Goal: Task Accomplishment & Management: Complete application form

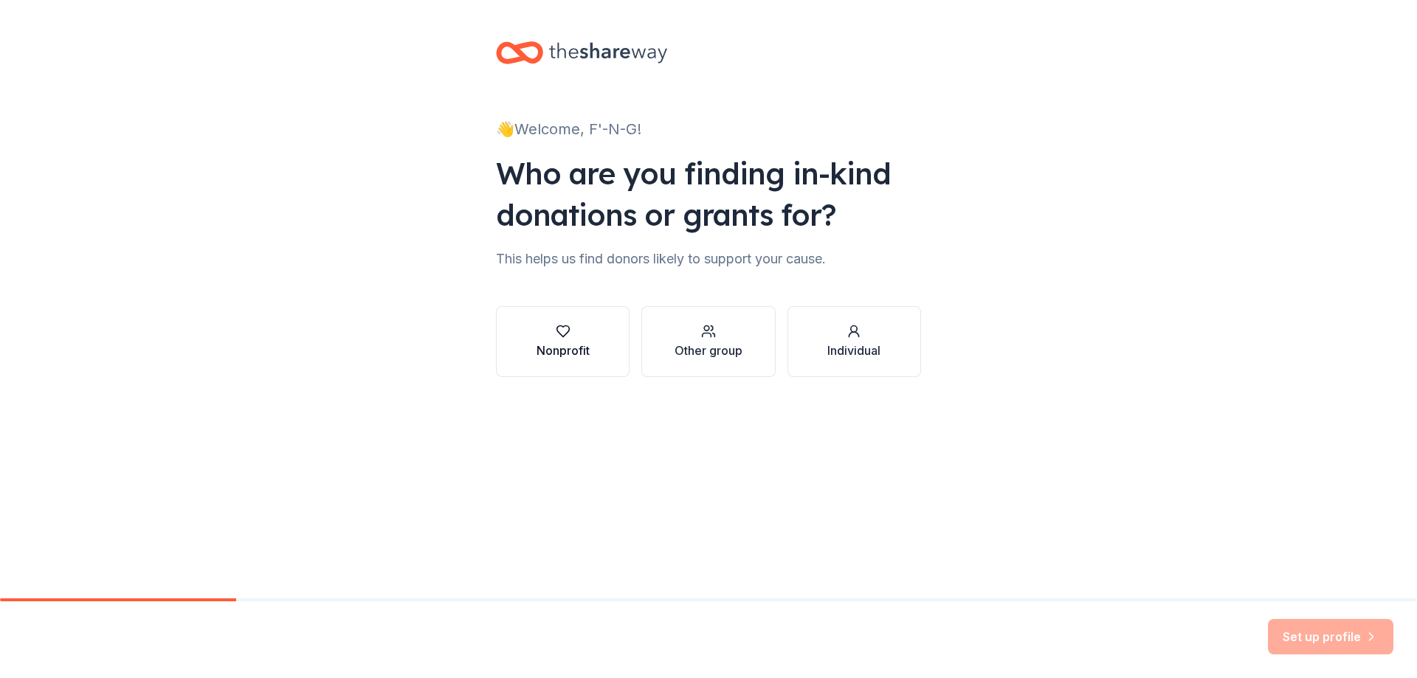
click at [571, 331] on div "button" at bounding box center [563, 331] width 53 height 15
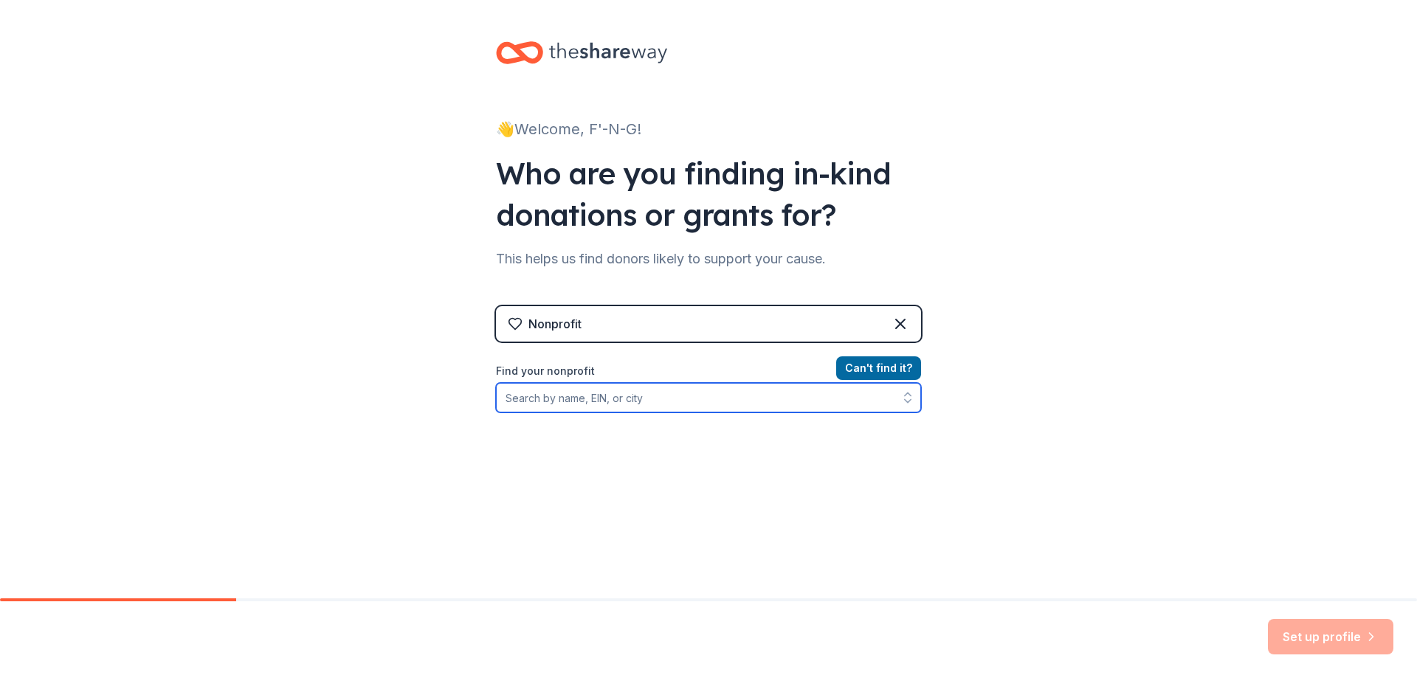
click at [602, 399] on input "Find your nonprofit" at bounding box center [708, 398] width 425 height 30
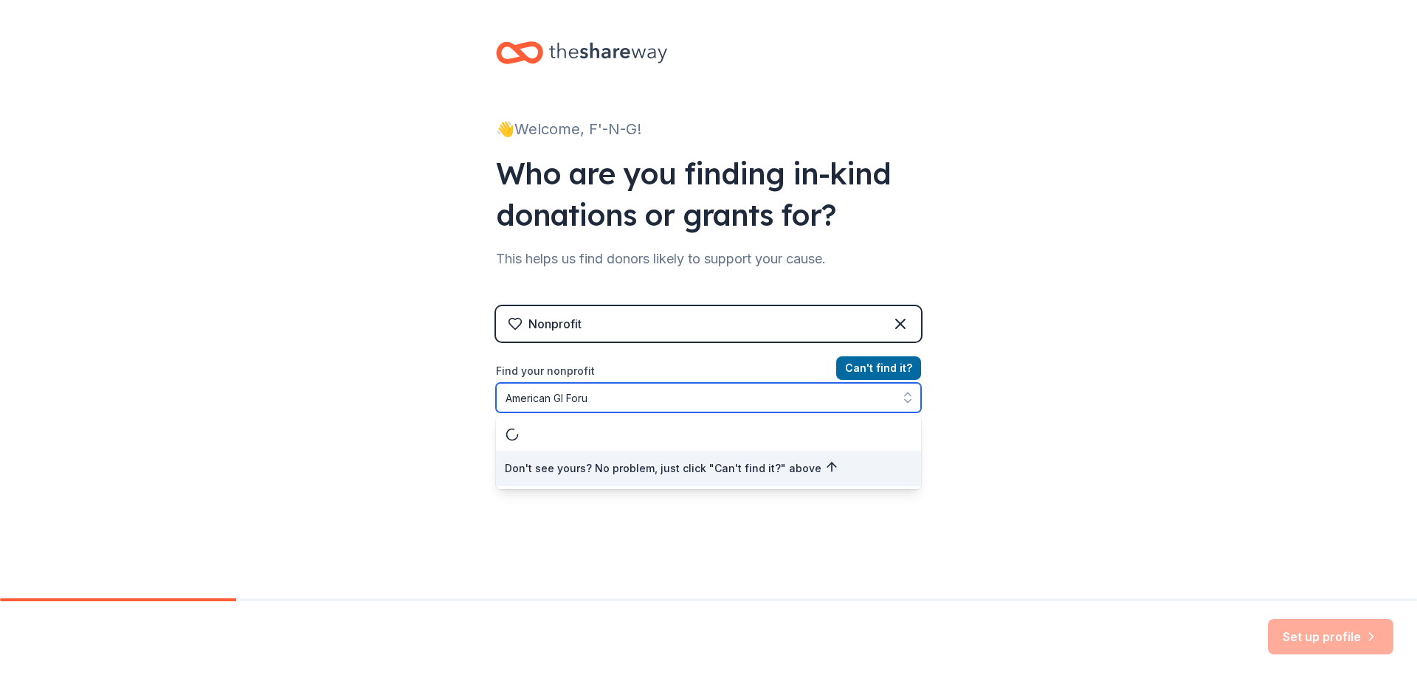
type input "American GI Forum"
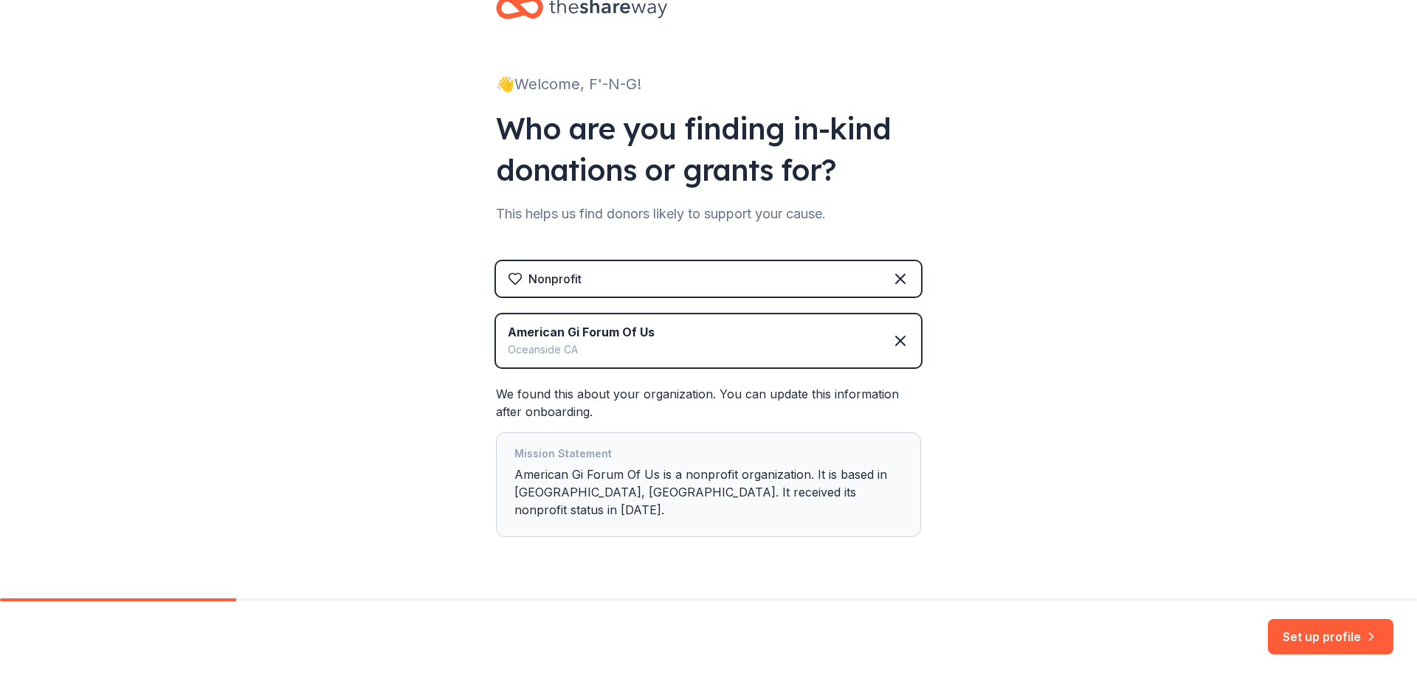
scroll to position [66, 0]
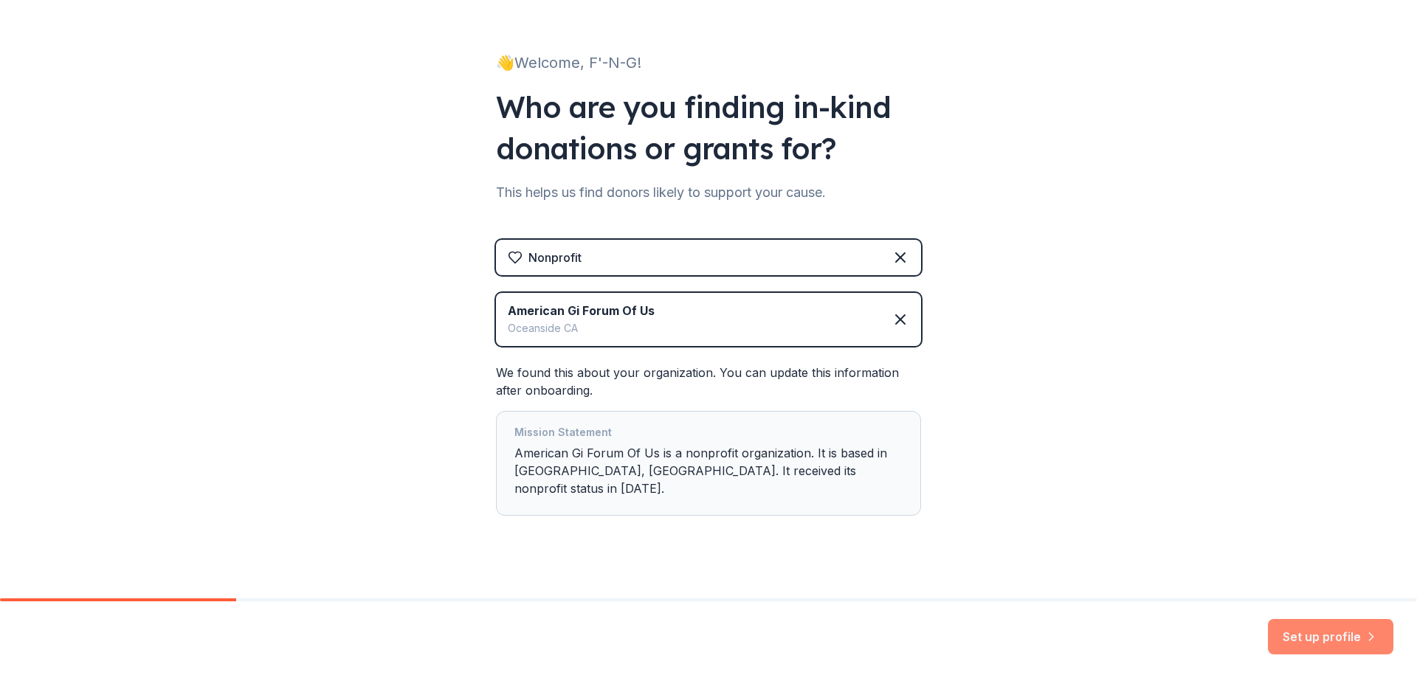
click at [1339, 627] on button "Set up profile" at bounding box center [1330, 636] width 125 height 35
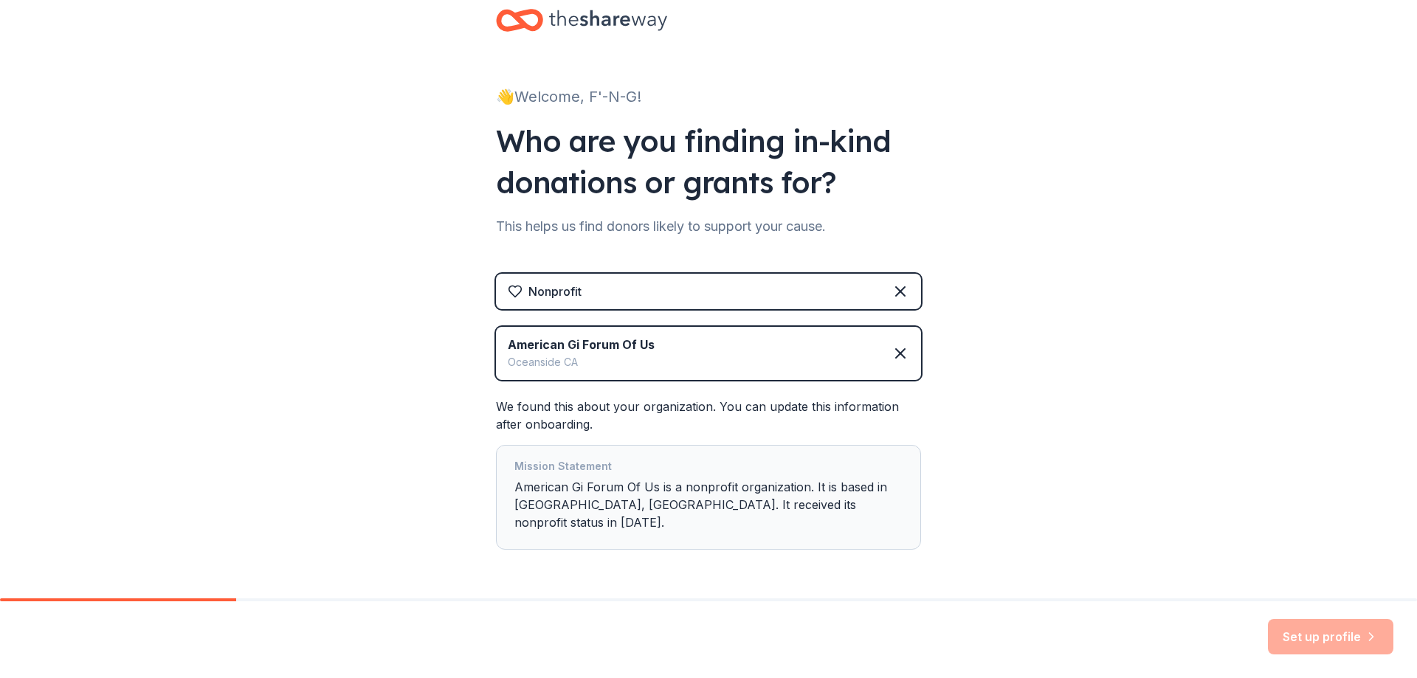
scroll to position [0, 0]
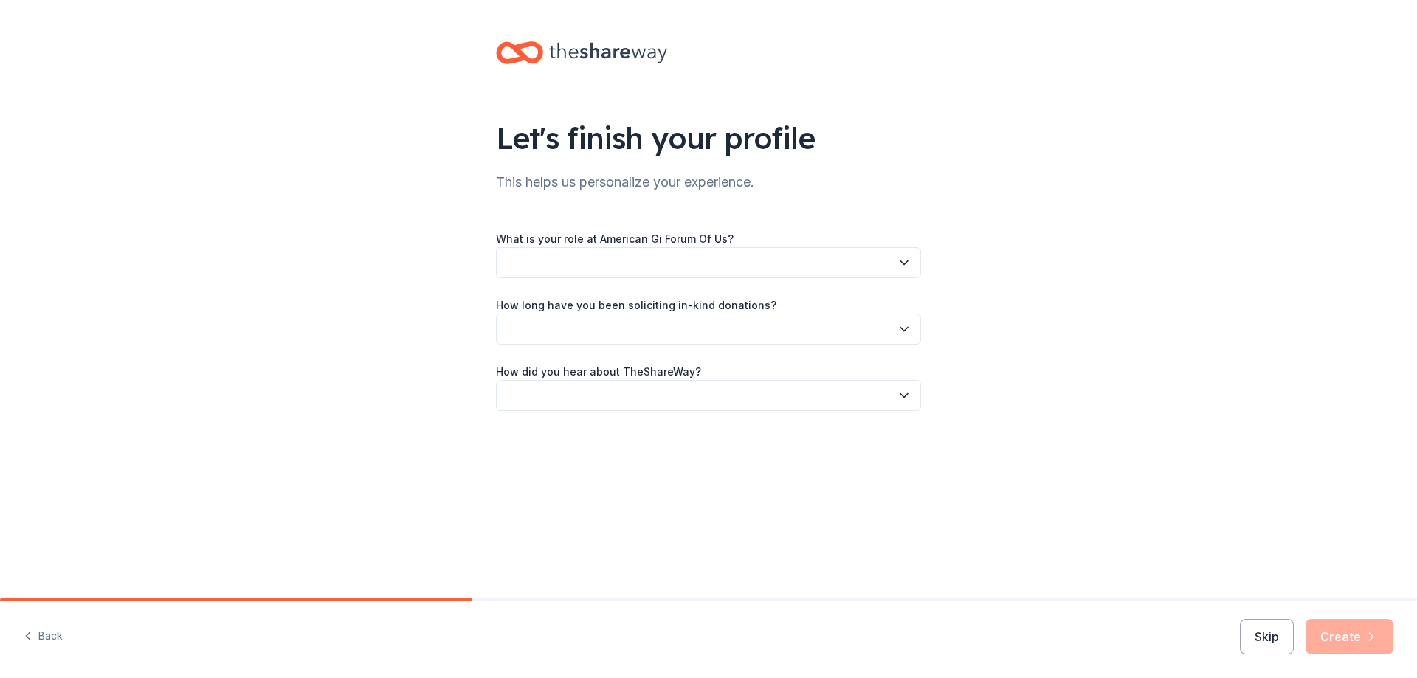
click at [611, 261] on button "button" at bounding box center [708, 262] width 425 height 31
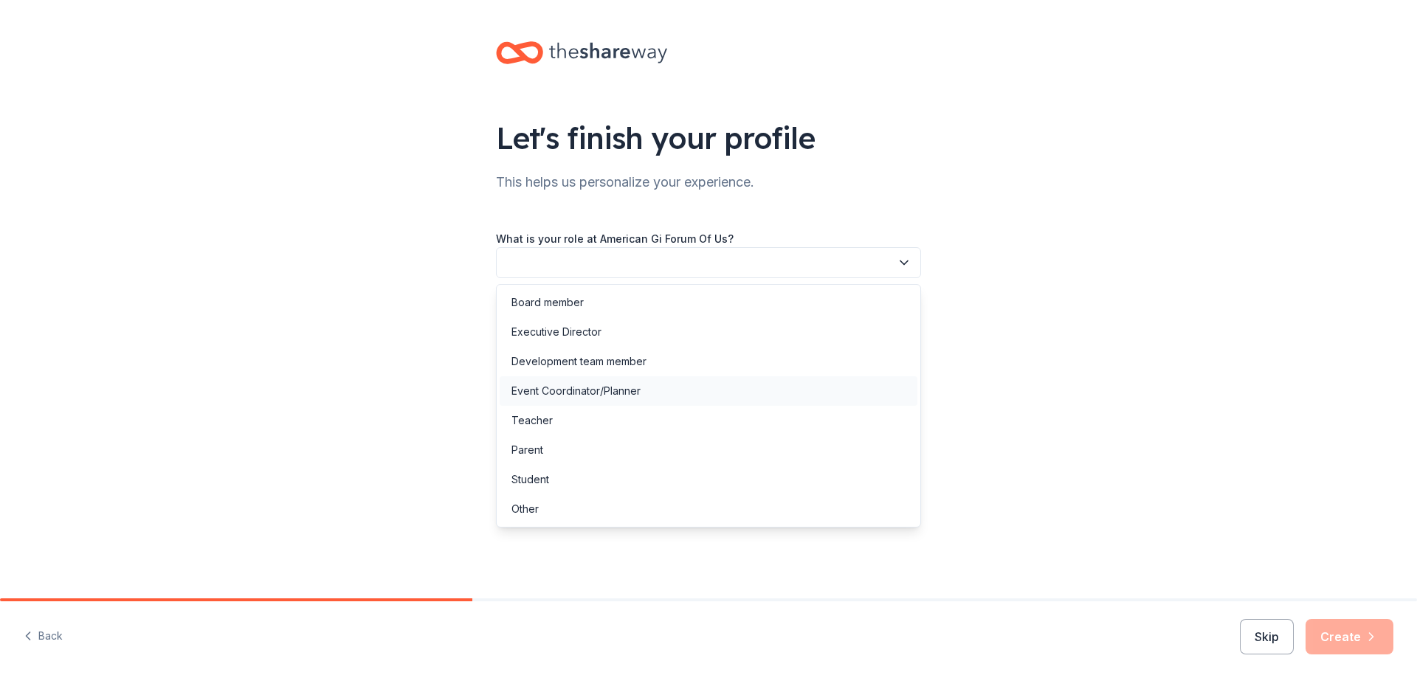
click at [600, 388] on div "Event Coordinator/Planner" at bounding box center [576, 391] width 129 height 18
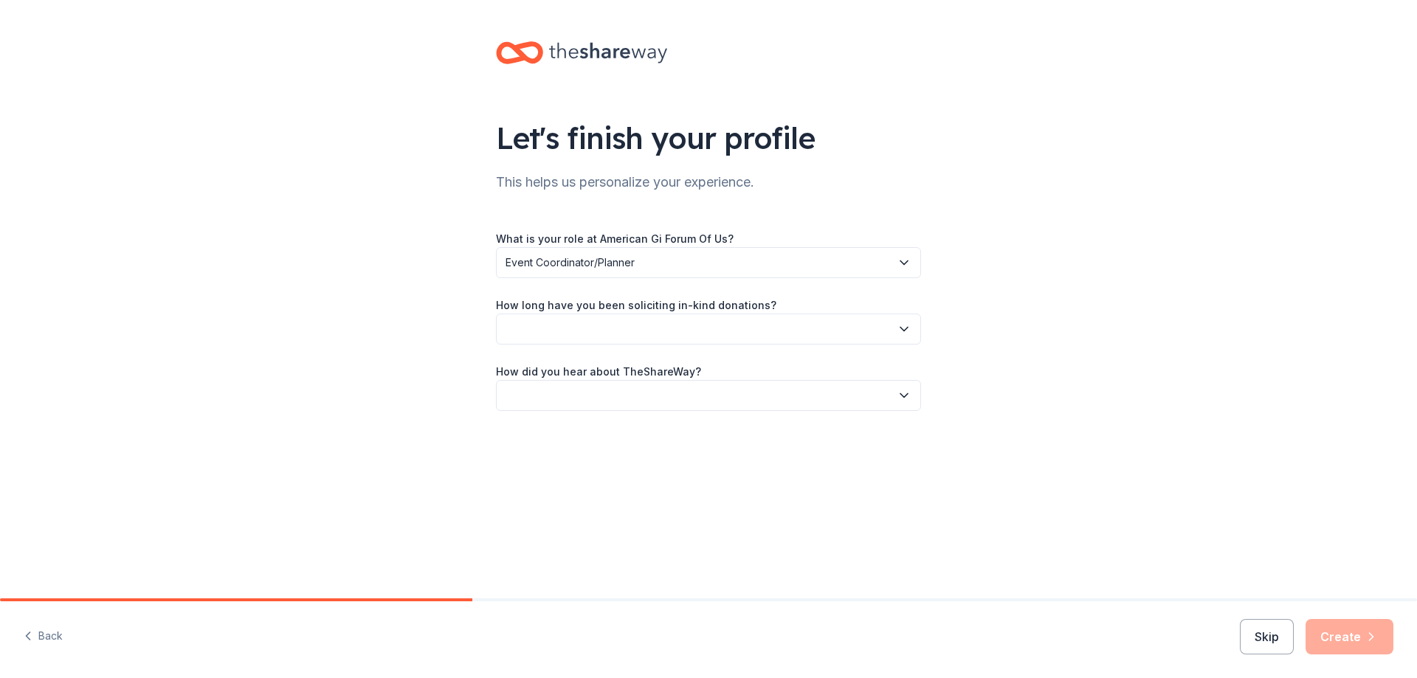
click at [585, 329] on button "button" at bounding box center [708, 329] width 425 height 31
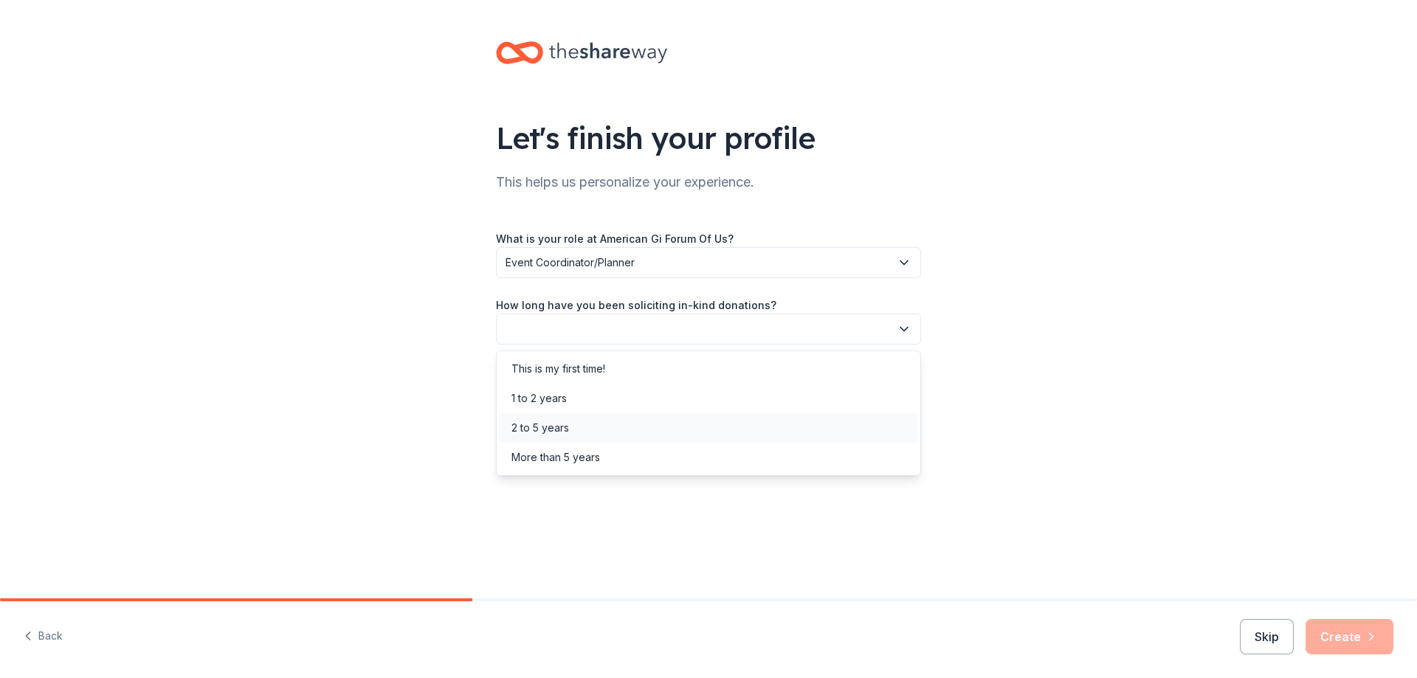
click at [566, 422] on div "2 to 5 years" at bounding box center [541, 428] width 58 height 18
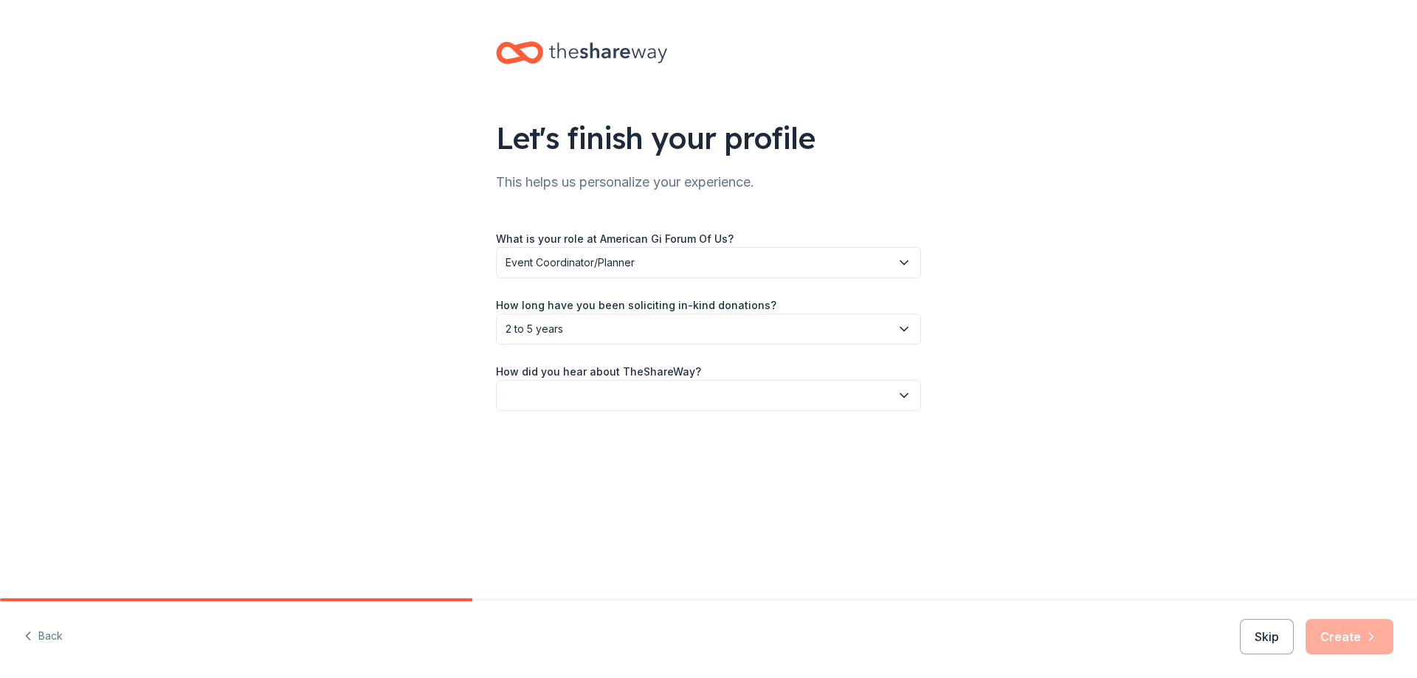
click at [614, 404] on button "button" at bounding box center [708, 395] width 425 height 31
click at [588, 464] on div "Online search" at bounding box center [709, 465] width 418 height 30
click at [1346, 635] on button "Create" at bounding box center [1350, 636] width 88 height 35
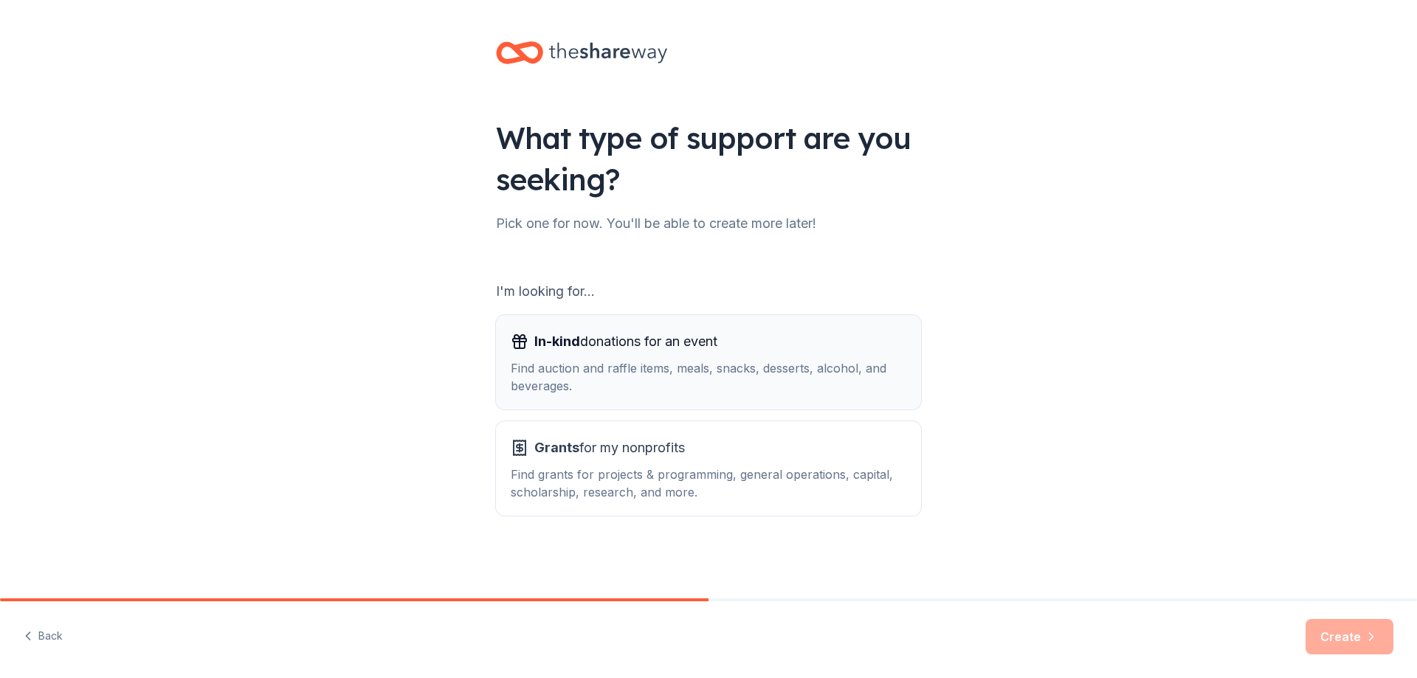
click at [757, 373] on div "Find auction and raffle items, meals, snacks, desserts, alcohol, and beverages." at bounding box center [709, 376] width 396 height 35
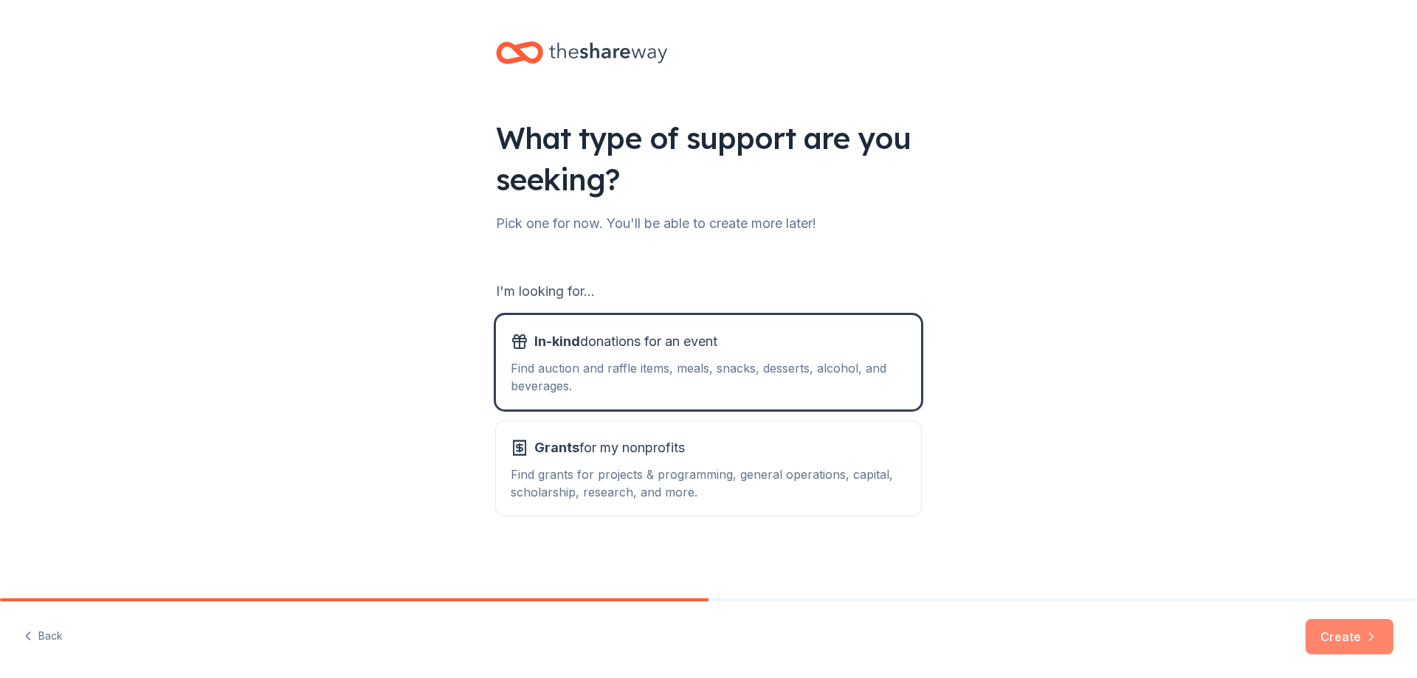
click at [1323, 633] on button "Create" at bounding box center [1350, 636] width 88 height 35
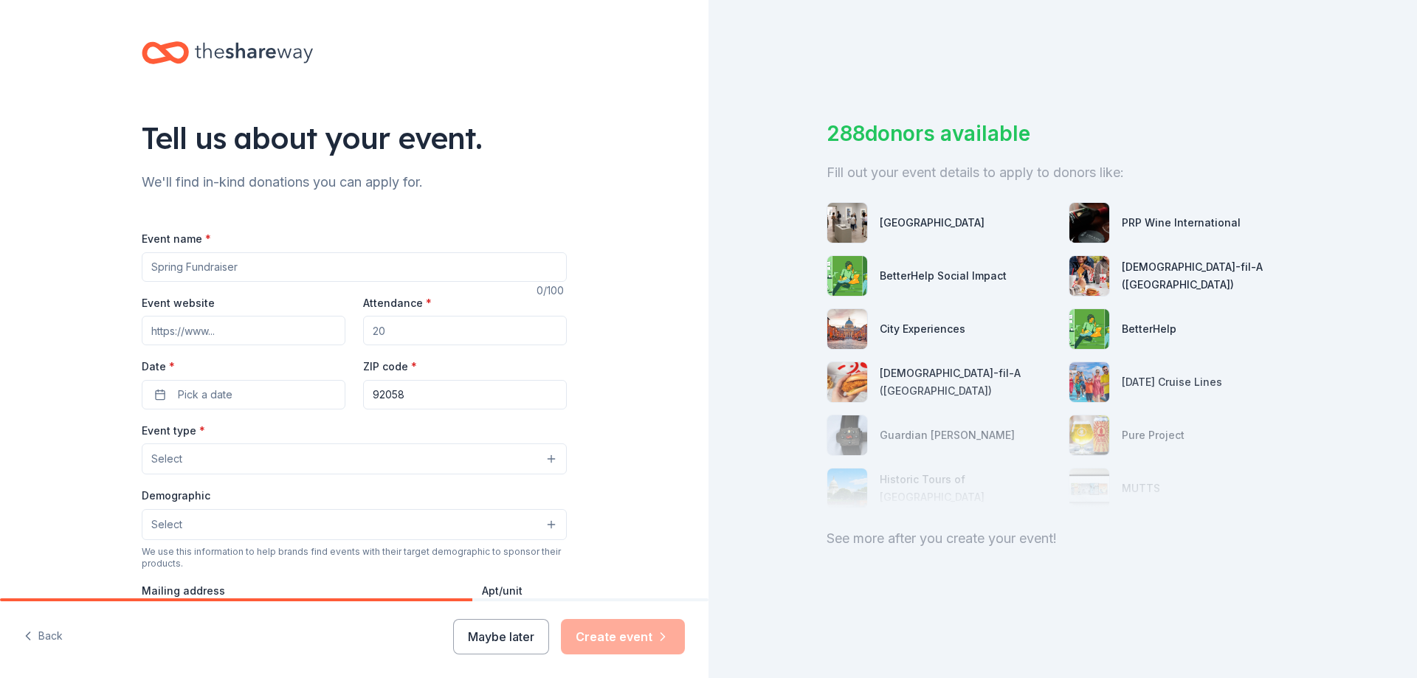
click at [305, 271] on input "Event name *" at bounding box center [354, 267] width 425 height 30
type input "AGI Forum [PERSON_NAME] 2026 Fundraidser"
click at [430, 330] on input "Attendance *" at bounding box center [465, 331] width 204 height 30
type input "150"
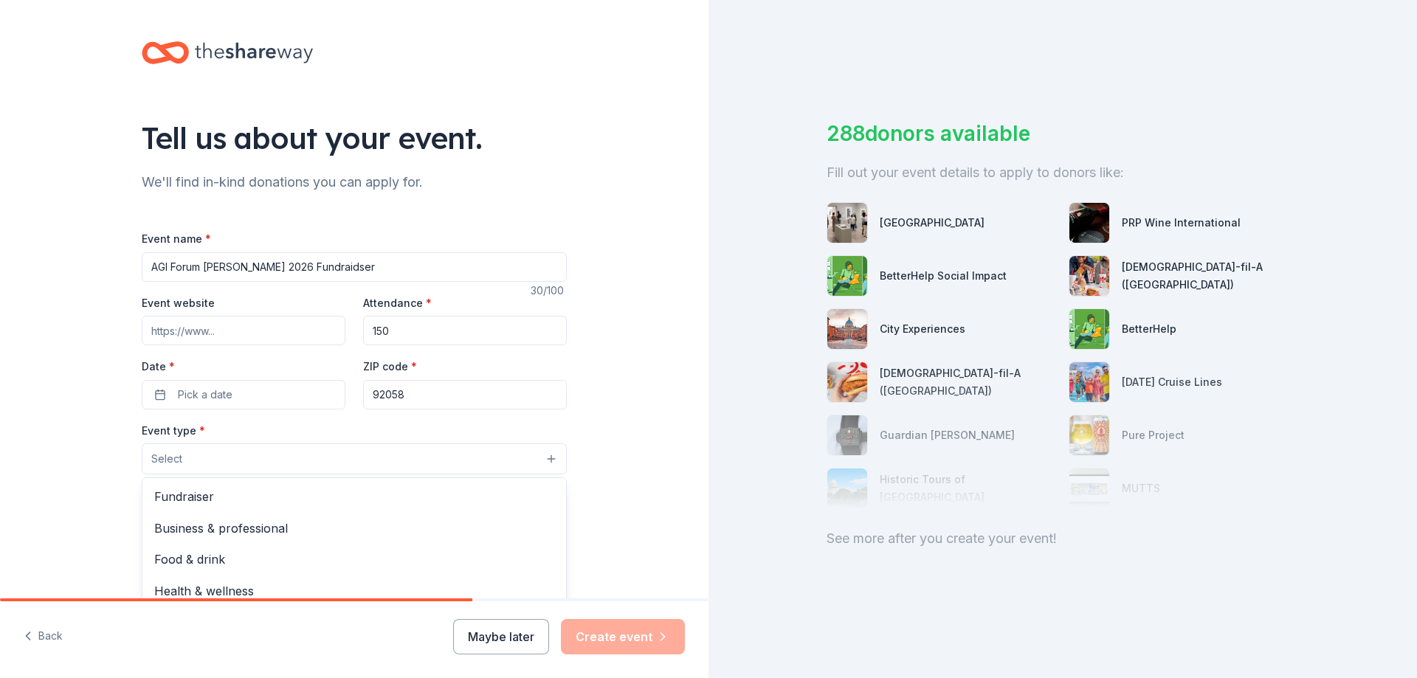
click at [210, 464] on button "Select" at bounding box center [354, 459] width 425 height 31
click at [211, 500] on span "Fundraiser" at bounding box center [354, 496] width 400 height 19
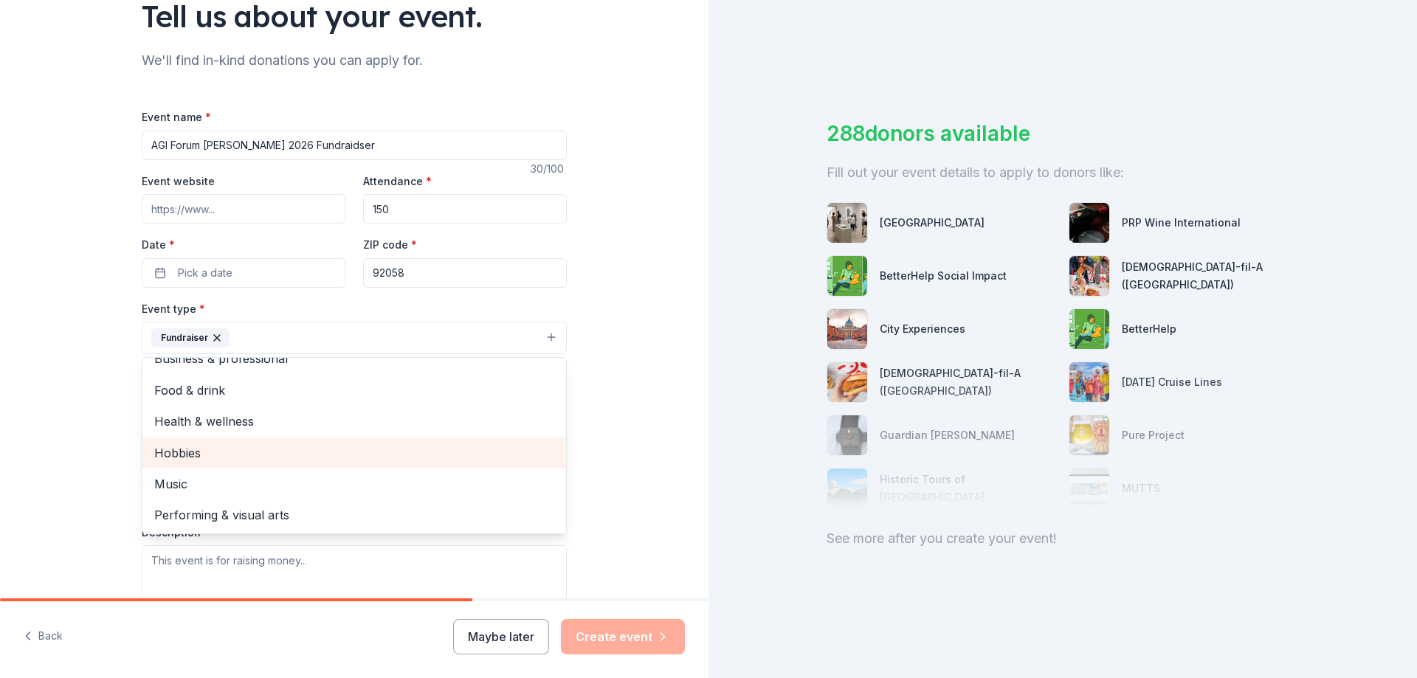
scroll to position [148, 0]
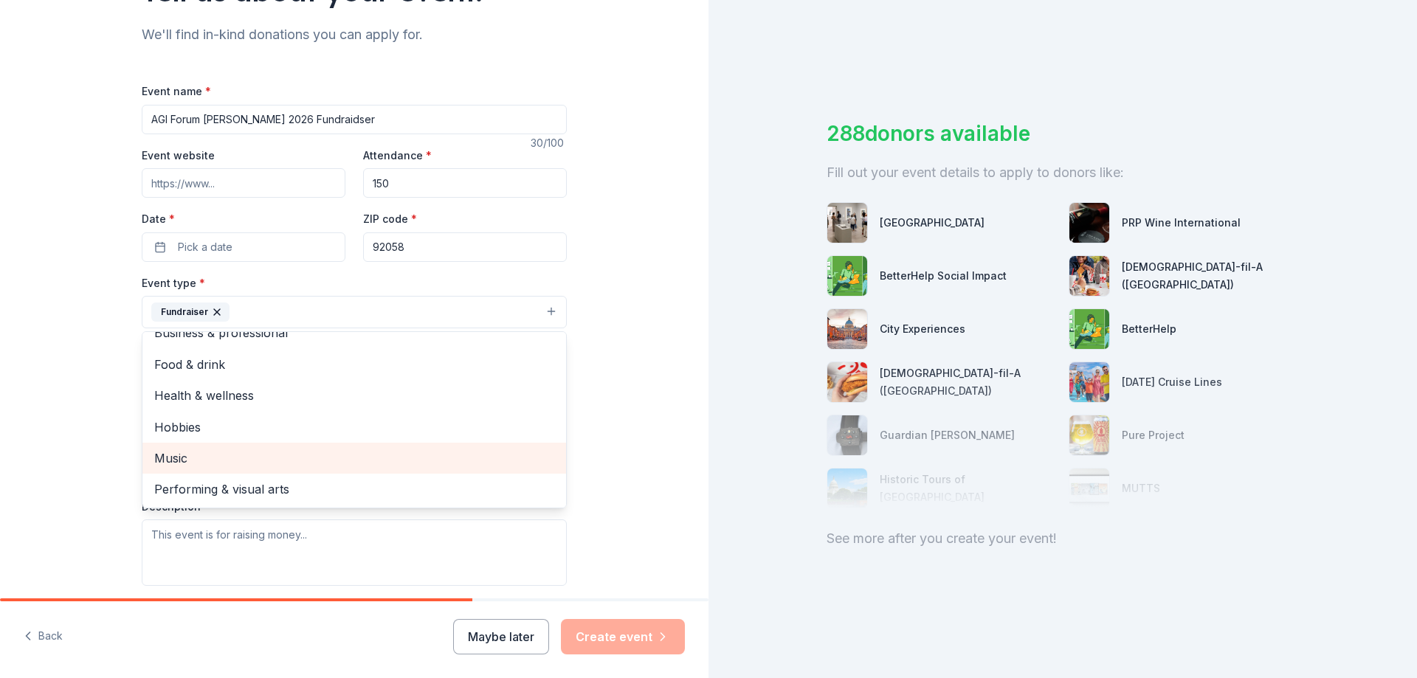
click at [237, 458] on span "Music" at bounding box center [354, 458] width 400 height 19
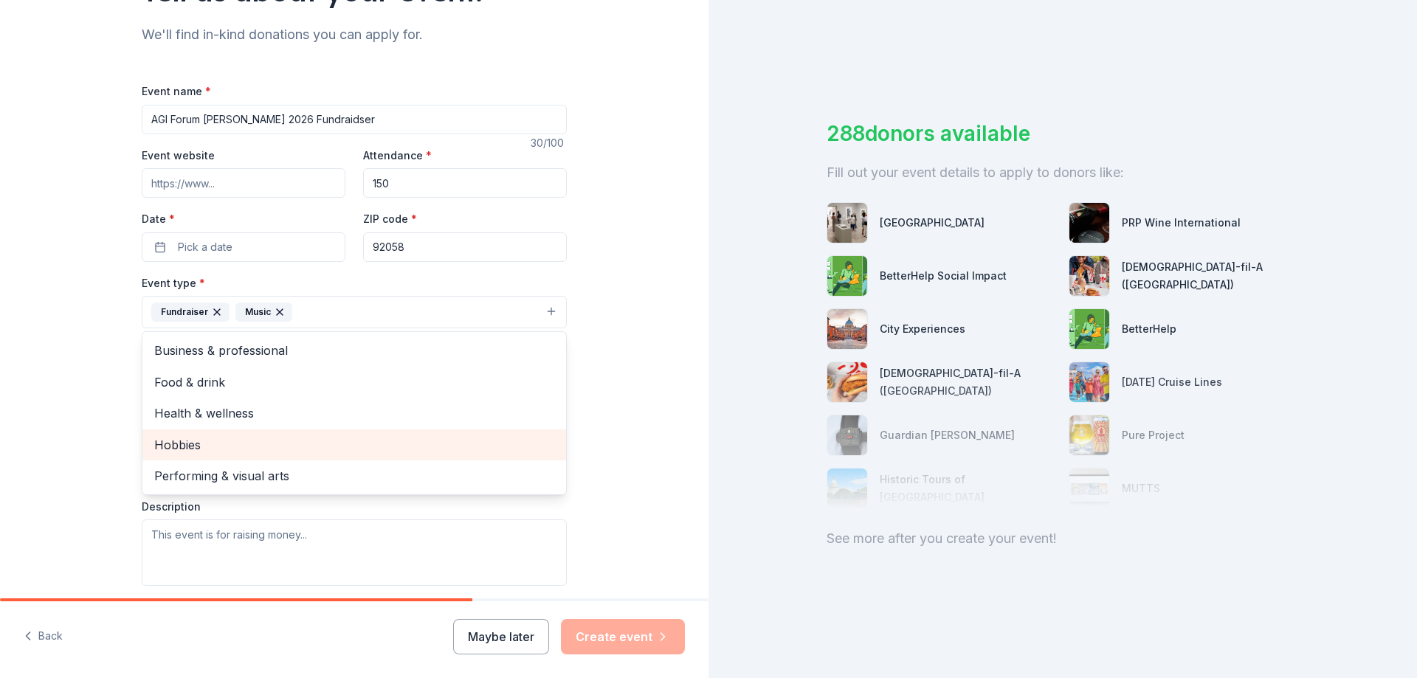
scroll to position [0, 0]
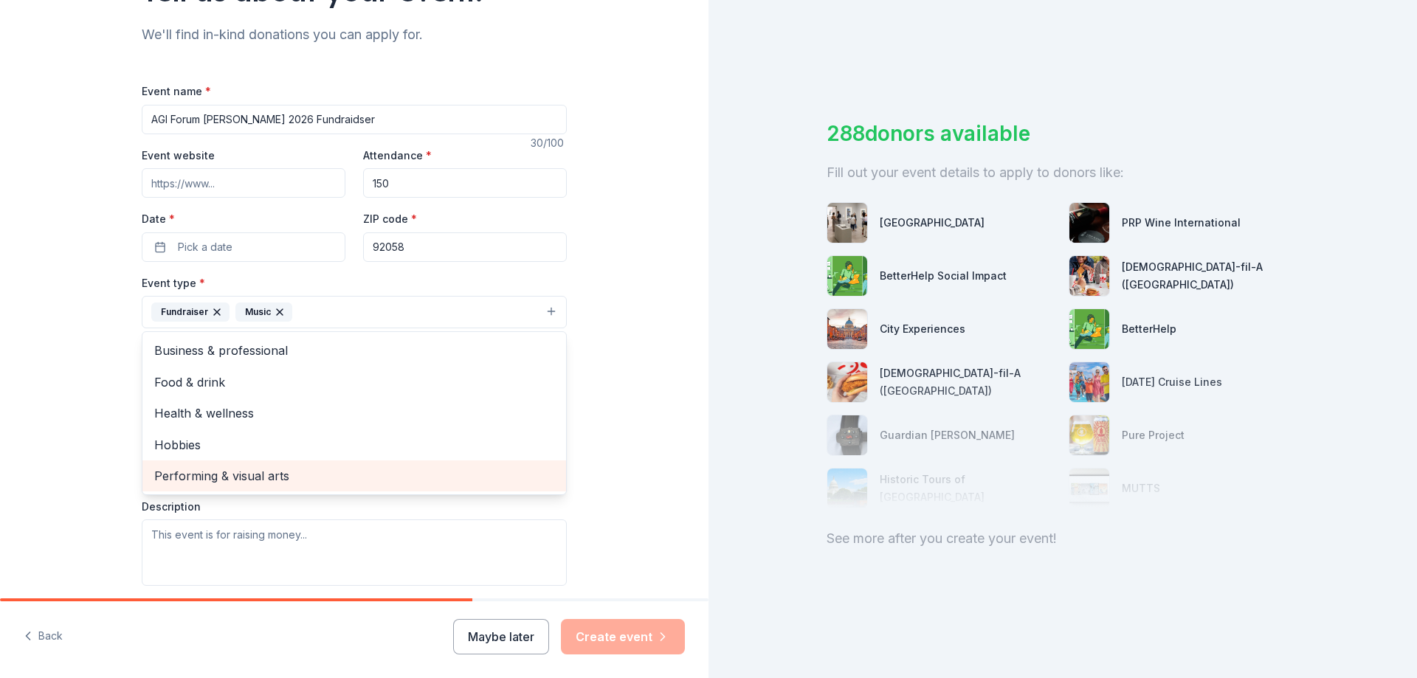
click at [348, 471] on span "Performing & visual arts" at bounding box center [354, 476] width 400 height 19
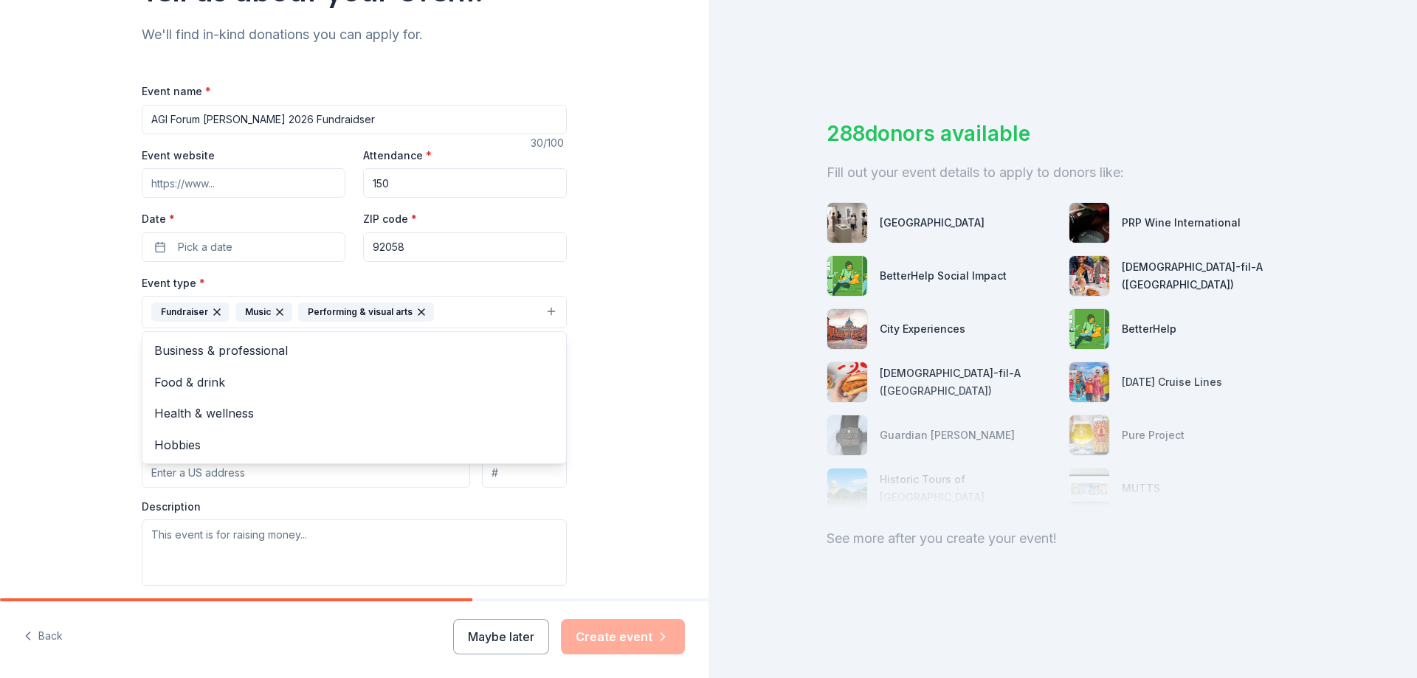
click at [210, 249] on div "Event name * AGI Forum [PERSON_NAME] 2026 Fundraidser 30 /100 Event website Att…" at bounding box center [354, 424] width 425 height 684
click at [210, 249] on span "Pick a date" at bounding box center [205, 247] width 55 height 18
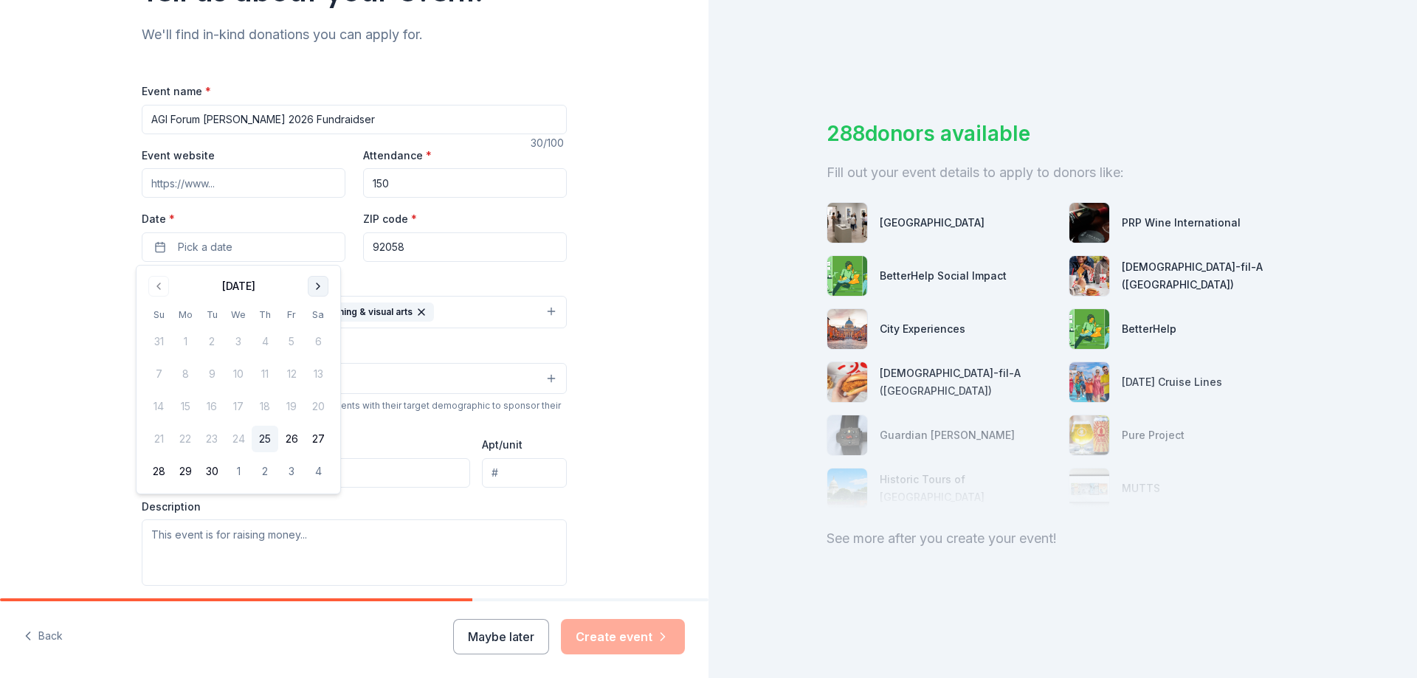
click at [317, 284] on button "Go to next month" at bounding box center [318, 286] width 21 height 21
click at [317, 285] on button "Go to next month" at bounding box center [318, 286] width 21 height 21
click at [233, 469] on button "31" at bounding box center [238, 471] width 27 height 27
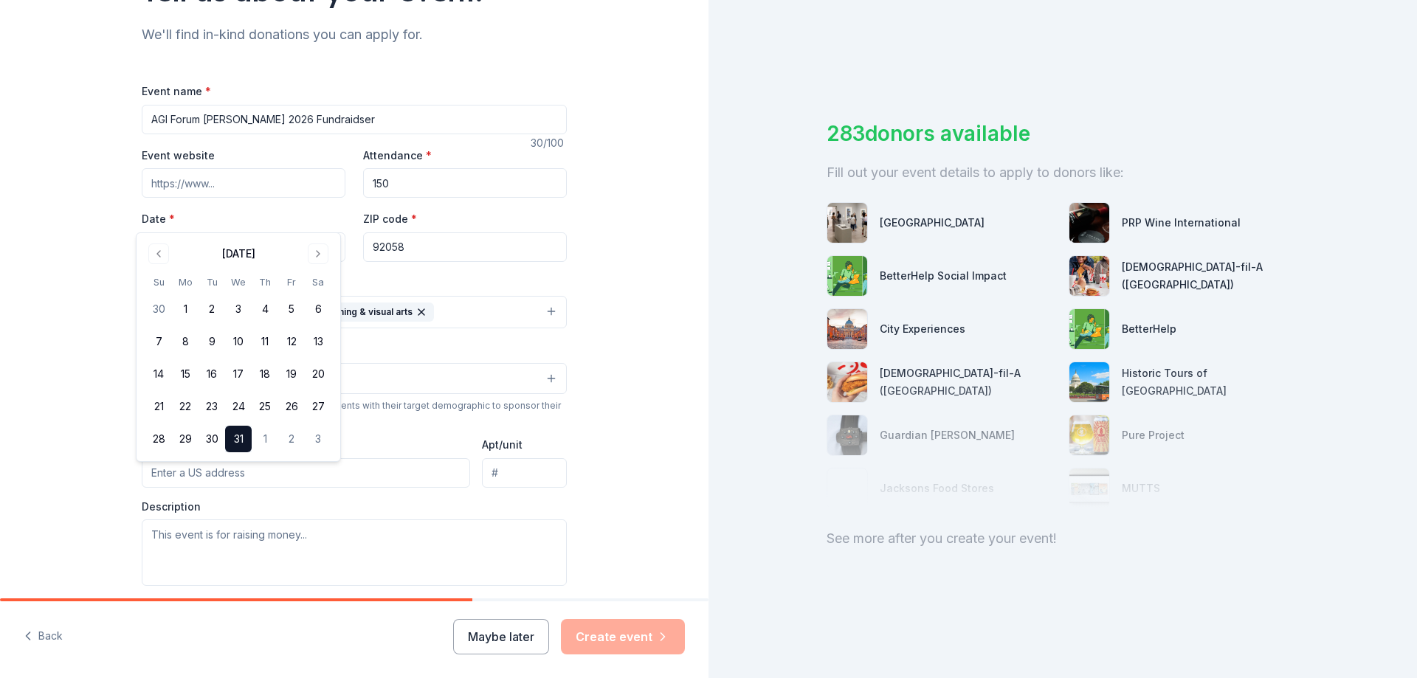
scroll to position [369, 0]
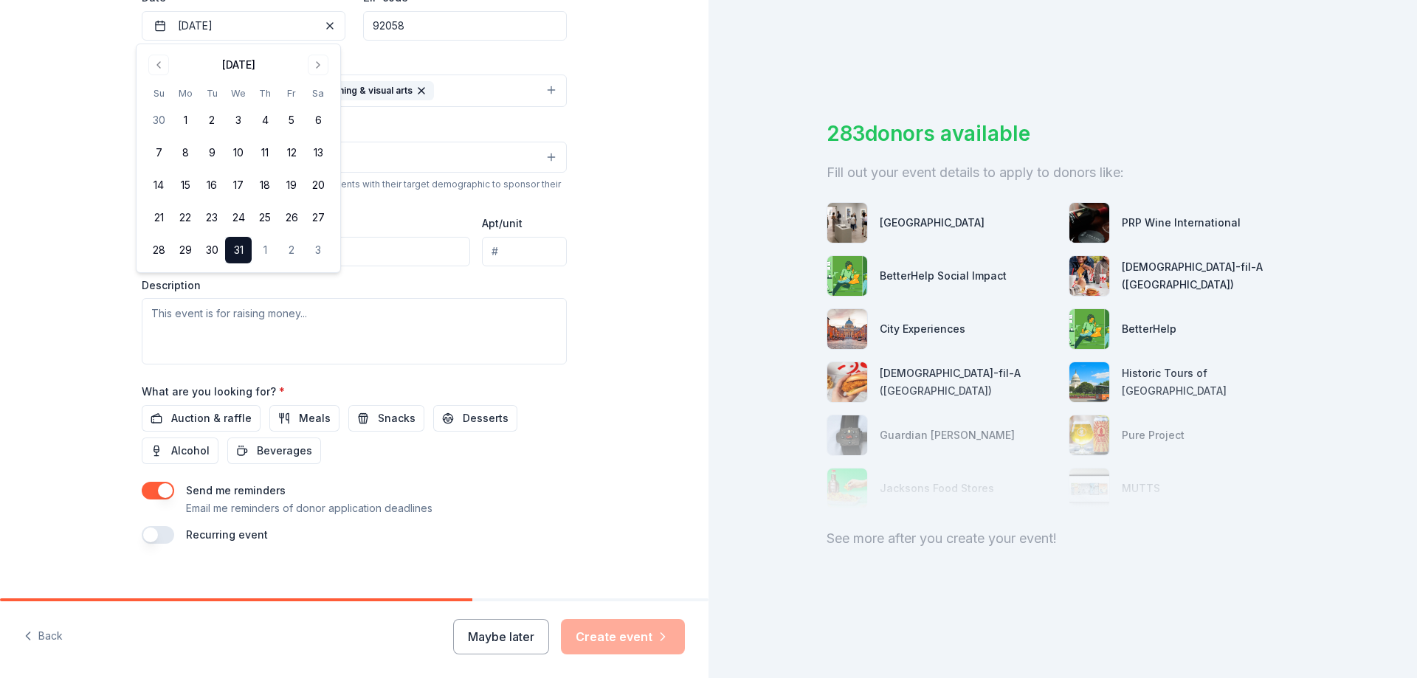
click at [606, 176] on div "Tell us about your event. We'll find in-kind donations you can apply for. Event…" at bounding box center [354, 123] width 709 height 984
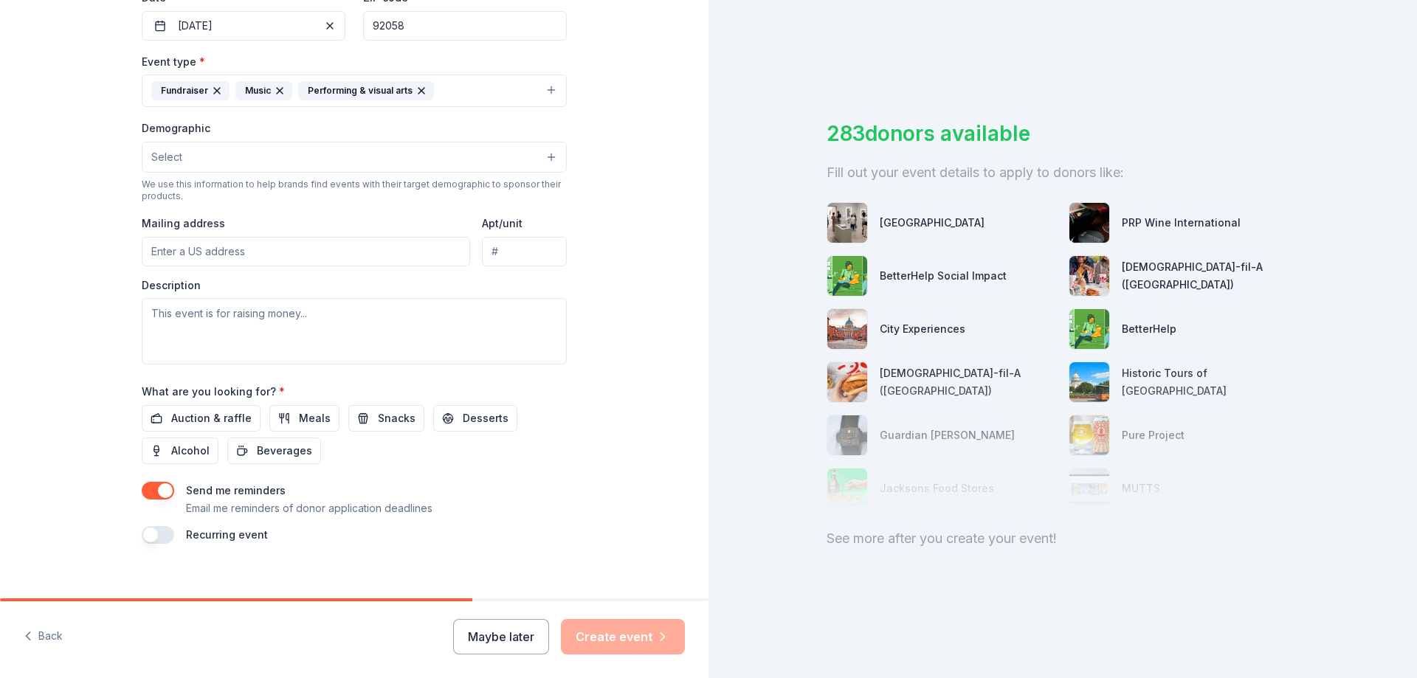
click at [213, 249] on input "Mailing address" at bounding box center [306, 252] width 328 height 30
click at [211, 157] on button "Select" at bounding box center [354, 157] width 425 height 31
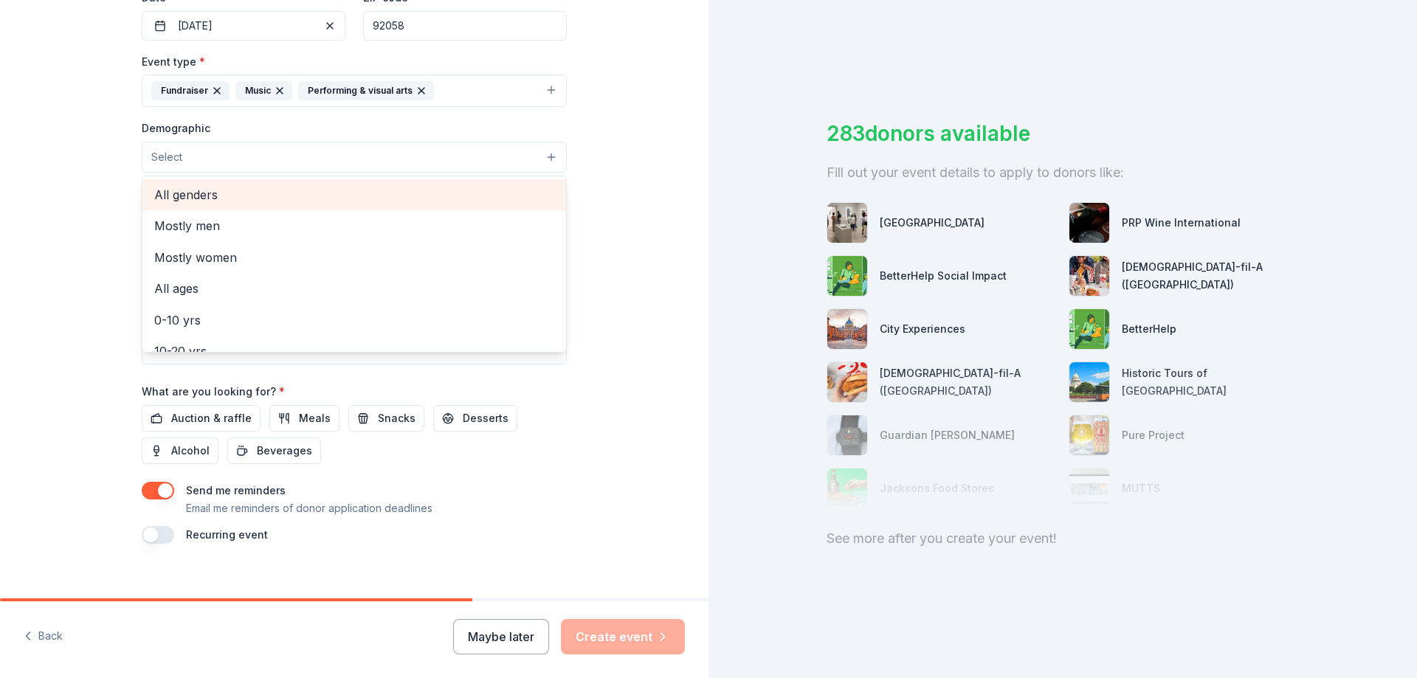
click at [242, 204] on span "All genders" at bounding box center [354, 194] width 400 height 19
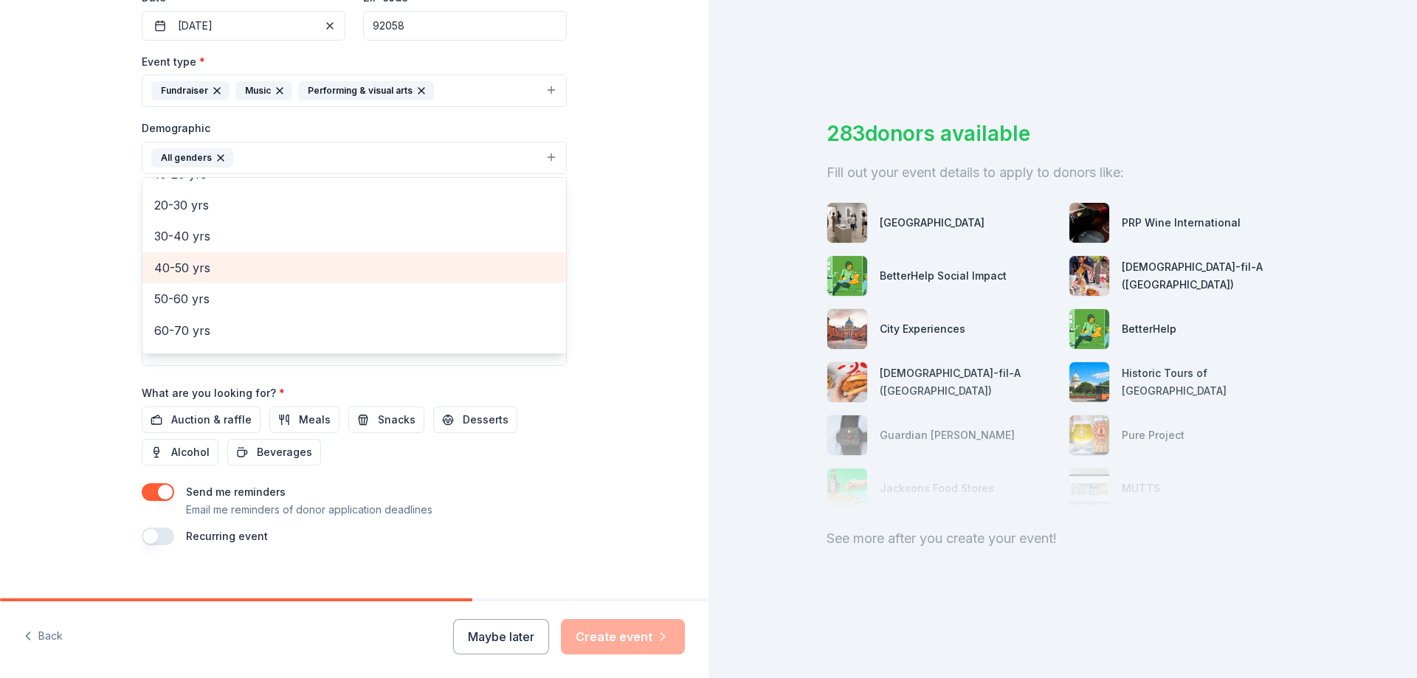
scroll to position [74, 0]
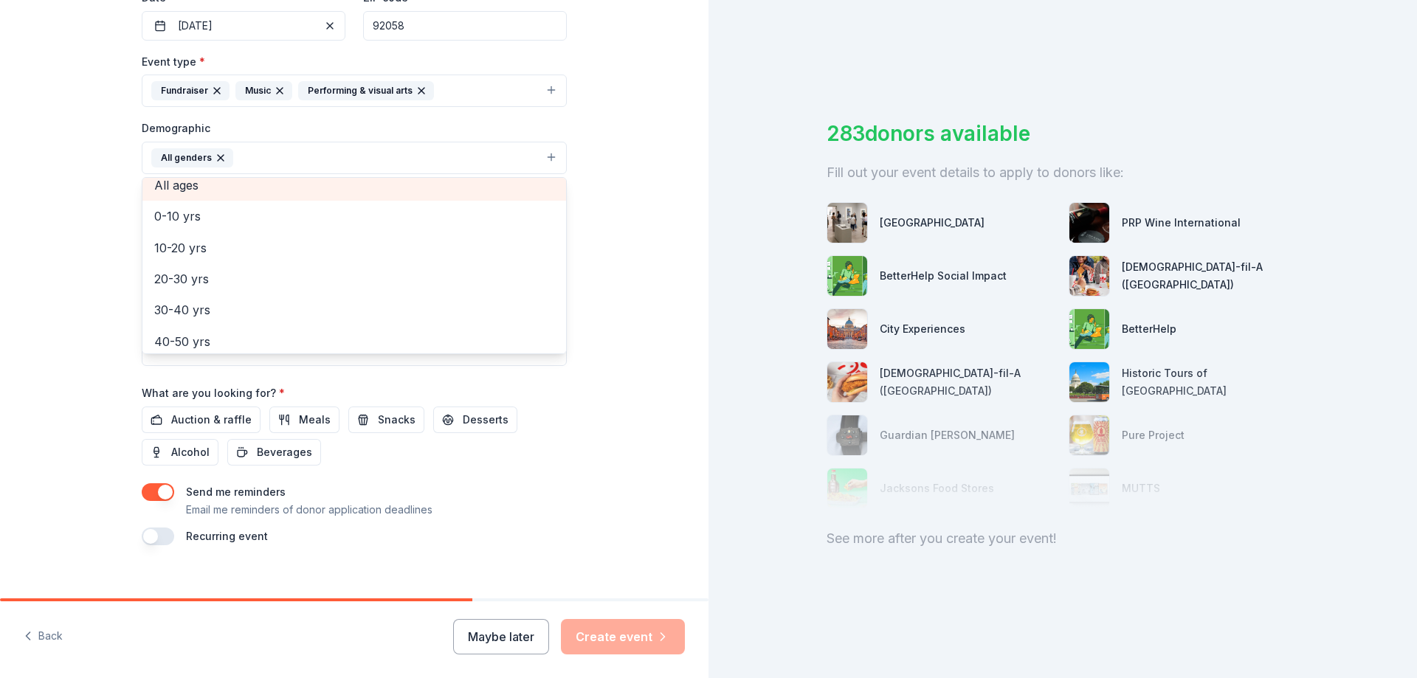
click at [211, 187] on span "All ages" at bounding box center [354, 185] width 400 height 19
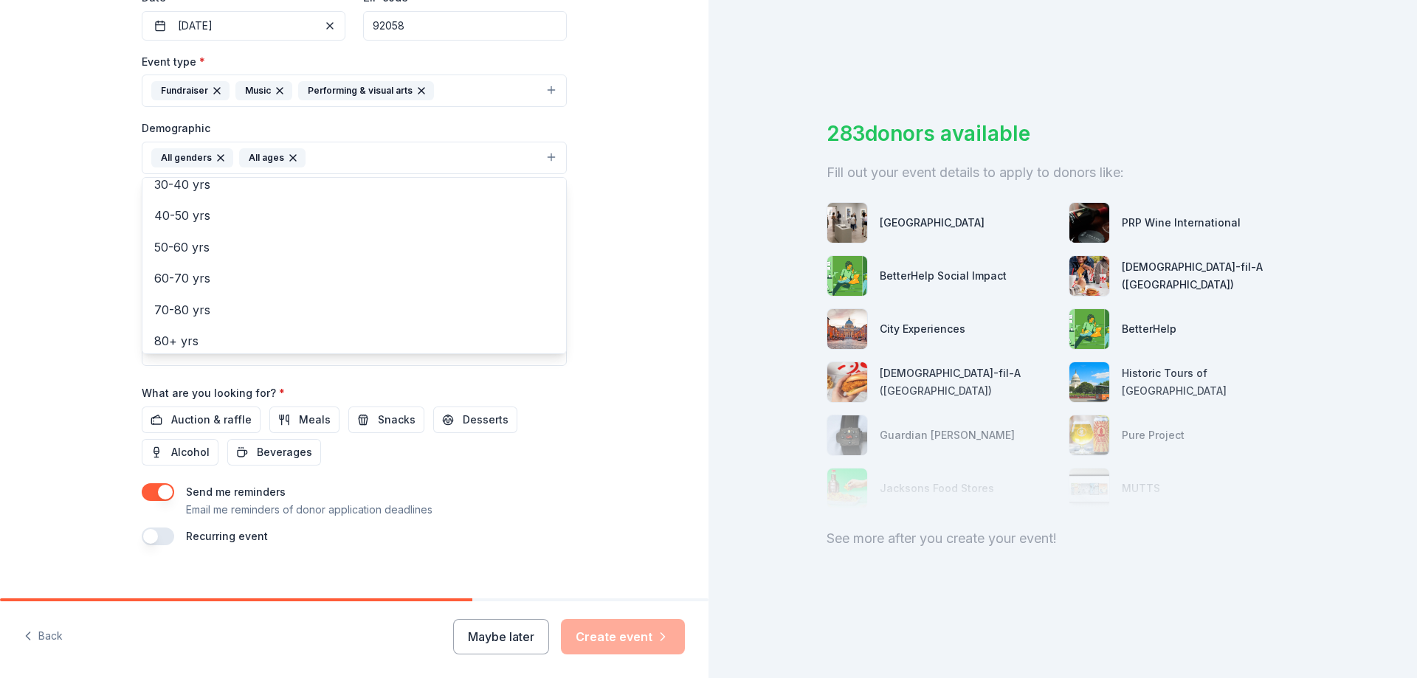
scroll to position [174, 0]
click at [205, 420] on div "Event name * AGI Forum NYE 2026 Fundraidser 30 /100 Event website Attendance * …" at bounding box center [354, 202] width 425 height 685
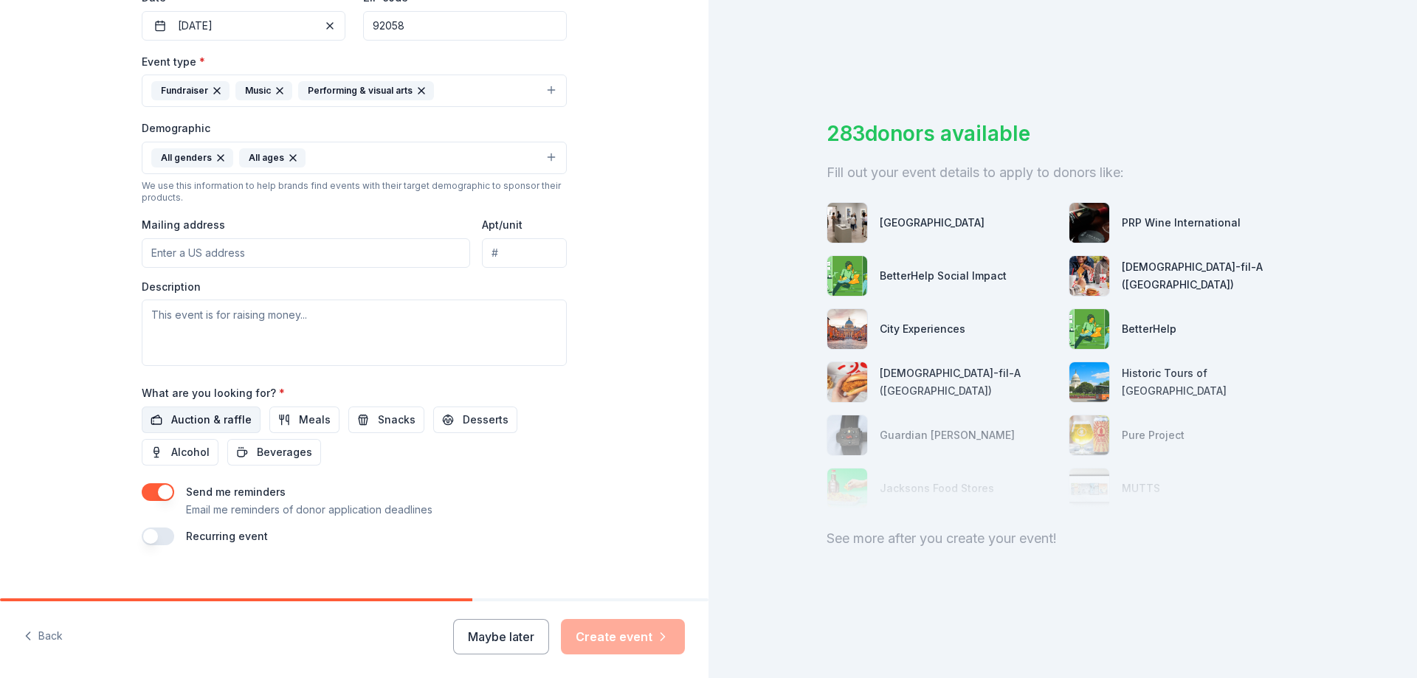
click at [205, 421] on span "Auction & raffle" at bounding box center [211, 420] width 80 height 18
click at [179, 454] on span "Alcohol" at bounding box center [190, 453] width 38 height 18
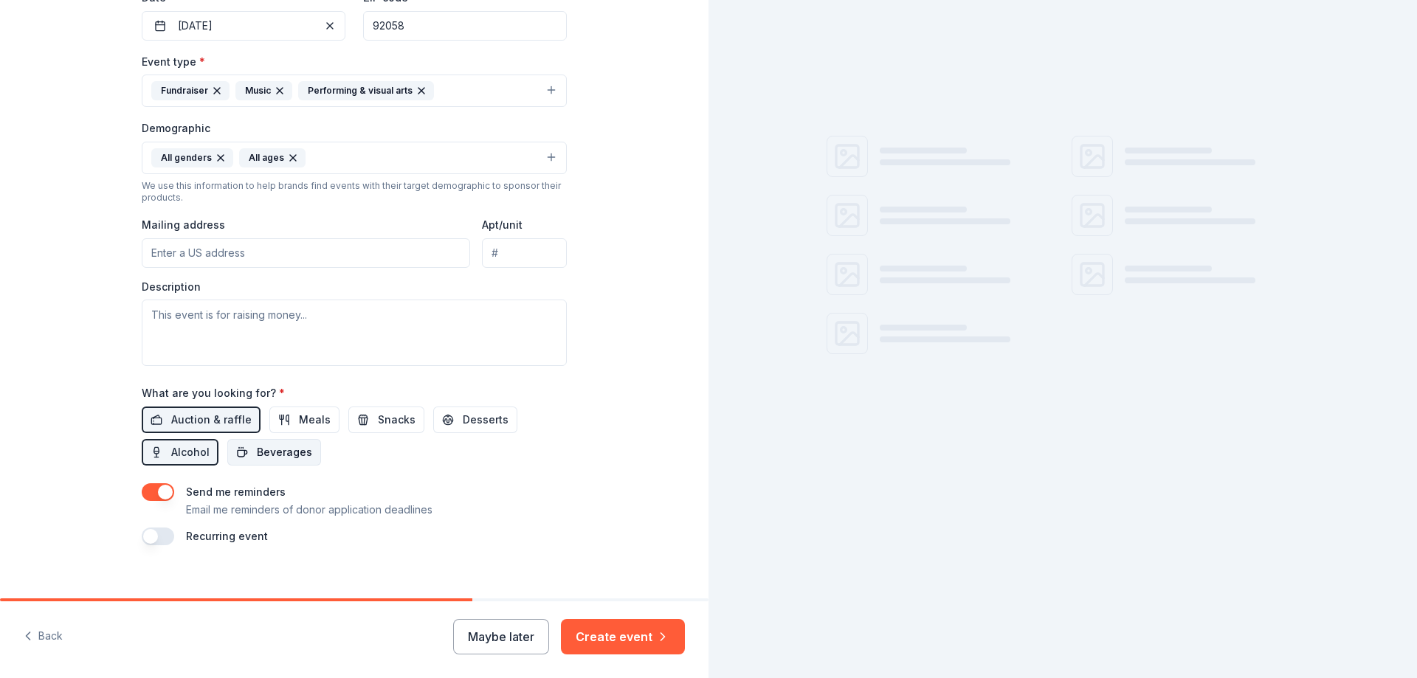
click at [257, 453] on span "Beverages" at bounding box center [284, 453] width 55 height 18
click at [382, 415] on span "Snacks" at bounding box center [397, 420] width 38 height 18
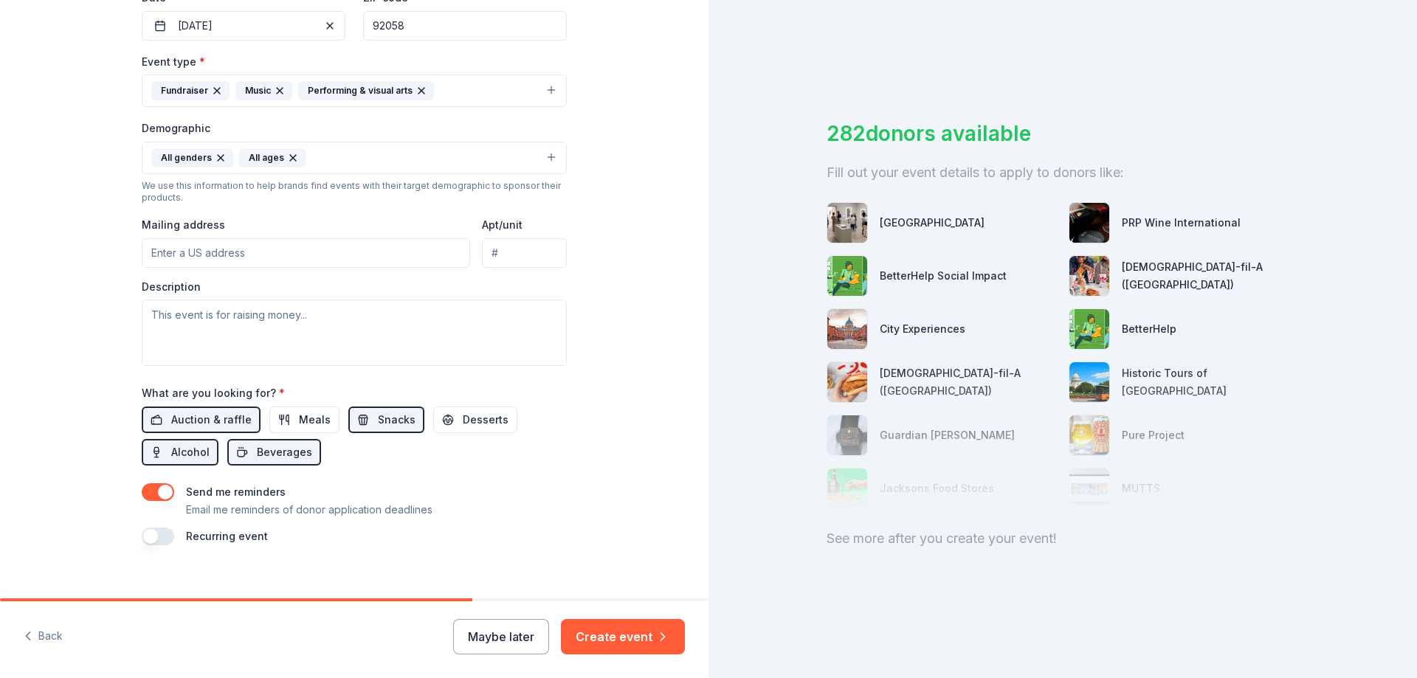
click at [314, 249] on input "Mailing address" at bounding box center [306, 253] width 328 height 30
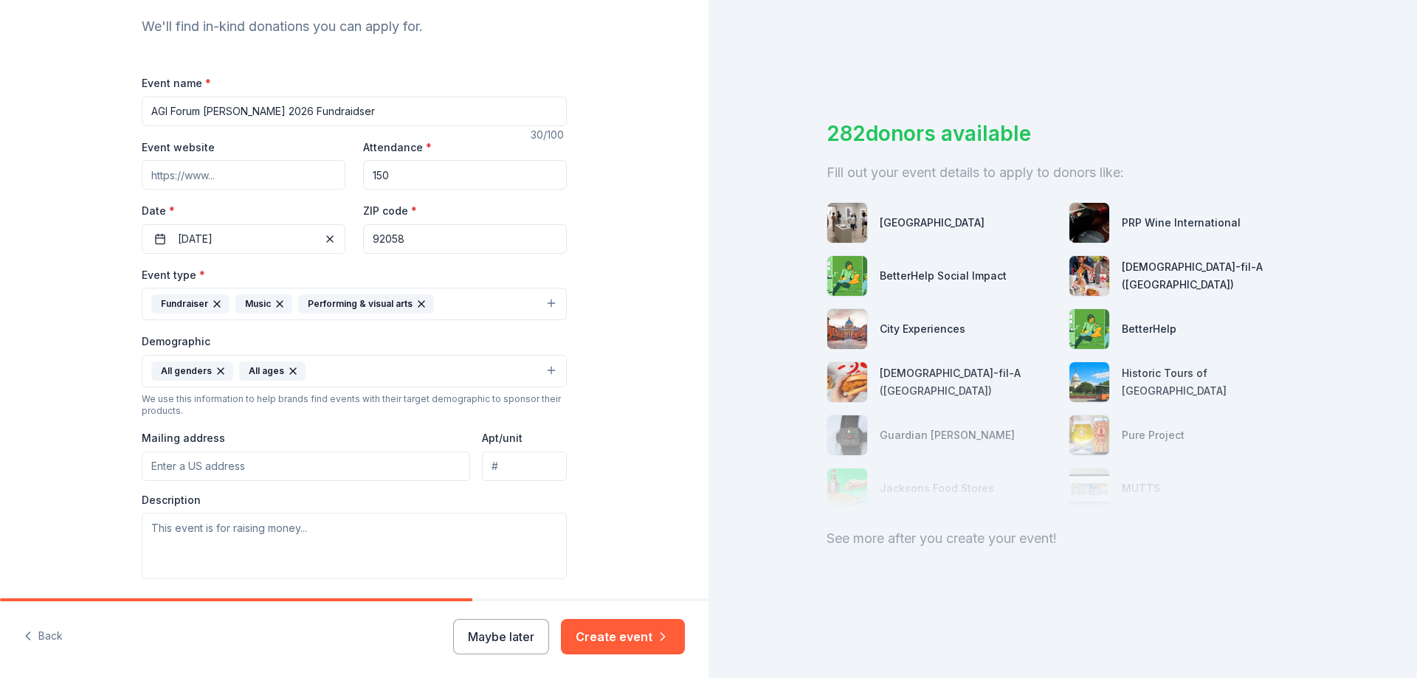
scroll to position [74, 0]
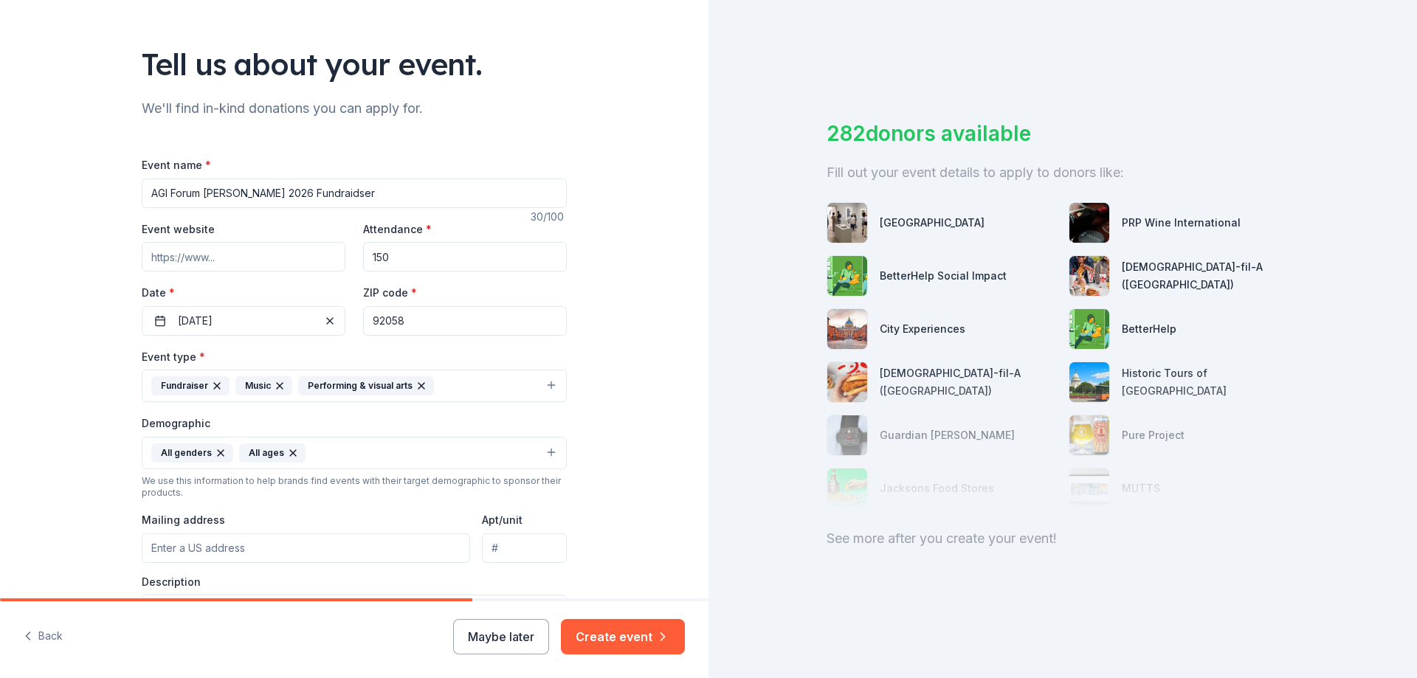
click at [236, 255] on input "Event website" at bounding box center [244, 257] width 204 height 30
paste input "https://rafflecreator.com/pages/94294/nye-2026-agi-fundraiser"
type input "https://rafflecreator.com/pages/94294/nye-2026-agi-fundraiser"
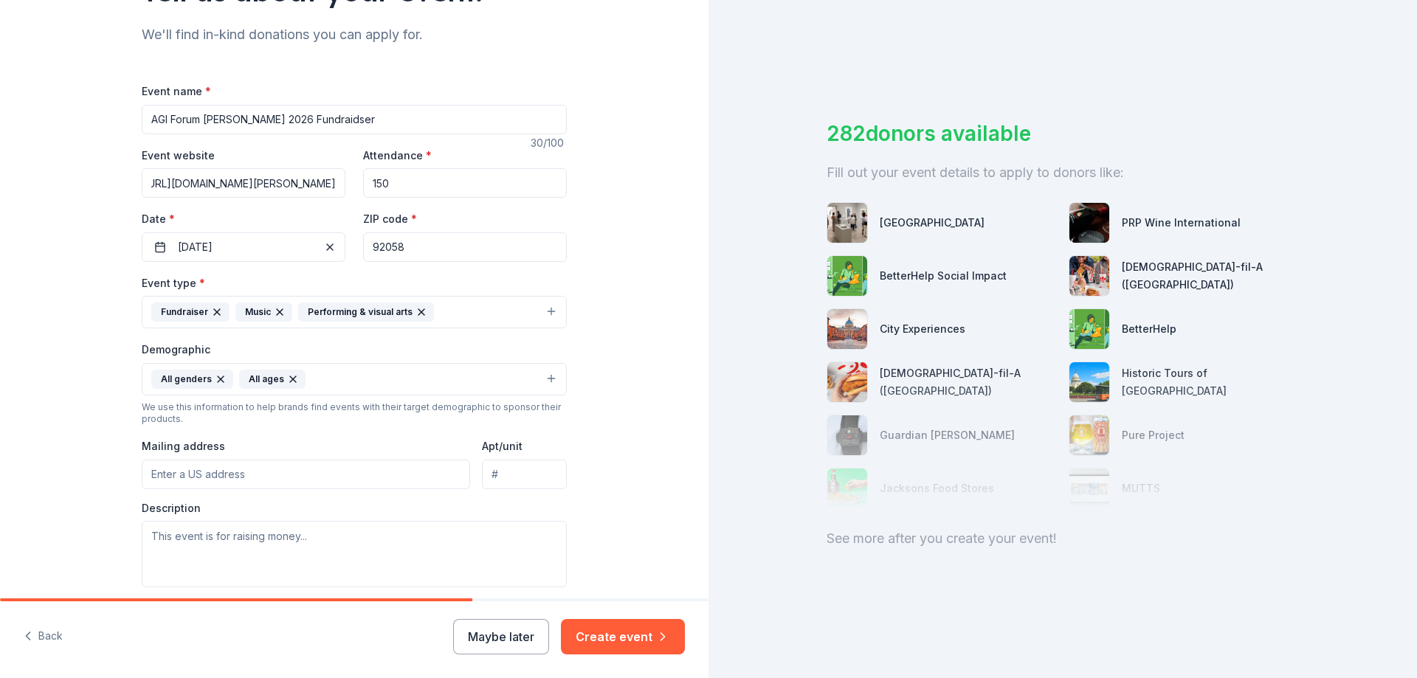
click at [274, 466] on input "Mailing address" at bounding box center [306, 475] width 328 height 30
click at [295, 118] on input "AGI Forum NYE 2026 Fundraidser" at bounding box center [354, 120] width 425 height 30
click at [241, 185] on input "https://rafflecreator.com/pages/94294/nye-2026-agi-fundraiser" at bounding box center [244, 183] width 204 height 30
drag, startPoint x: 199, startPoint y: 120, endPoint x: 96, endPoint y: 104, distance: 103.9
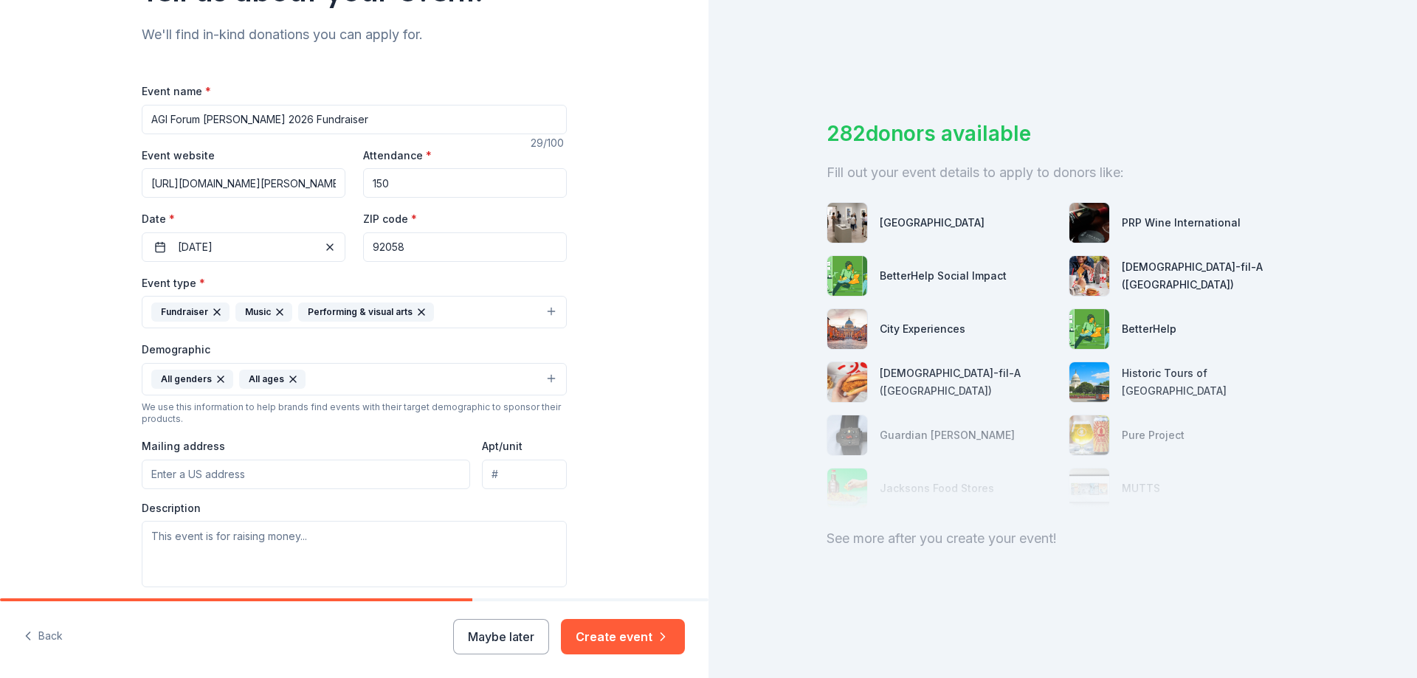
click at [104, 123] on div "Tell us about your event. We'll find in-kind donations you can apply for. Event…" at bounding box center [354, 344] width 709 height 985
click at [252, 185] on input "https://rafflecreator.com/pages/94294/nye-2026-agi-fundraiser" at bounding box center [244, 183] width 204 height 30
click at [199, 122] on input "NYE 2026 Fundraiser" at bounding box center [354, 120] width 425 height 30
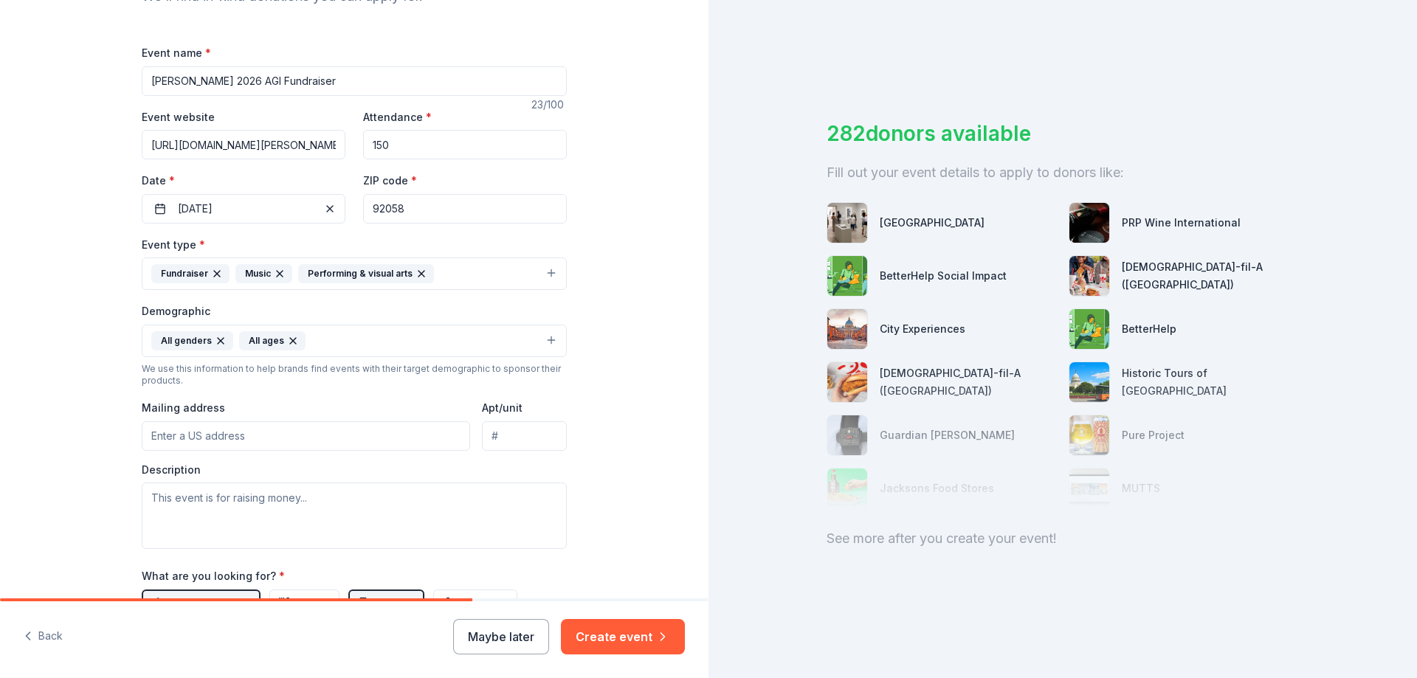
scroll to position [221, 0]
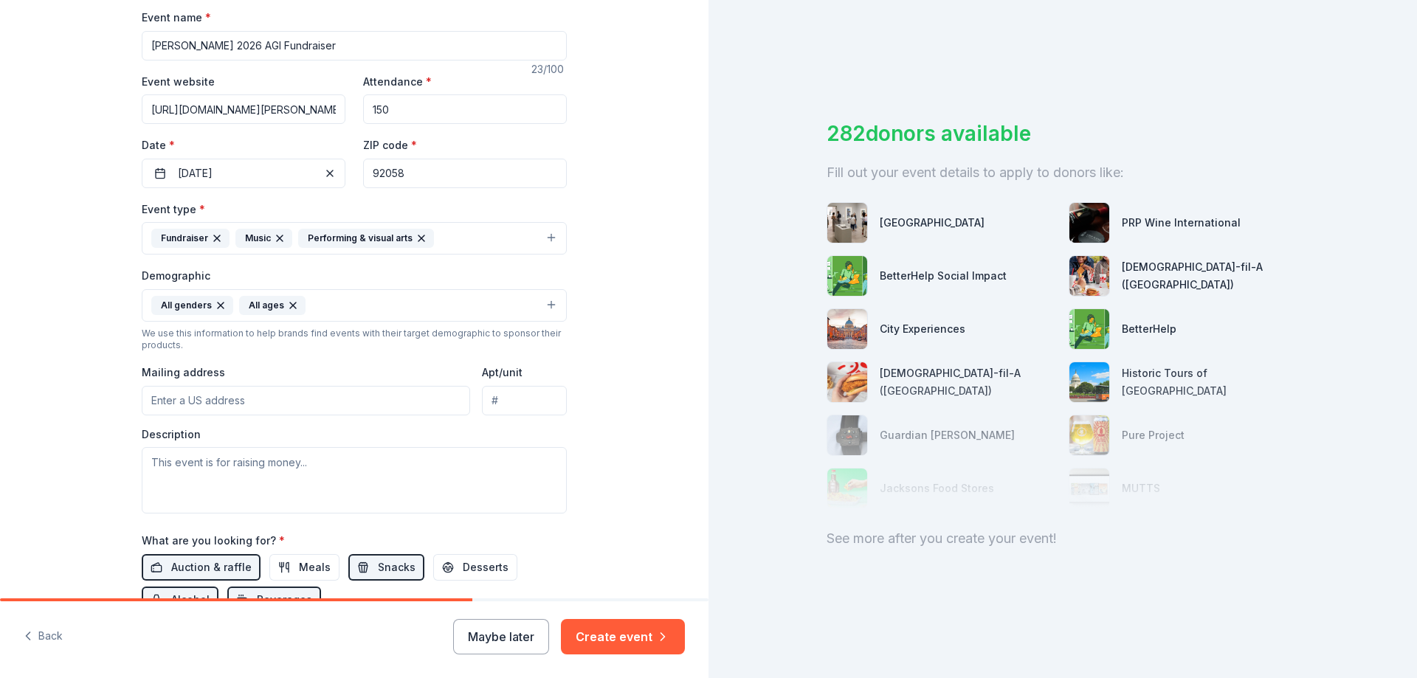
type input "[PERSON_NAME] 2026 AGI Fundraiser"
click at [351, 407] on input "Mailing address" at bounding box center [306, 401] width 328 height 30
paste input "1617 Mission Ave"
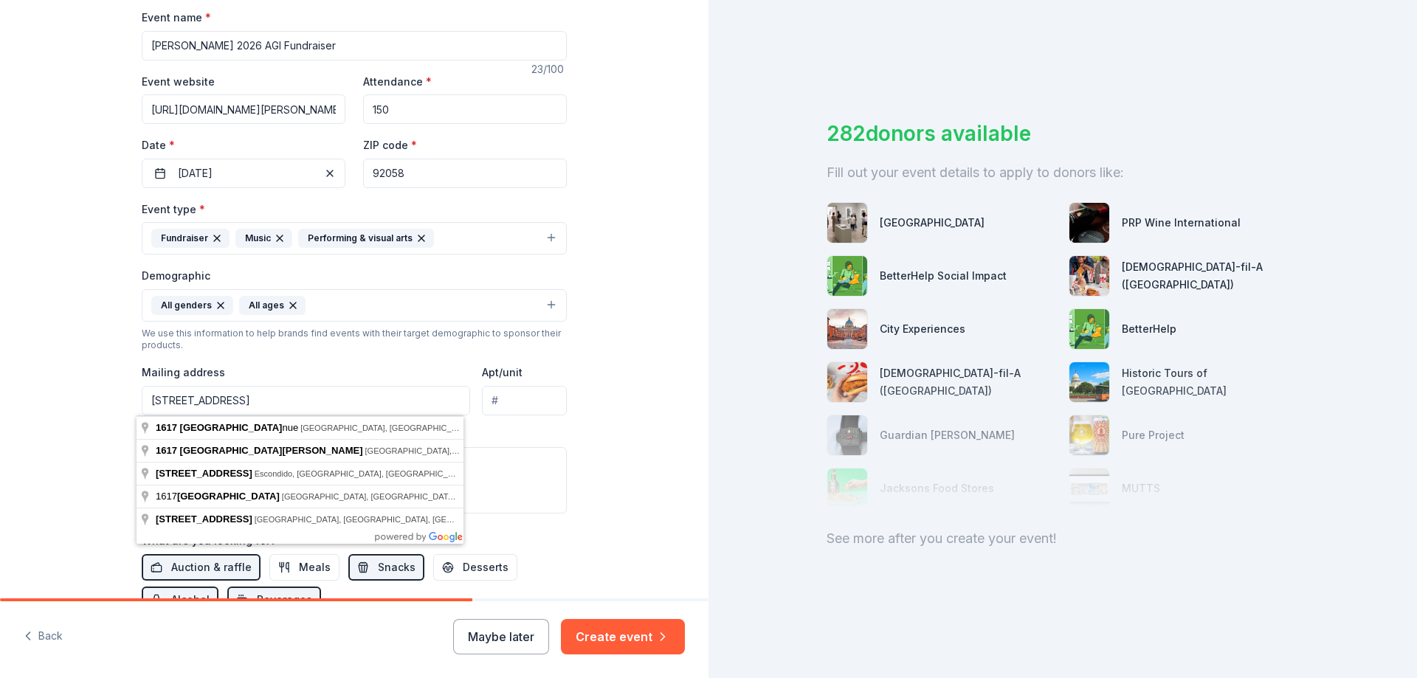
click at [323, 402] on input "1617 Mission Ave" at bounding box center [306, 401] width 328 height 30
type input "1617 Mission Avenue, Oceanside, CA, 92058"
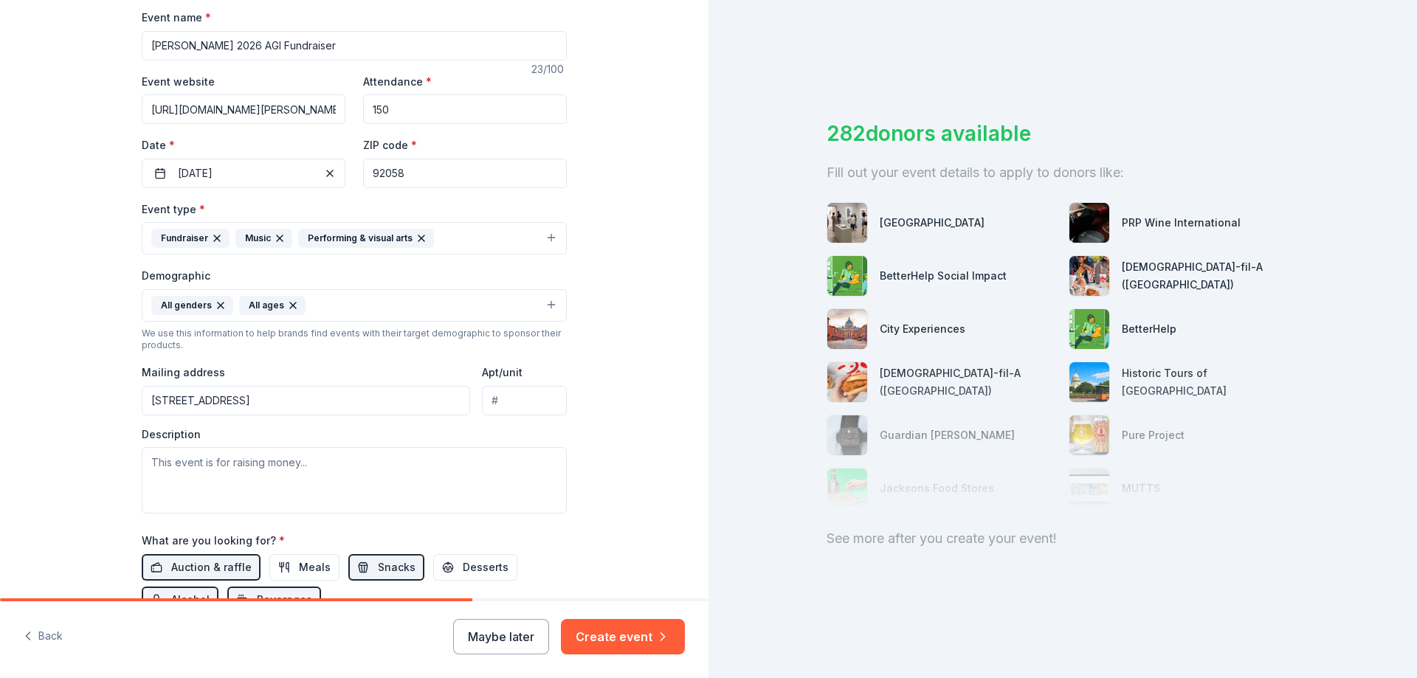
scroll to position [369, 0]
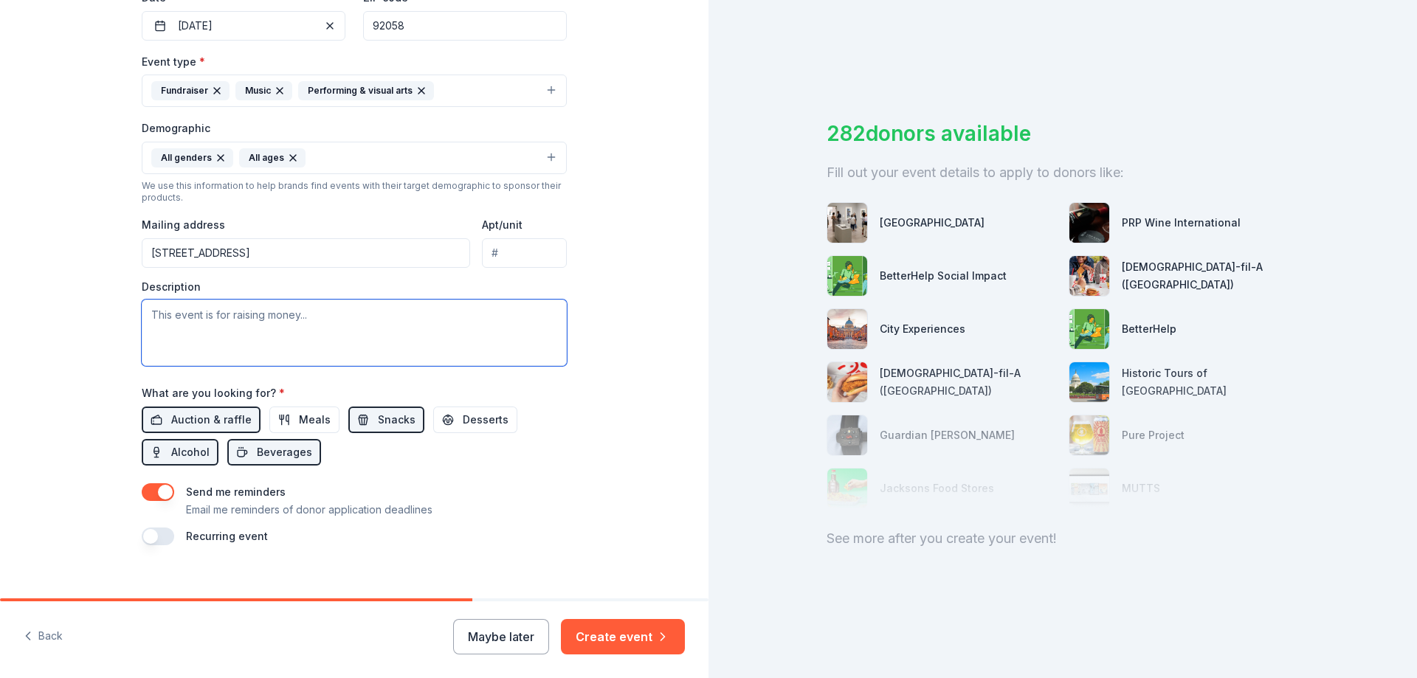
click at [269, 318] on textarea at bounding box center [354, 333] width 425 height 66
click at [280, 323] on textarea at bounding box center [354, 333] width 425 height 66
click at [218, 339] on textarea at bounding box center [354, 333] width 425 height 66
paste textarea "On behalf of the American GI Forum Oceanside Chapter, we are proud to announce …"
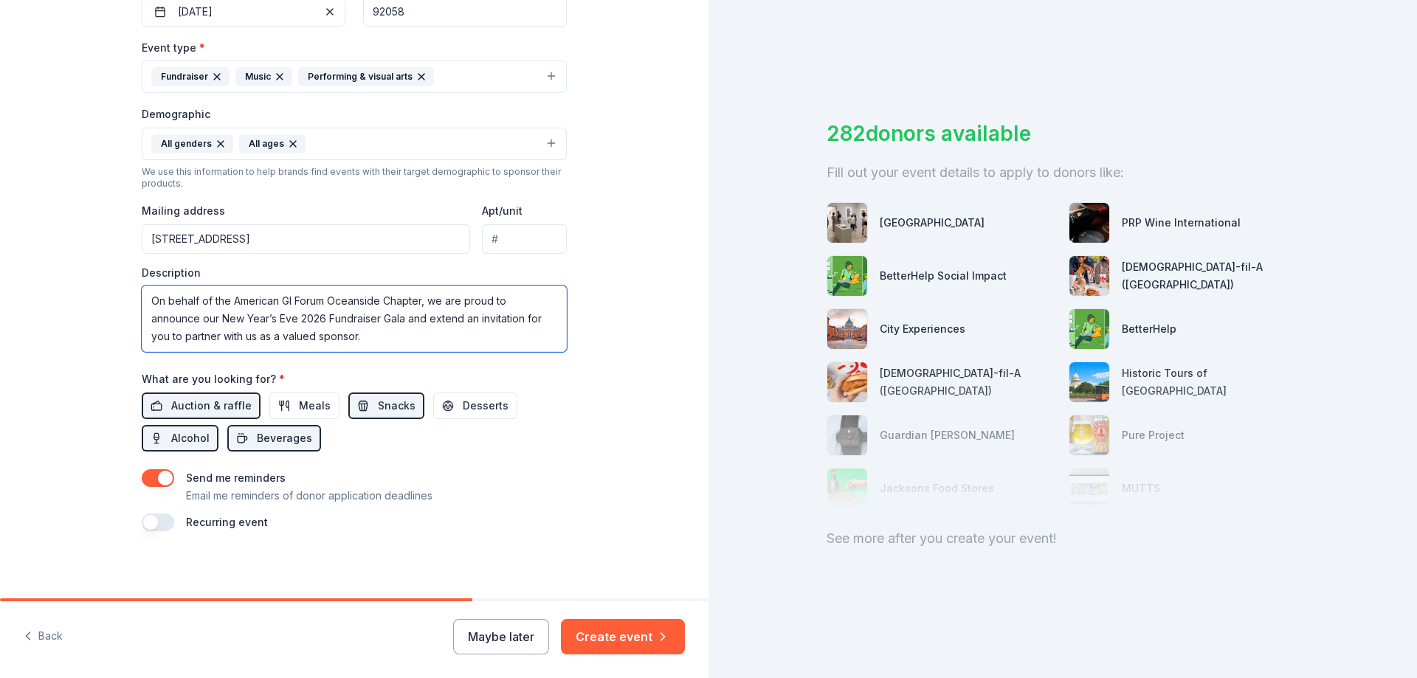
scroll to position [387, 0]
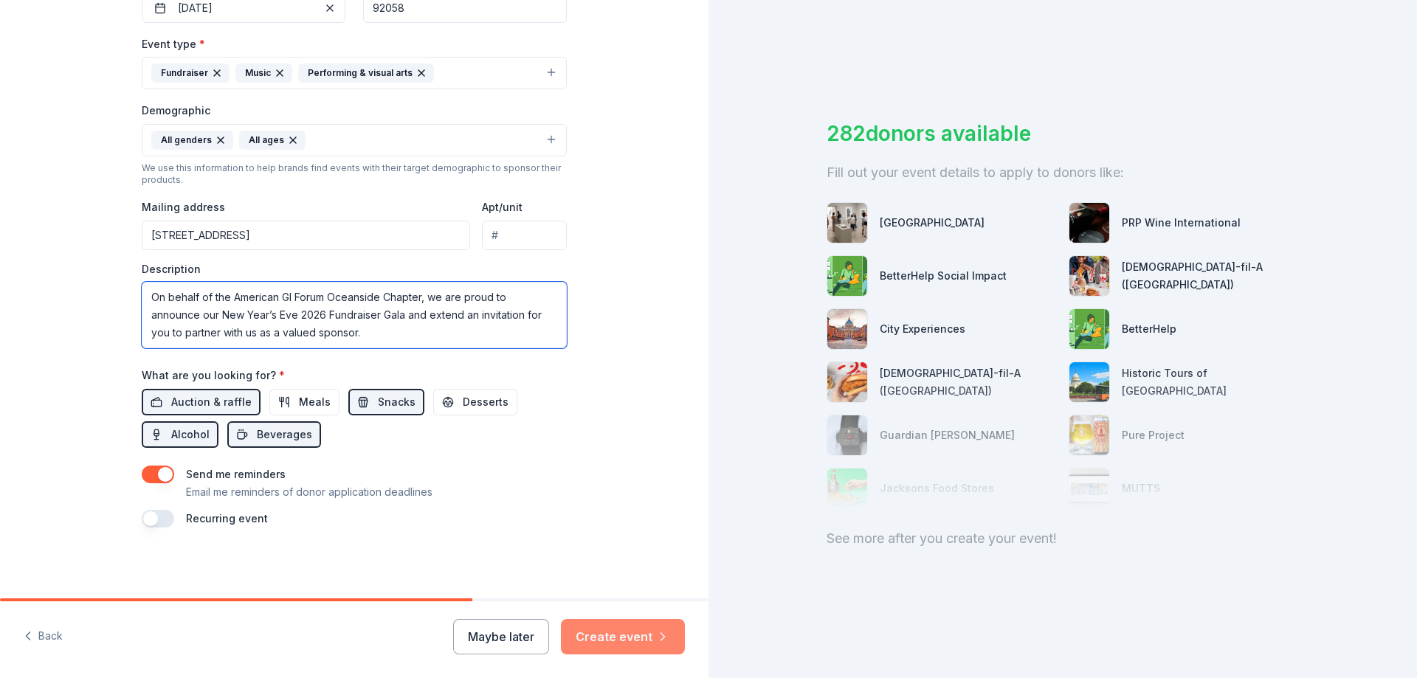
type textarea "On behalf of the American GI Forum Oceanside Chapter, we are proud to announce …"
click at [637, 635] on button "Create event" at bounding box center [623, 636] width 124 height 35
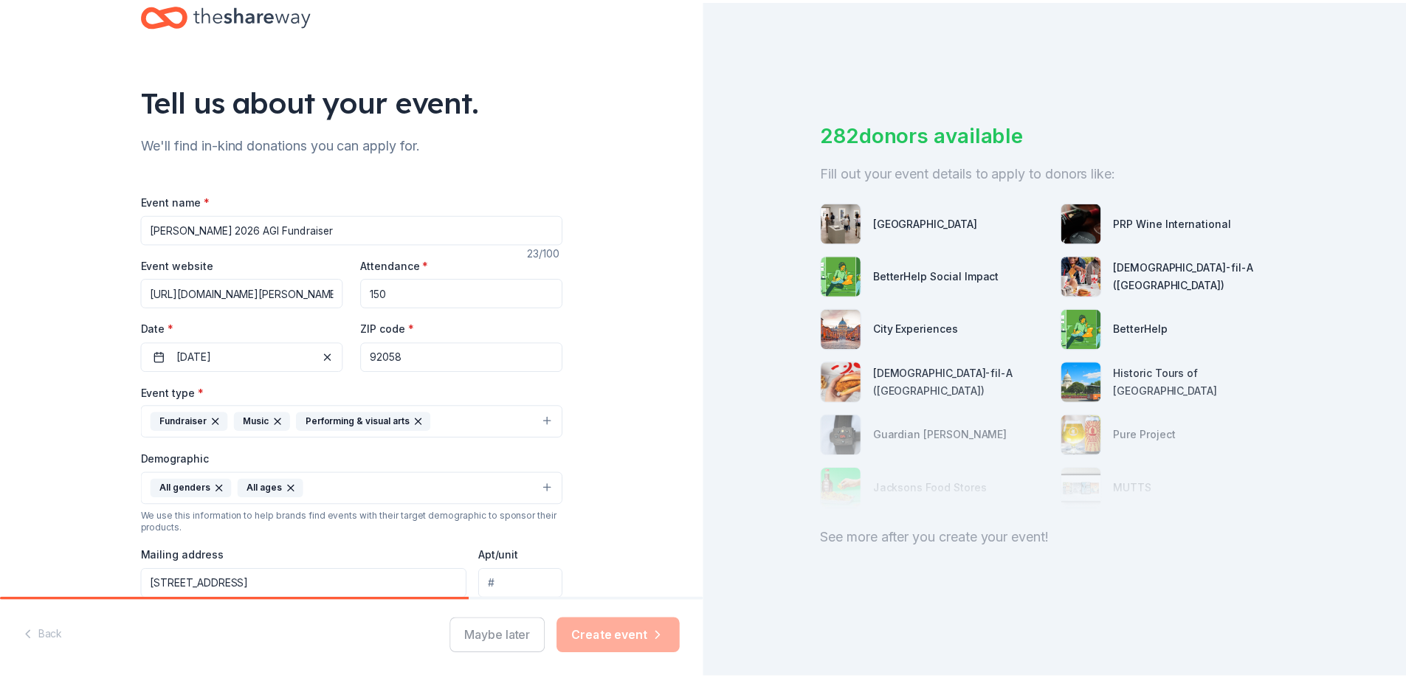
scroll to position [0, 0]
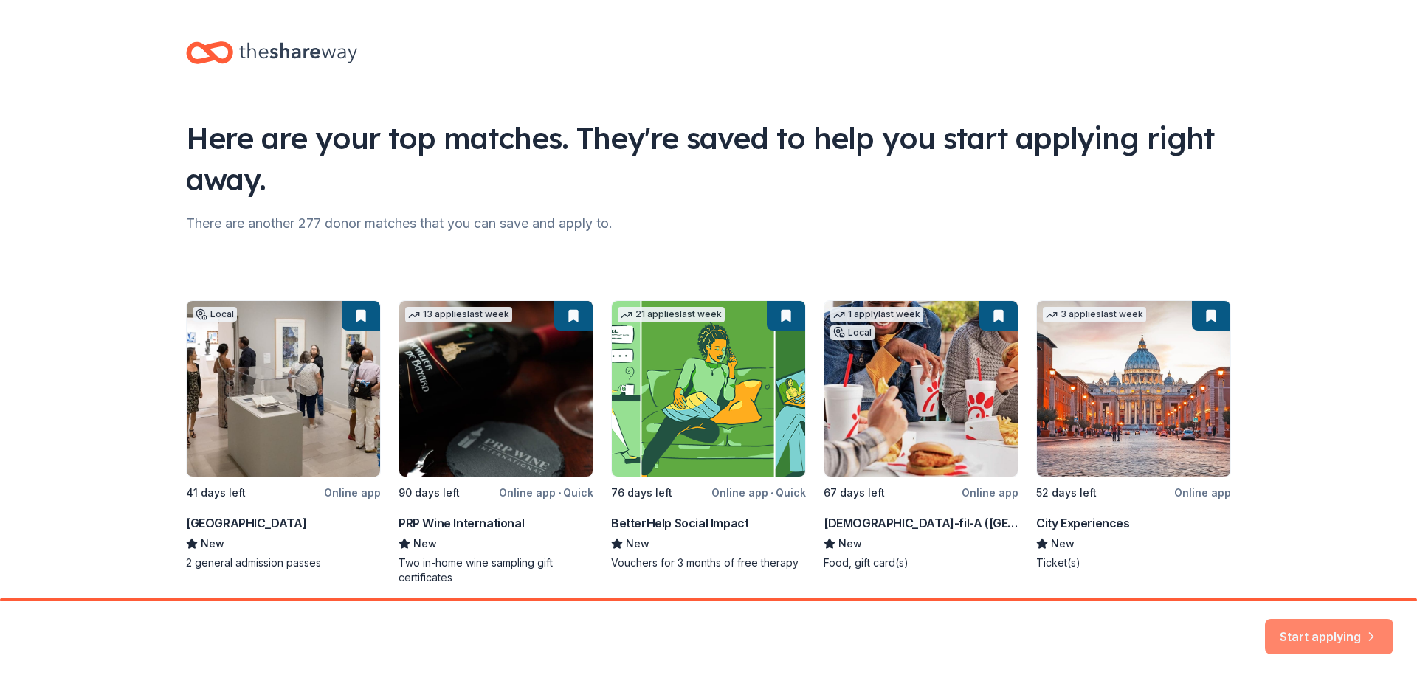
click at [1329, 633] on button "Start applying" at bounding box center [1329, 627] width 128 height 35
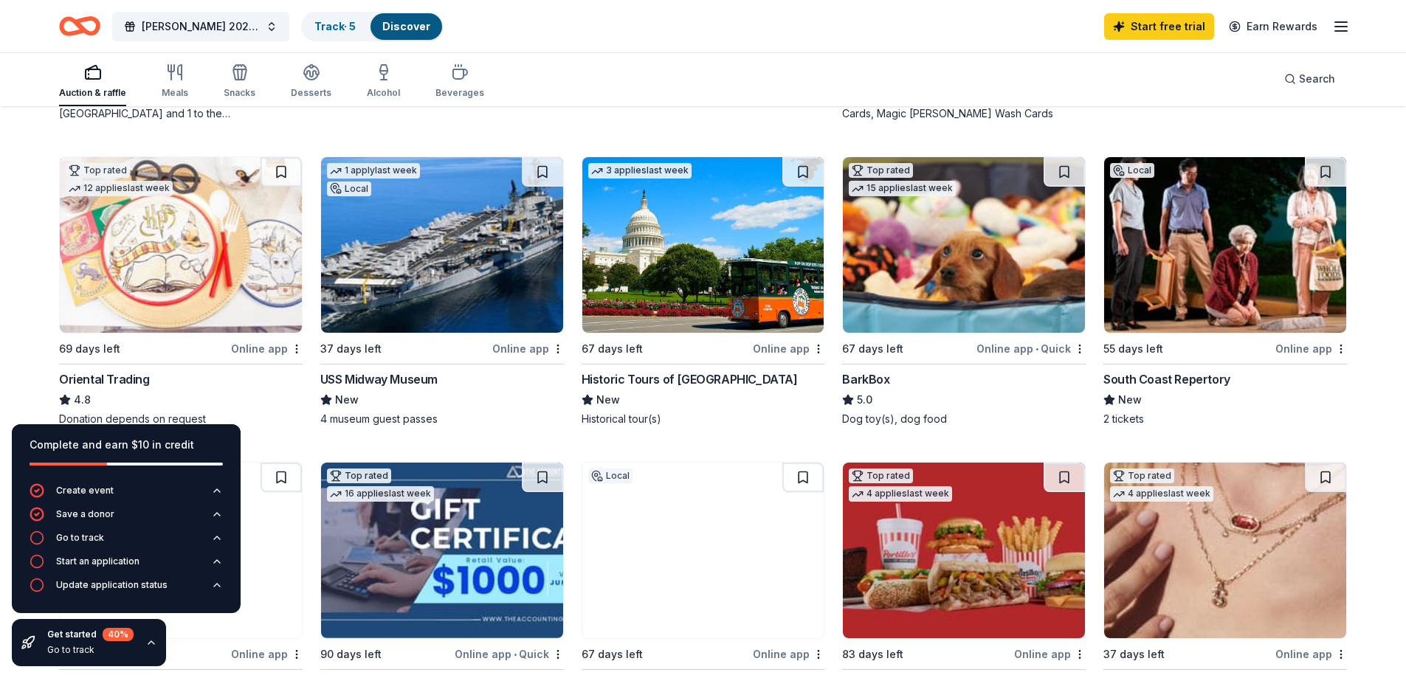
scroll to position [369, 0]
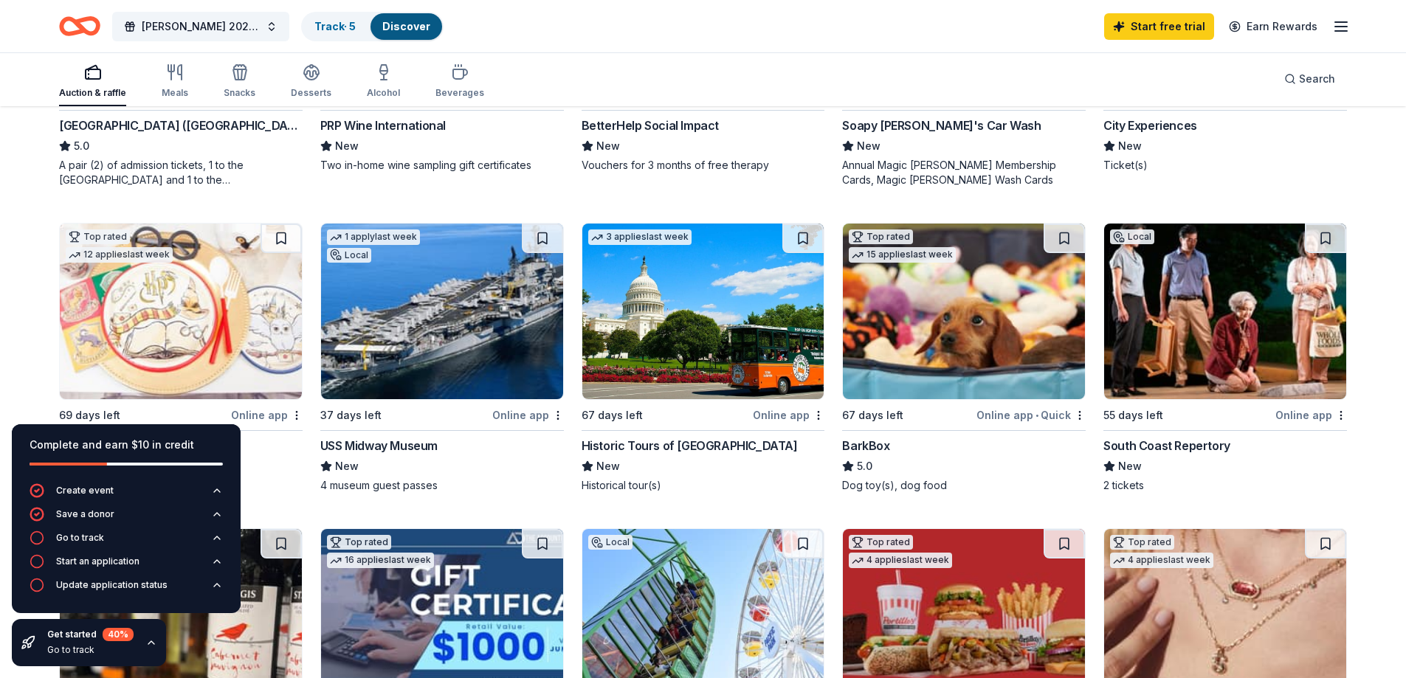
click at [907, 313] on img at bounding box center [964, 312] width 242 height 176
click at [282, 238] on button at bounding box center [281, 239] width 41 height 30
click at [543, 236] on button at bounding box center [542, 239] width 41 height 30
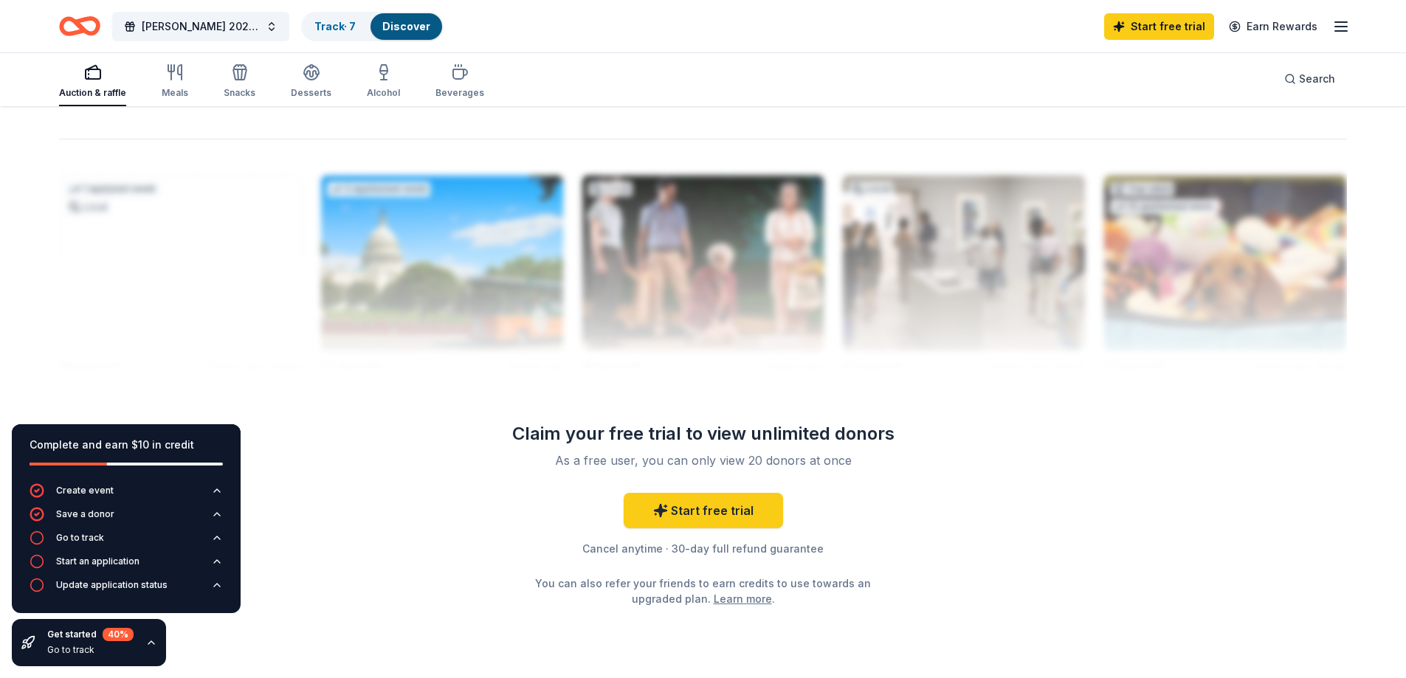
scroll to position [1452, 0]
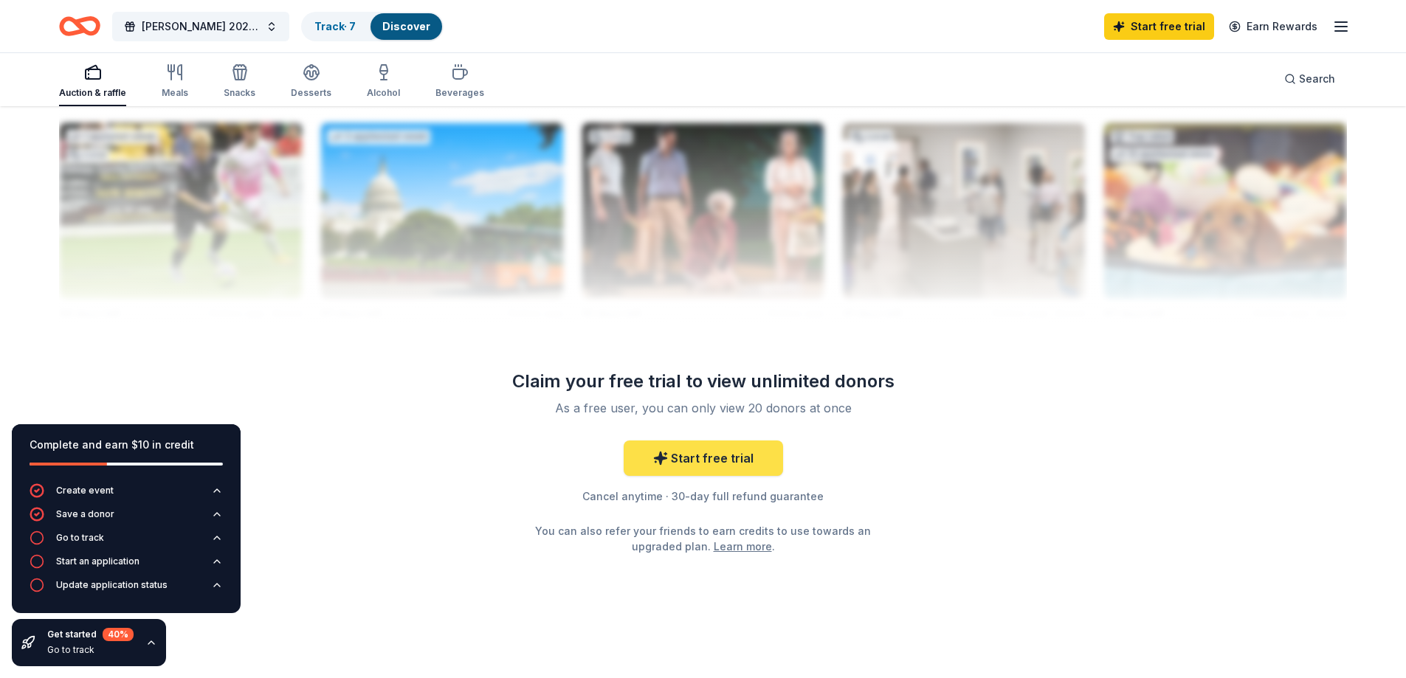
click at [675, 464] on link "Start free trial" at bounding box center [703, 458] width 159 height 35
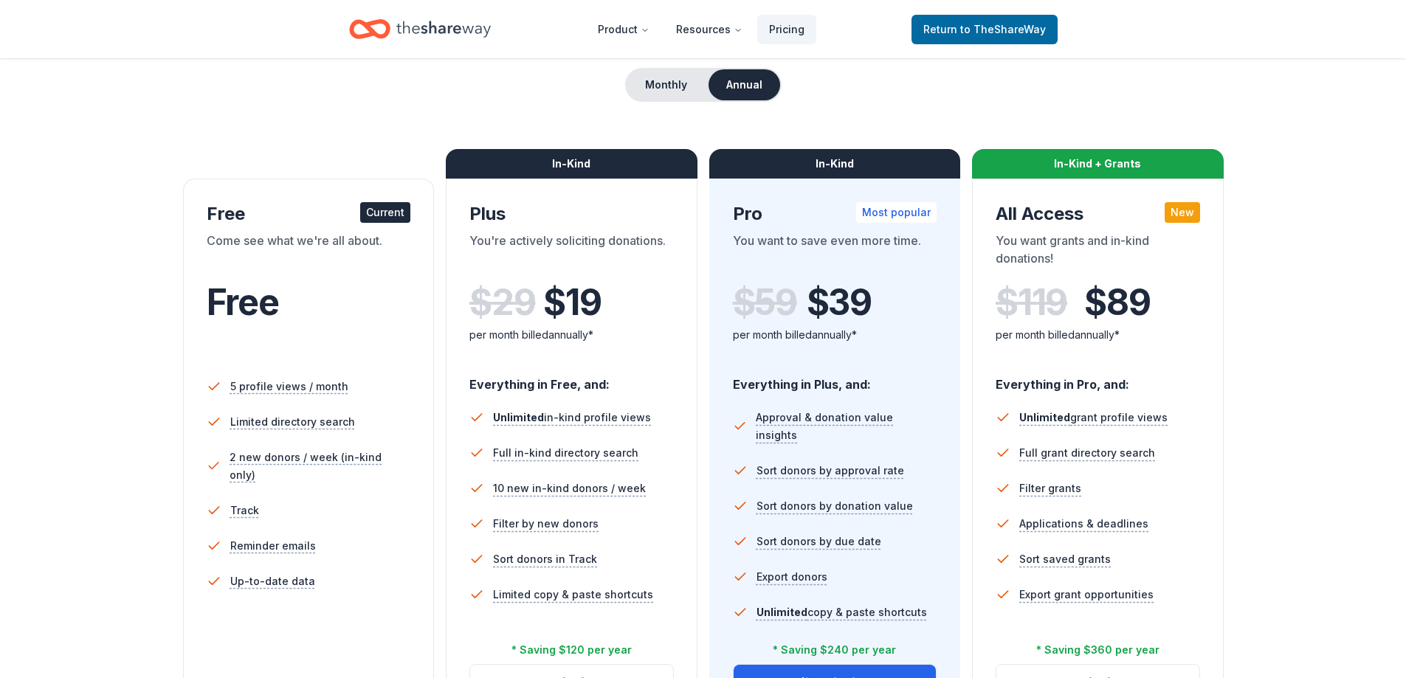
scroll to position [74, 0]
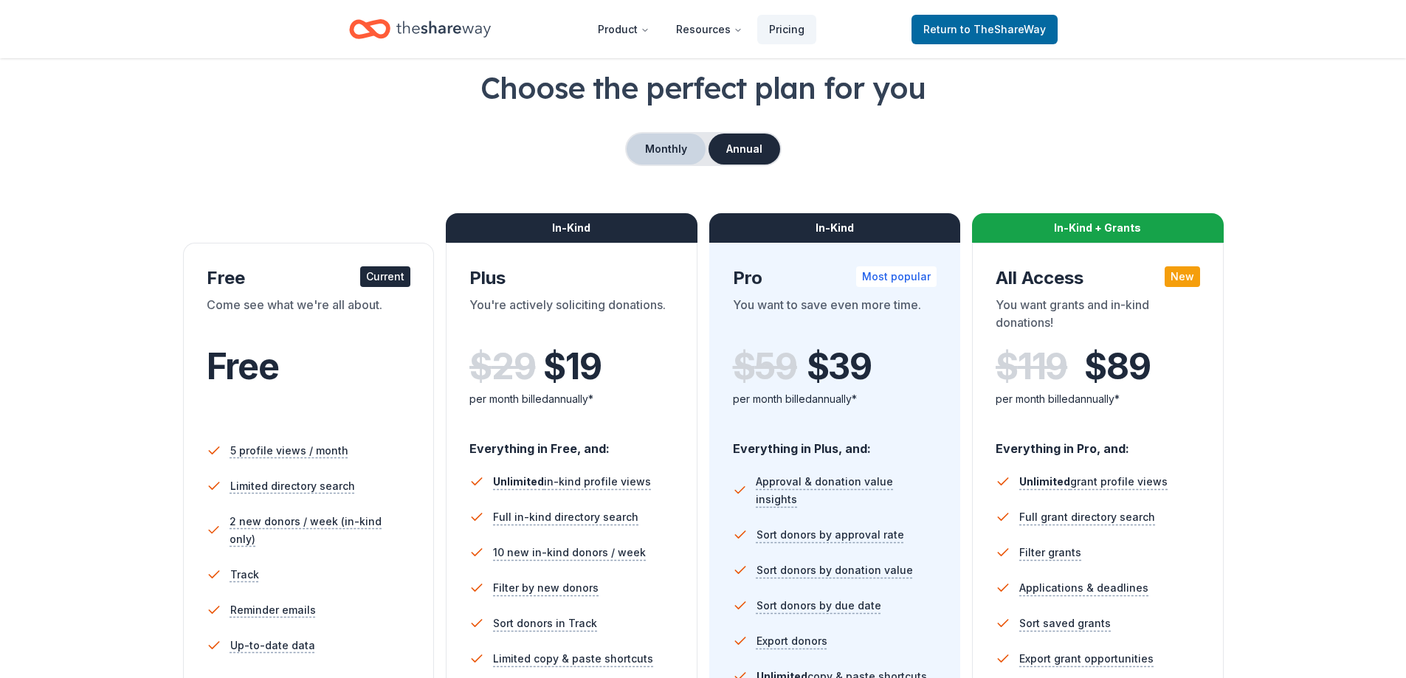
click at [652, 148] on button "Monthly" at bounding box center [666, 149] width 79 height 31
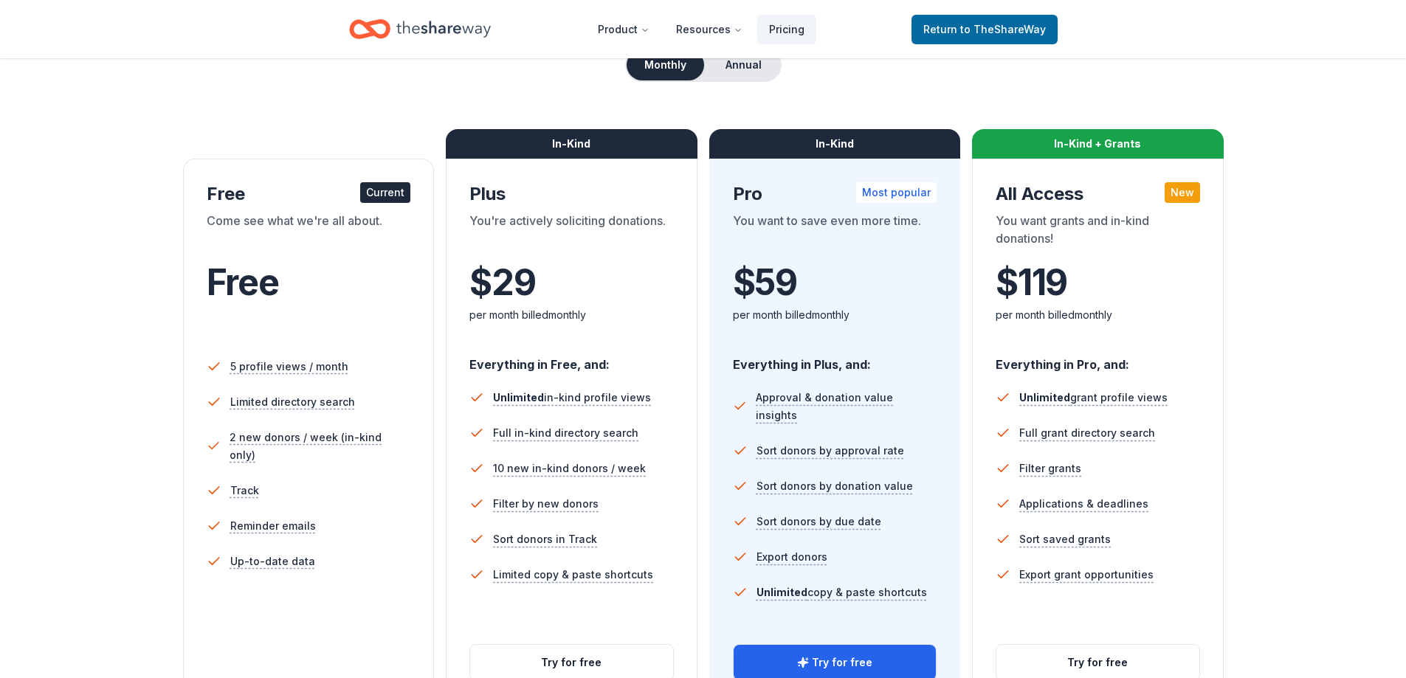
scroll to position [295, 0]
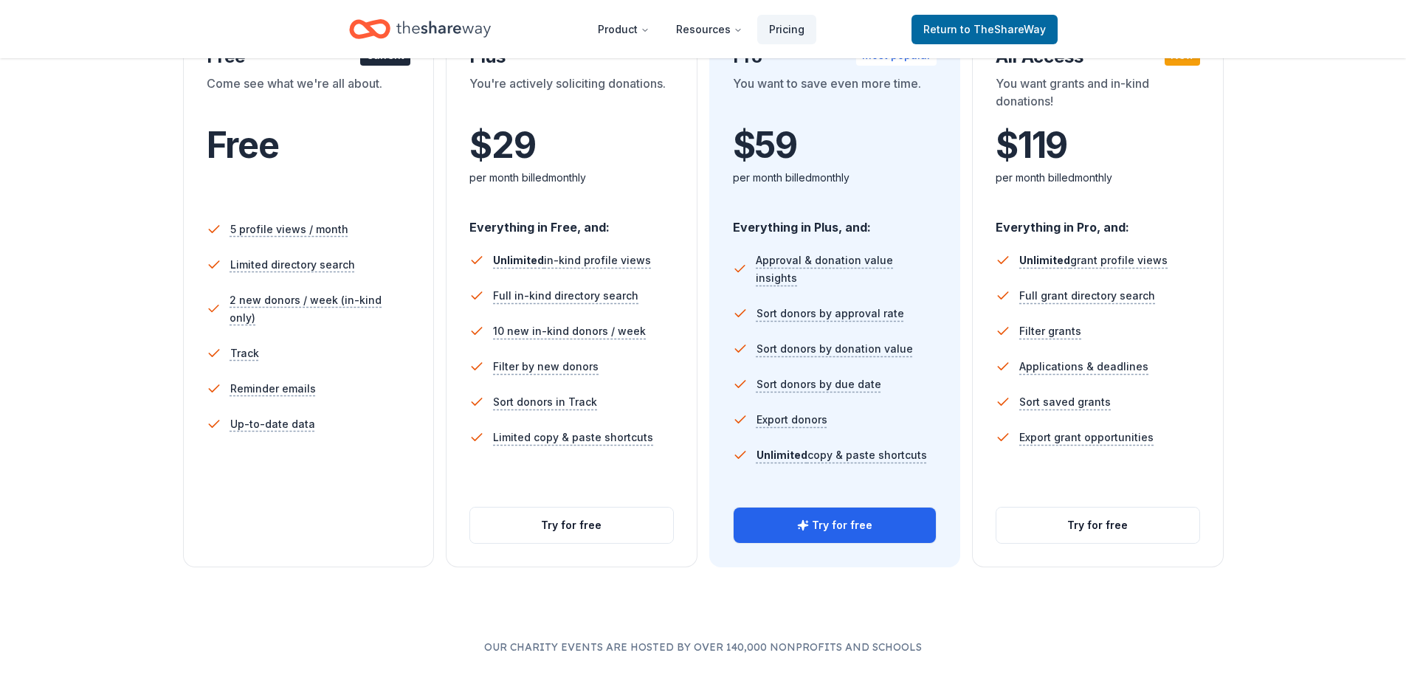
click at [303, 388] on li "Reminder emails" at bounding box center [309, 388] width 204 height 35
click at [951, 27] on span "Return to TheShareWay" at bounding box center [984, 30] width 123 height 18
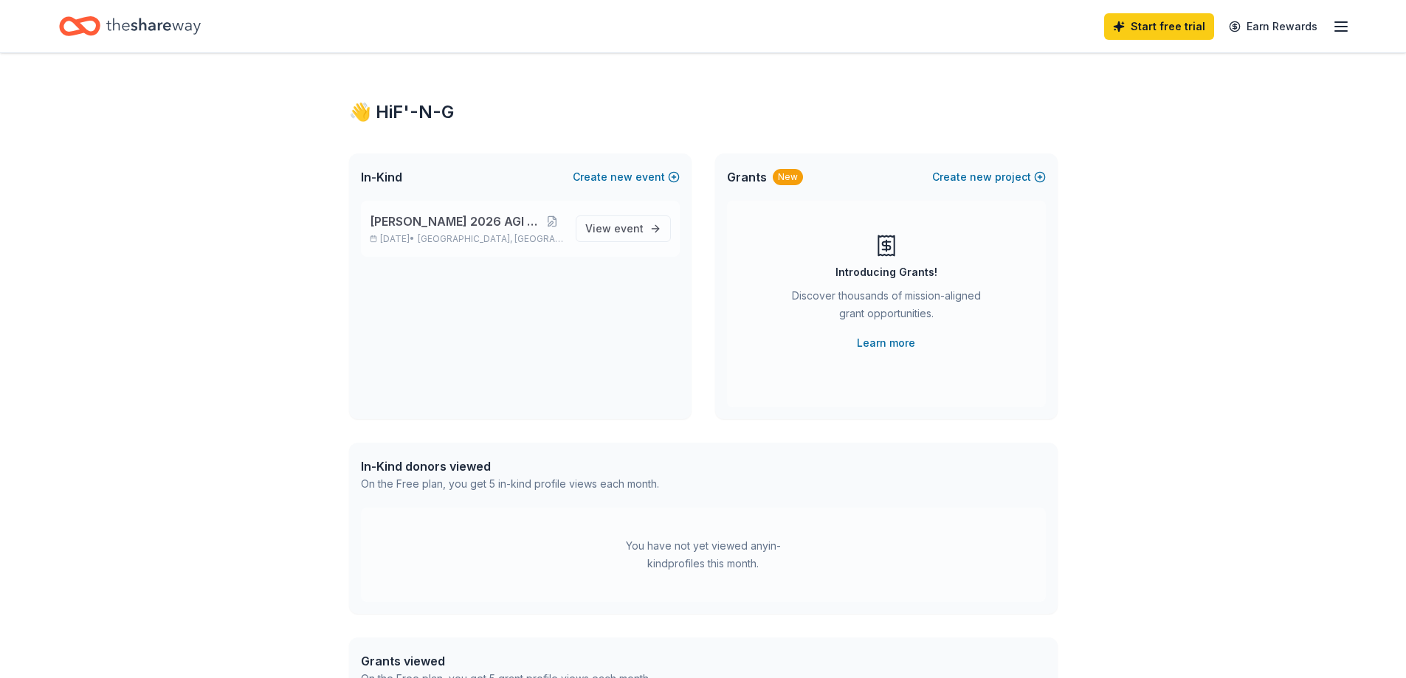
click at [436, 214] on span "[PERSON_NAME] 2026 AGI Fundraiser" at bounding box center [455, 222] width 171 height 18
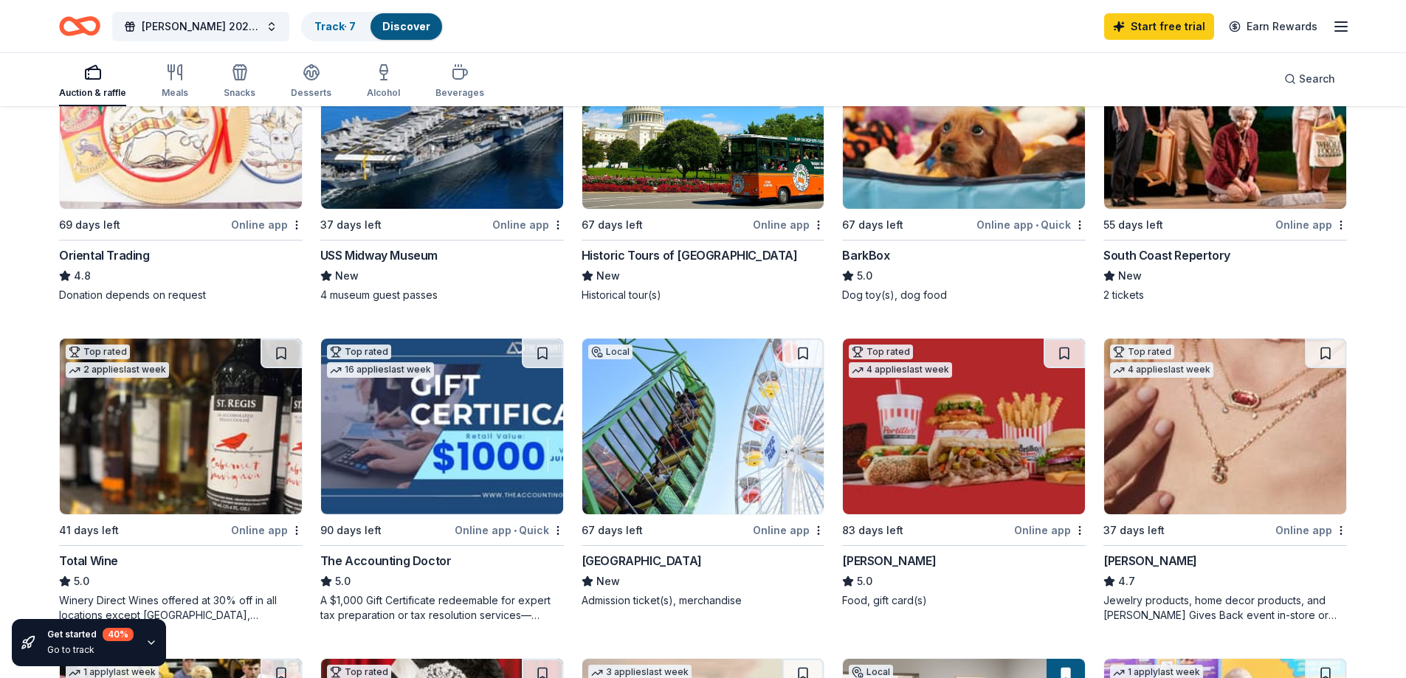
scroll to position [738, 0]
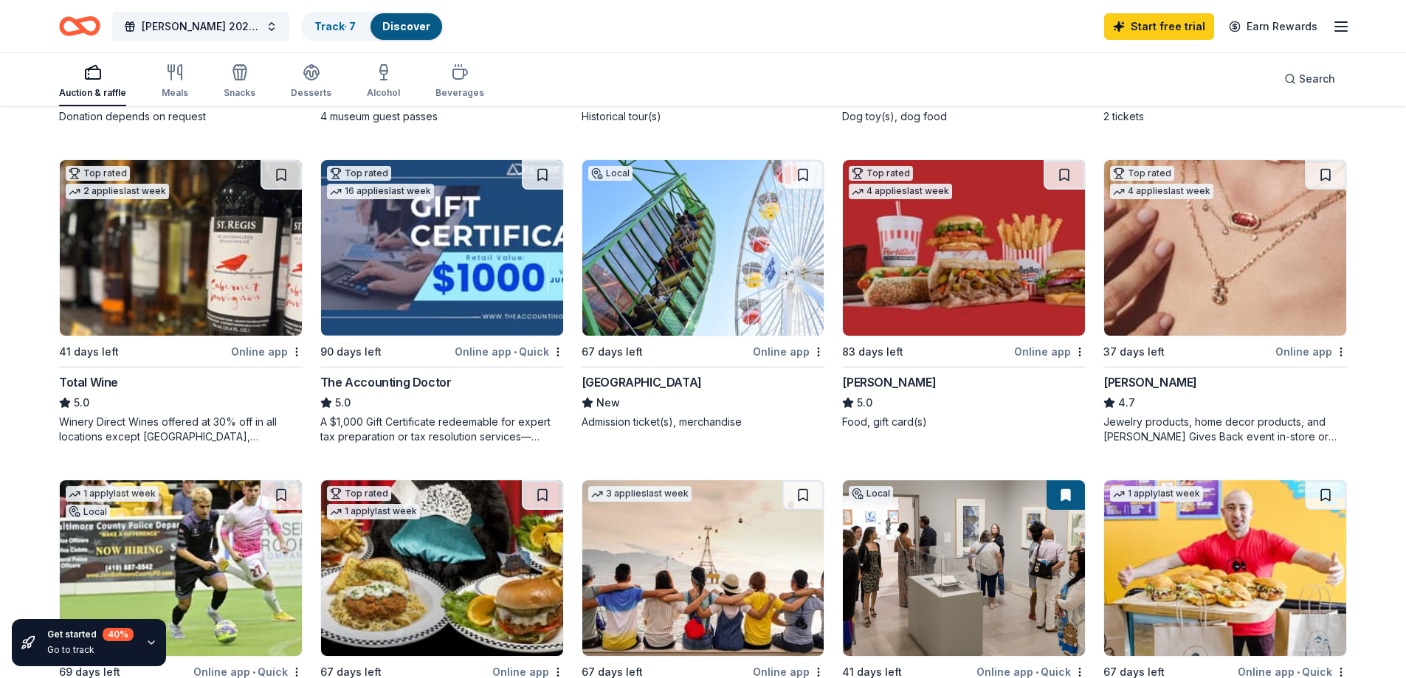
click at [150, 644] on icon "button" at bounding box center [151, 642] width 6 height 3
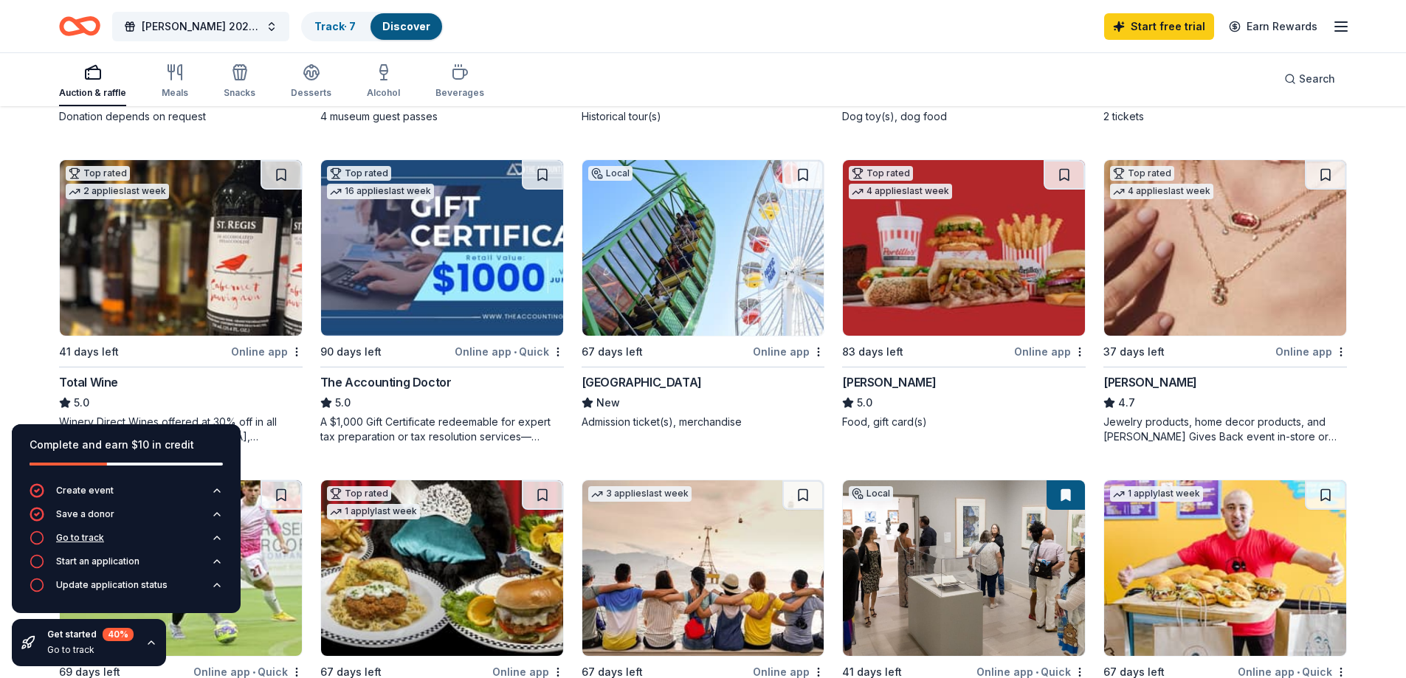
click at [86, 537] on div "Go to track" at bounding box center [80, 538] width 48 height 12
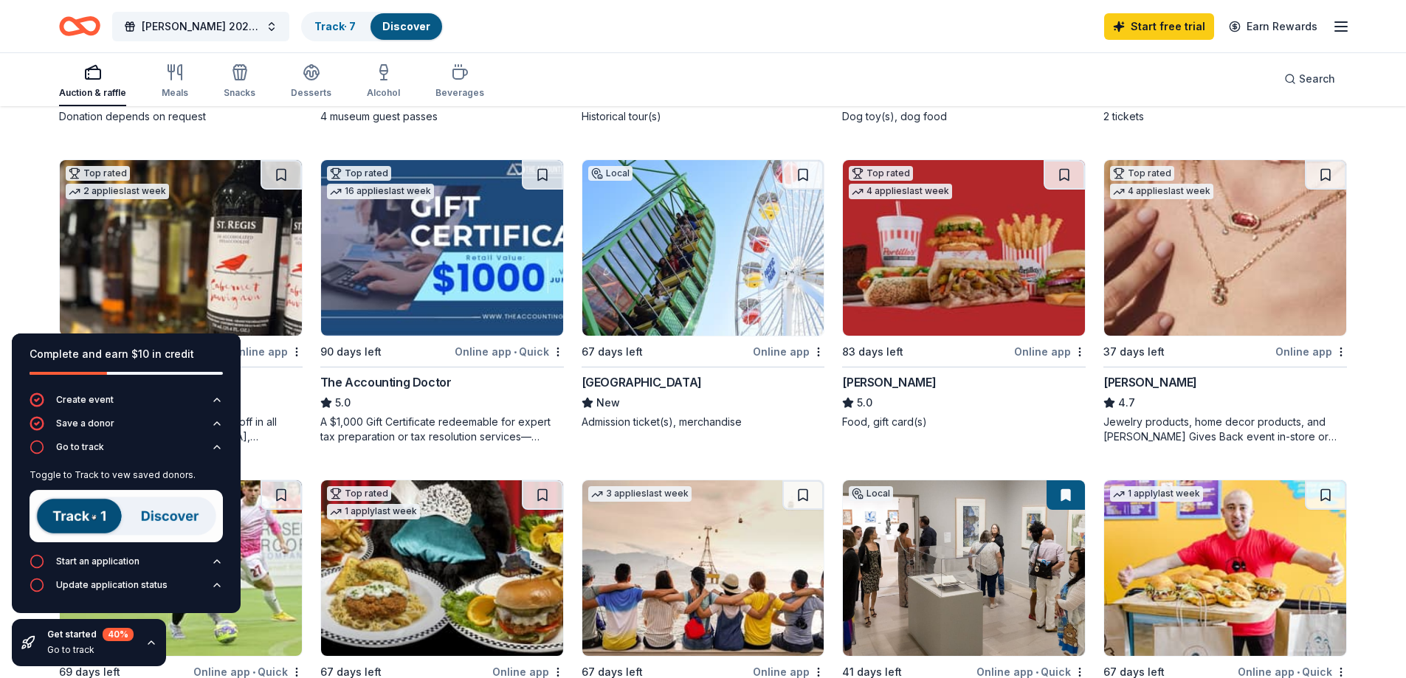
click at [83, 514] on img at bounding box center [126, 516] width 193 height 52
click at [83, 512] on img at bounding box center [126, 516] width 193 height 52
click at [97, 515] on img at bounding box center [126, 516] width 193 height 52
click at [37, 445] on icon "button" at bounding box center [37, 447] width 15 height 15
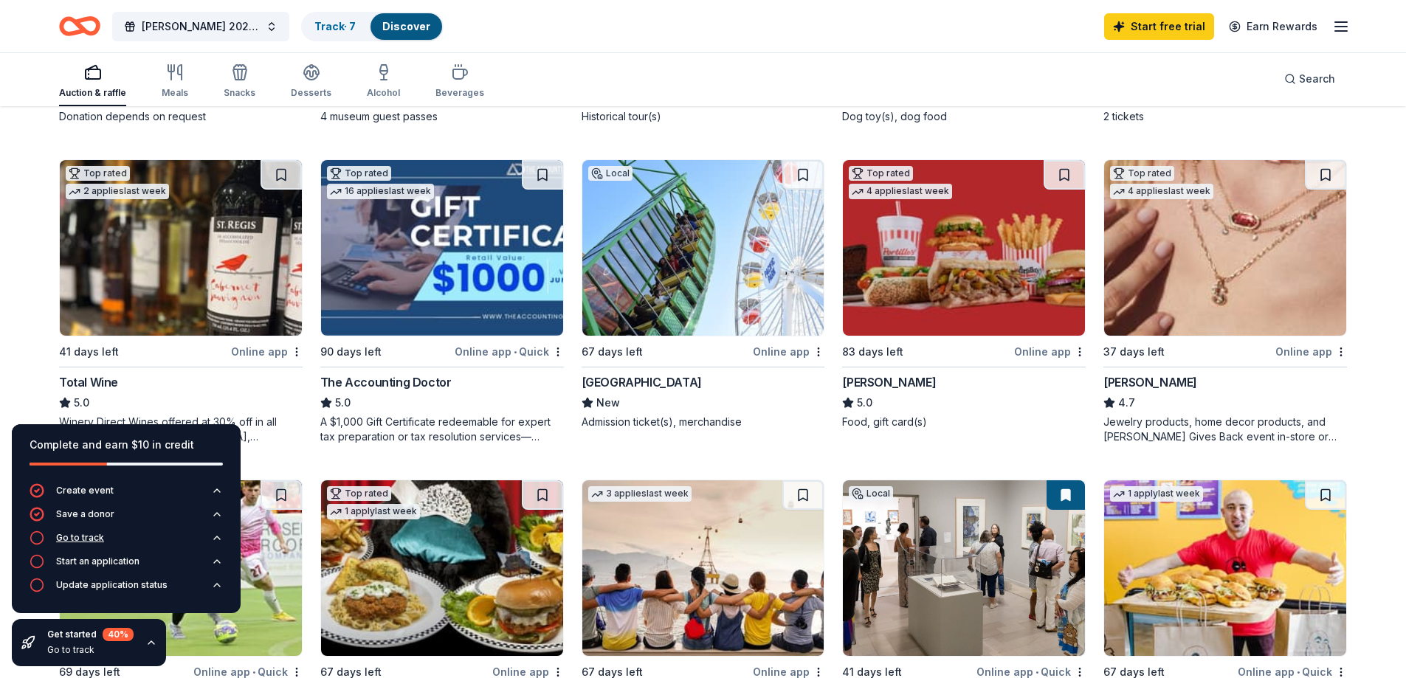
click at [94, 534] on div "Go to track" at bounding box center [80, 538] width 48 height 12
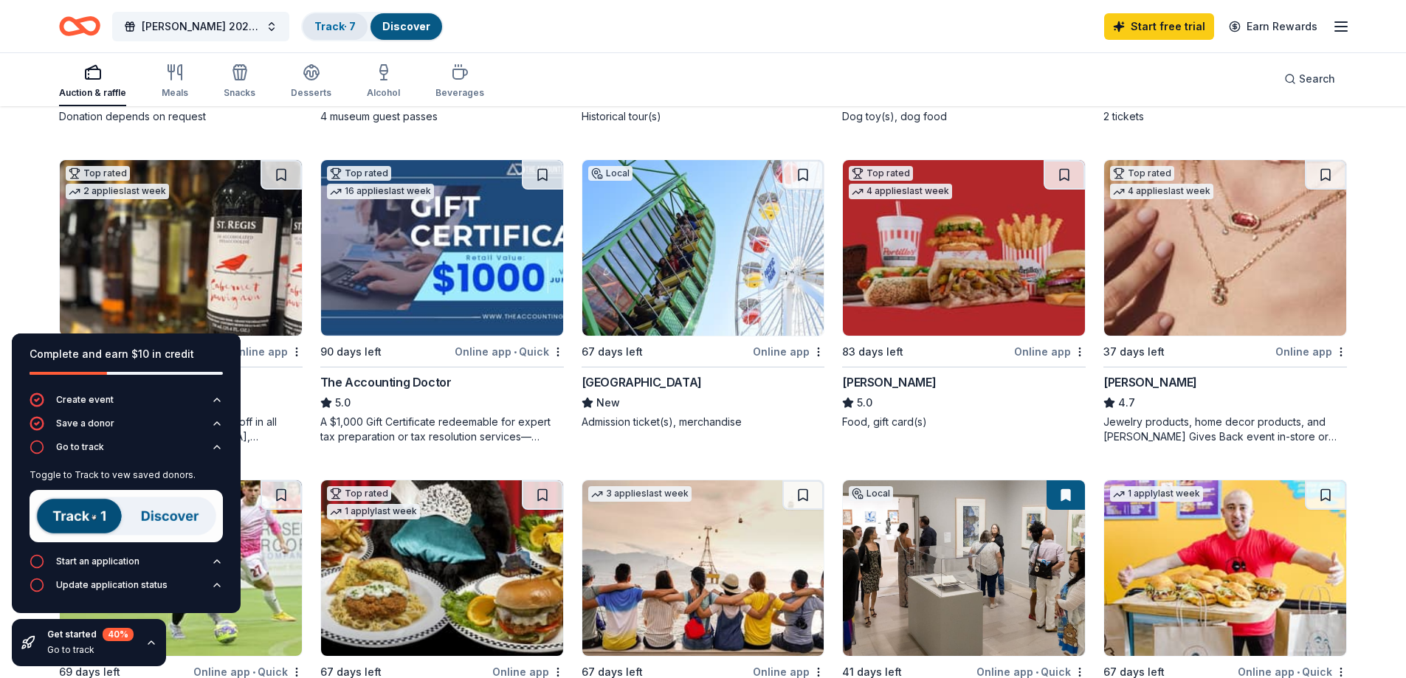
click at [328, 30] on link "Track · 7" at bounding box center [334, 26] width 41 height 13
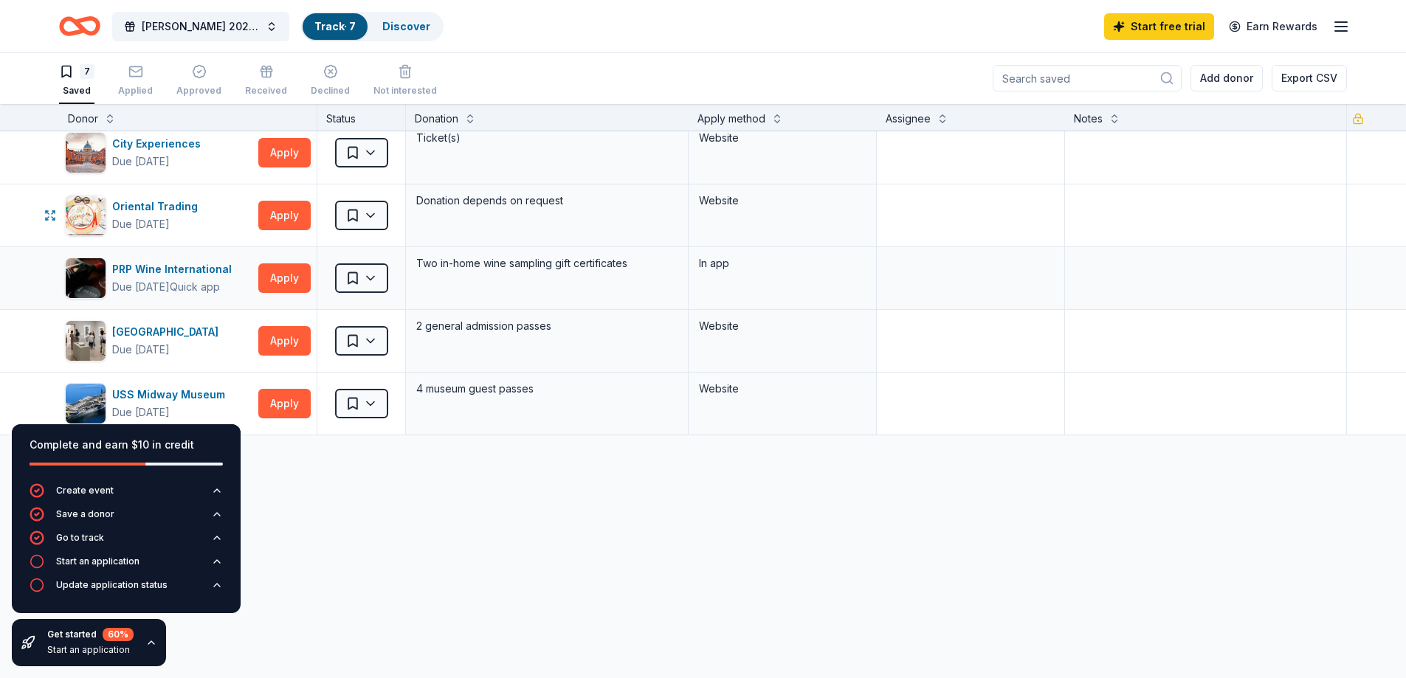
scroll to position [148, 0]
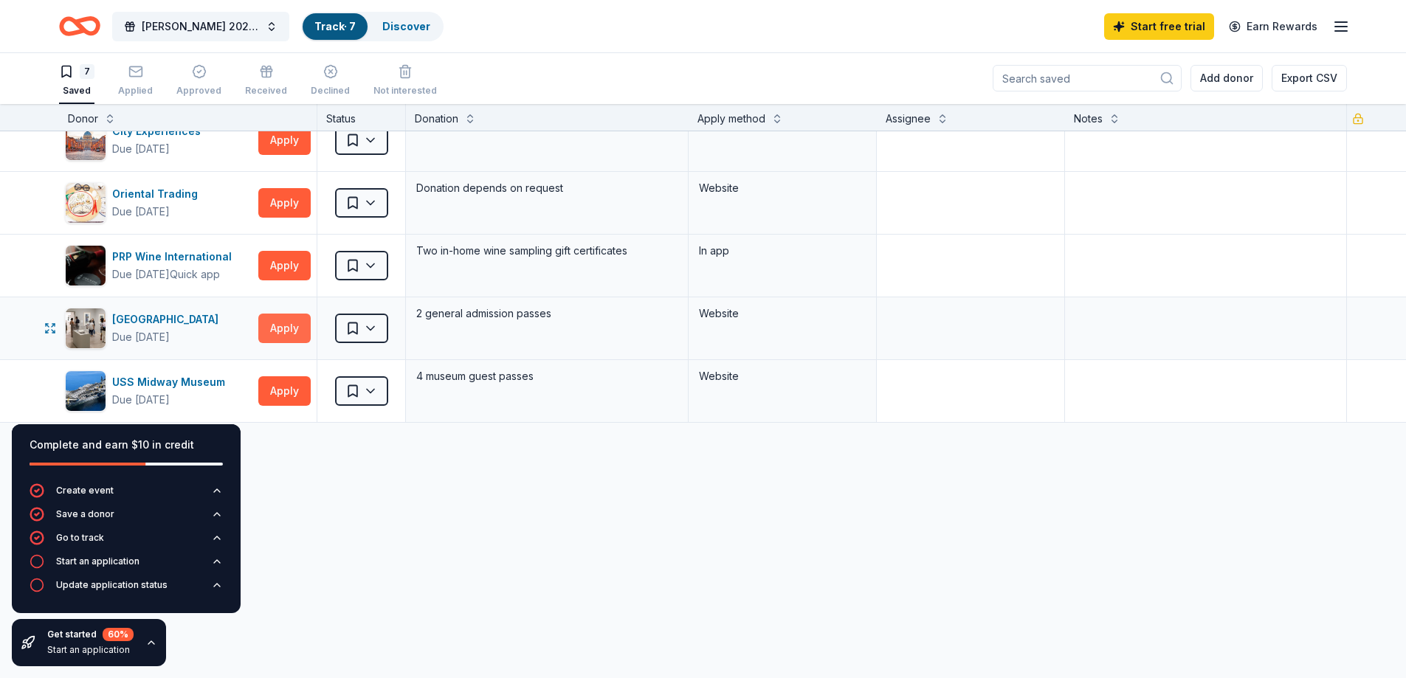
click at [282, 323] on button "Apply" at bounding box center [284, 329] width 52 height 30
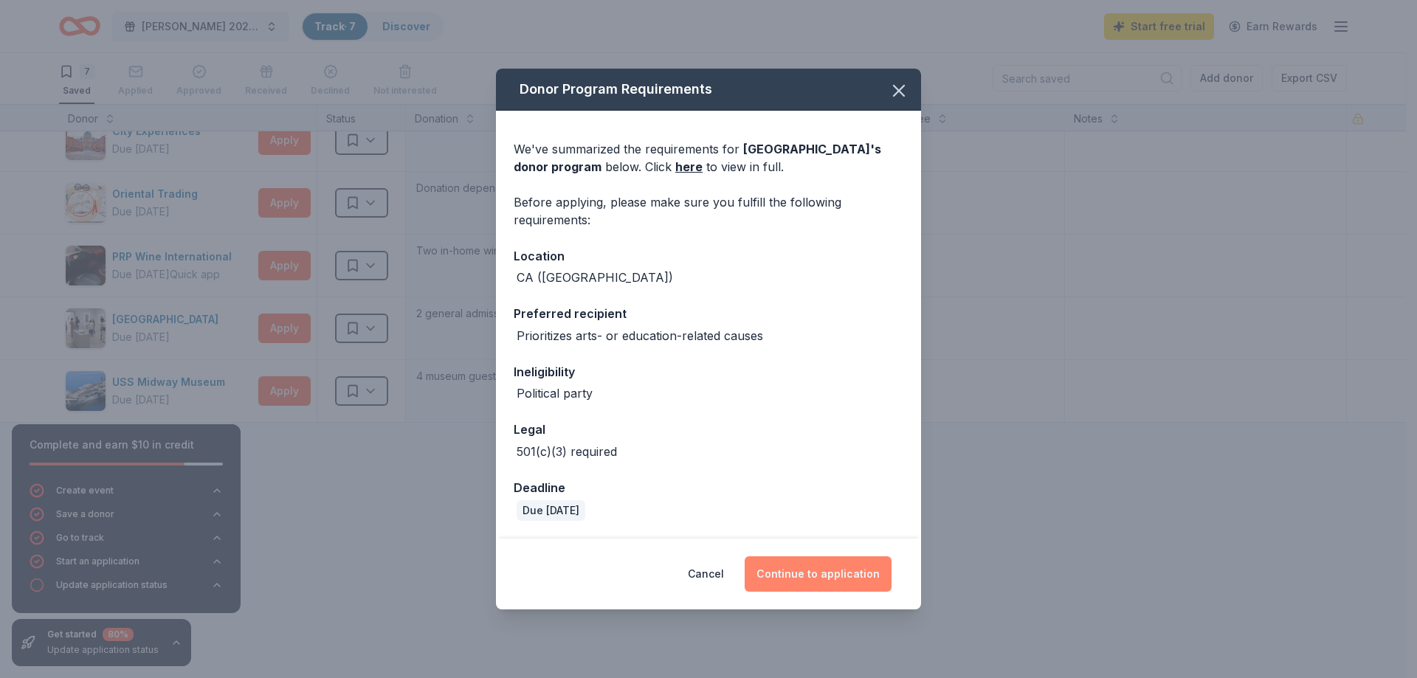
click at [805, 572] on button "Continue to application" at bounding box center [818, 574] width 147 height 35
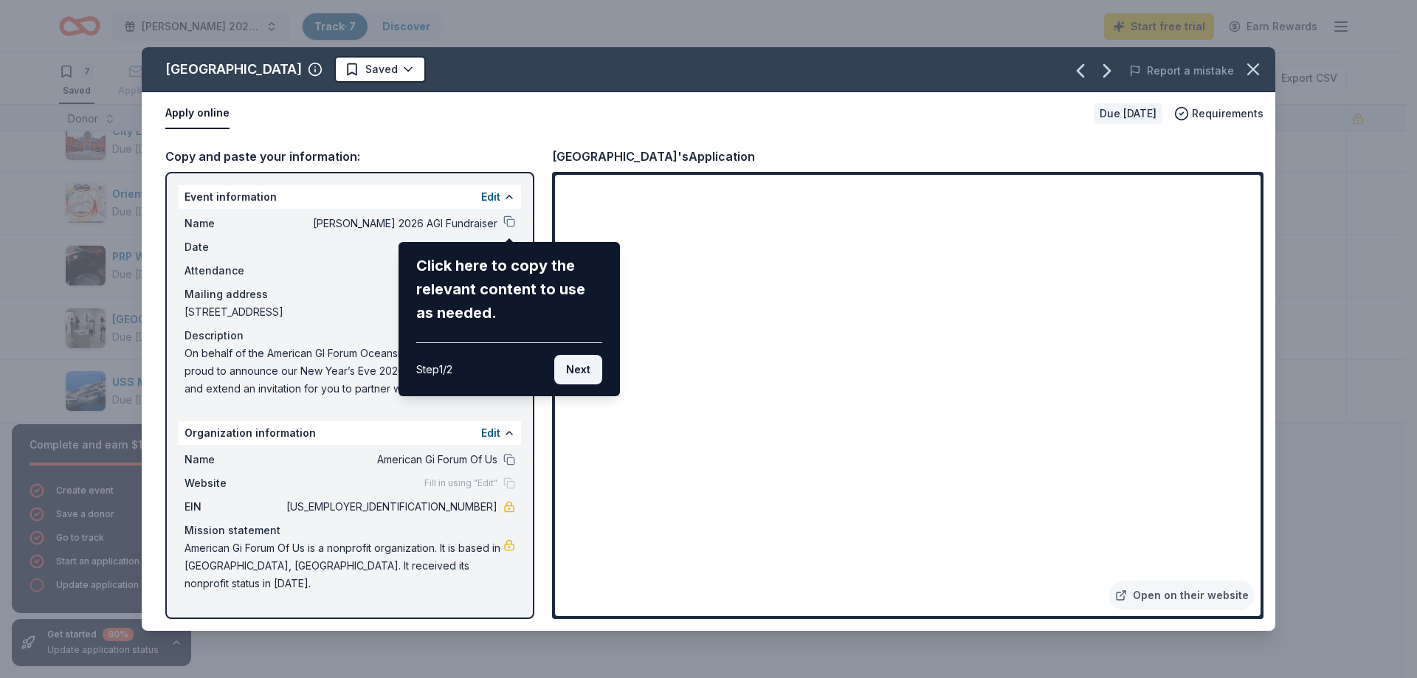
click at [573, 374] on button "Next" at bounding box center [578, 370] width 48 height 30
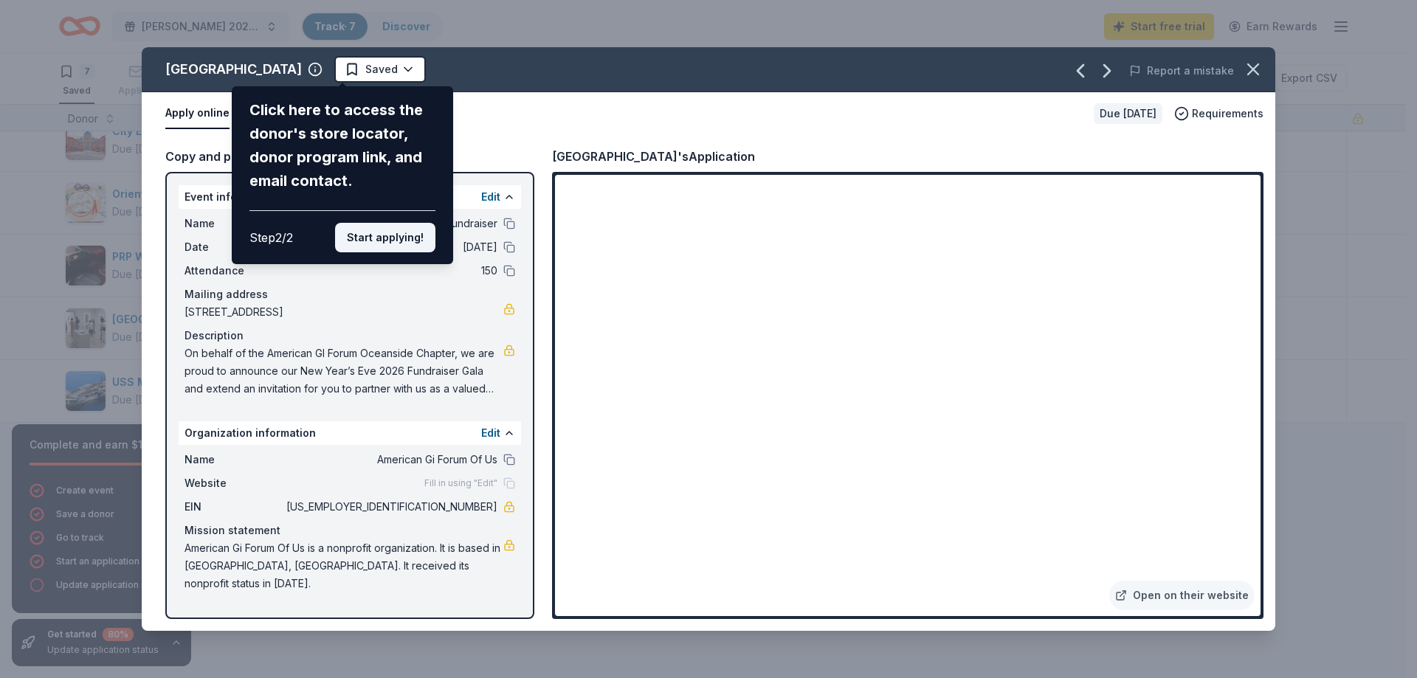
click at [376, 240] on button "Start applying!" at bounding box center [385, 238] width 100 height 30
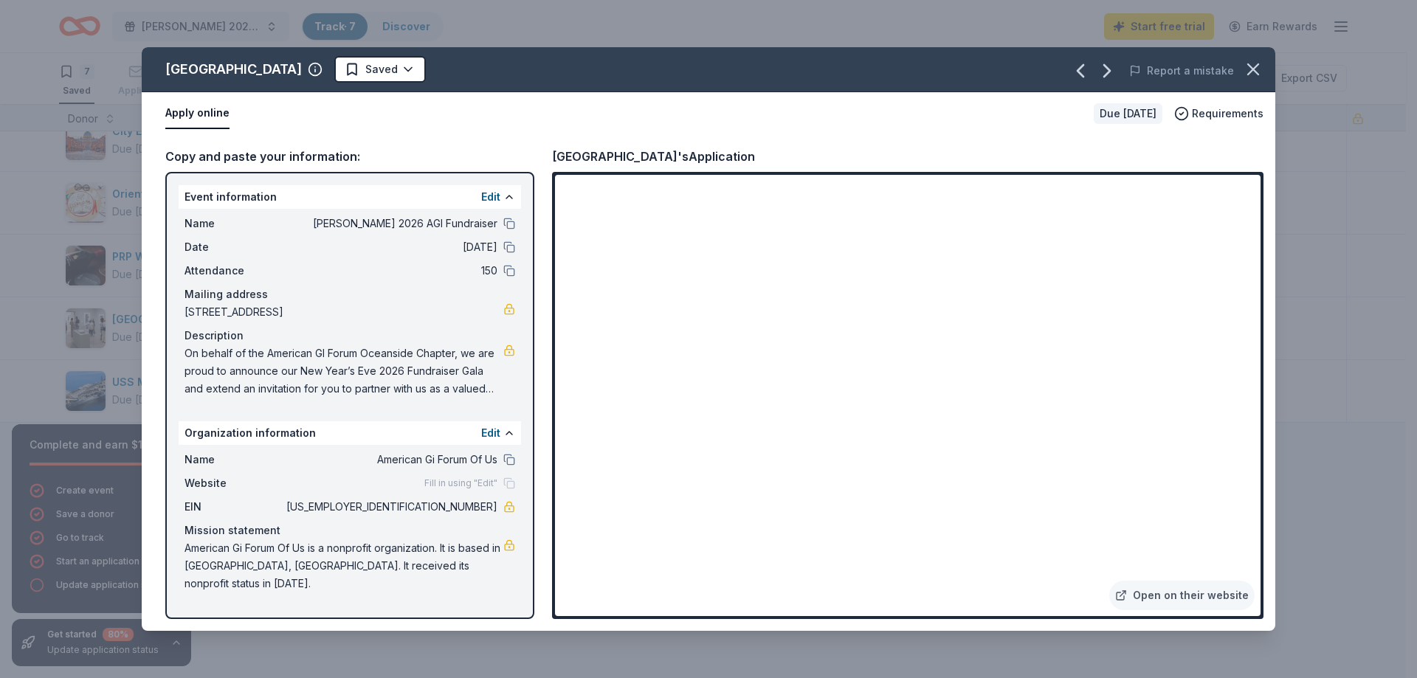
drag, startPoint x: 410, startPoint y: 314, endPoint x: 280, endPoint y: 320, distance: 130.0
click at [295, 320] on span "1617 Mission Avenue, Oceanside, CA 92058" at bounding box center [344, 312] width 319 height 18
drag, startPoint x: 185, startPoint y: 312, endPoint x: 300, endPoint y: 314, distance: 115.2
click at [299, 314] on span "1617 Mission Avenue, Oceanside, CA 92058" at bounding box center [344, 312] width 319 height 18
click at [187, 353] on span "On behalf of the American GI Forum Oceanside Chapter, we are proud to announce …" at bounding box center [344, 371] width 319 height 53
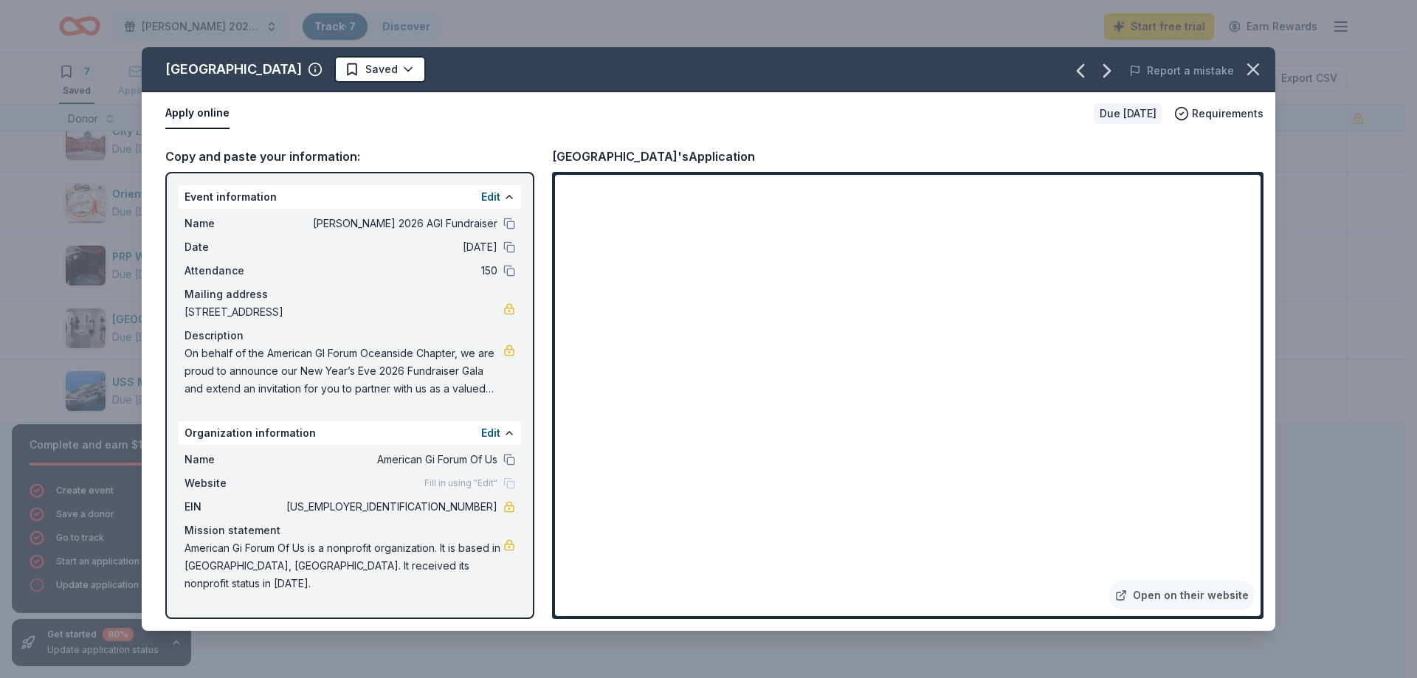
click at [185, 356] on span "On behalf of the American GI Forum Oceanside Chapter, we are proud to announce …" at bounding box center [344, 371] width 319 height 53
click at [1253, 66] on icon "button" at bounding box center [1253, 69] width 21 height 21
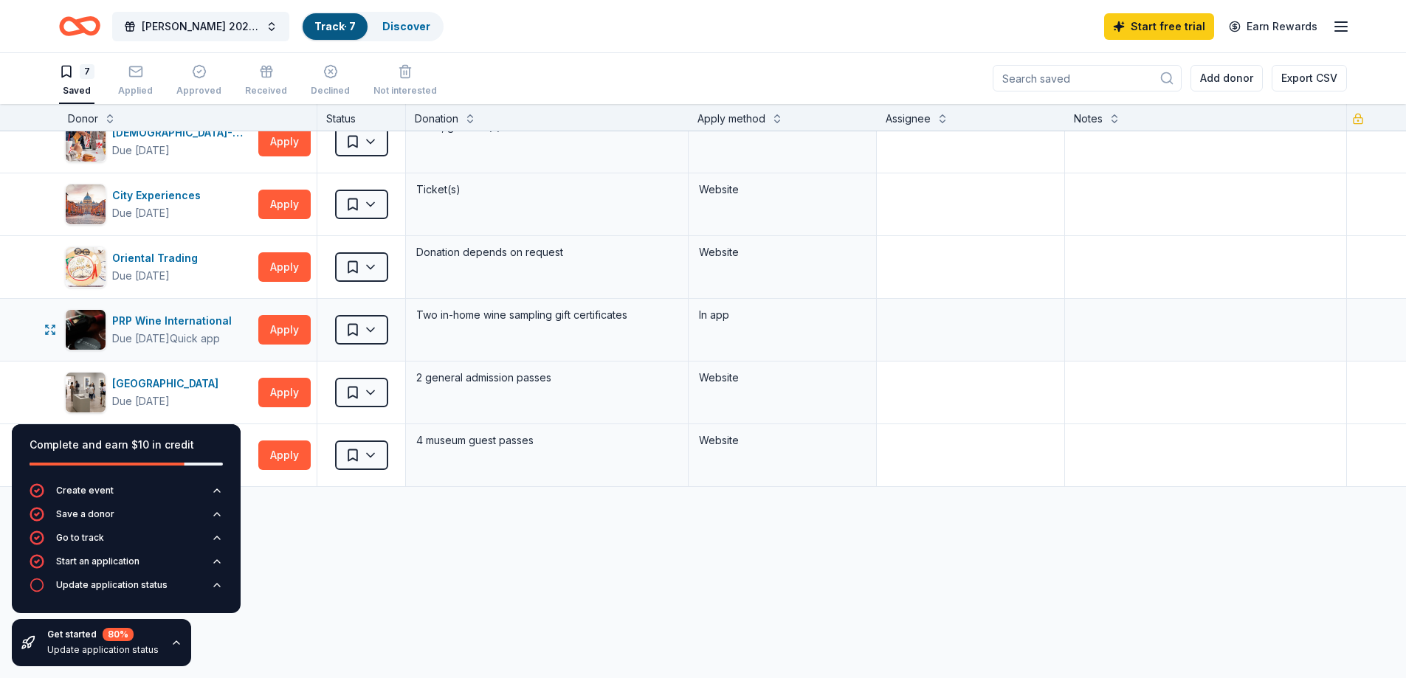
scroll to position [22, 0]
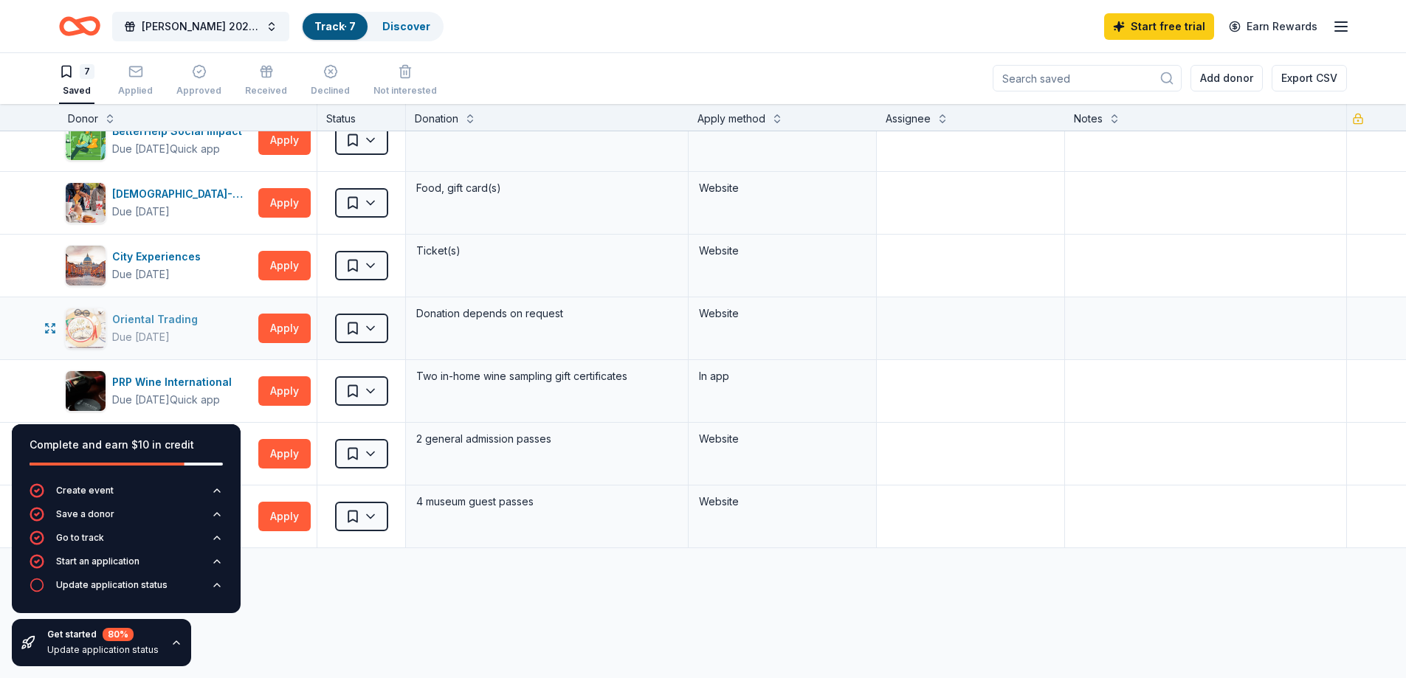
click at [176, 320] on div "Oriental Trading" at bounding box center [158, 320] width 92 height 18
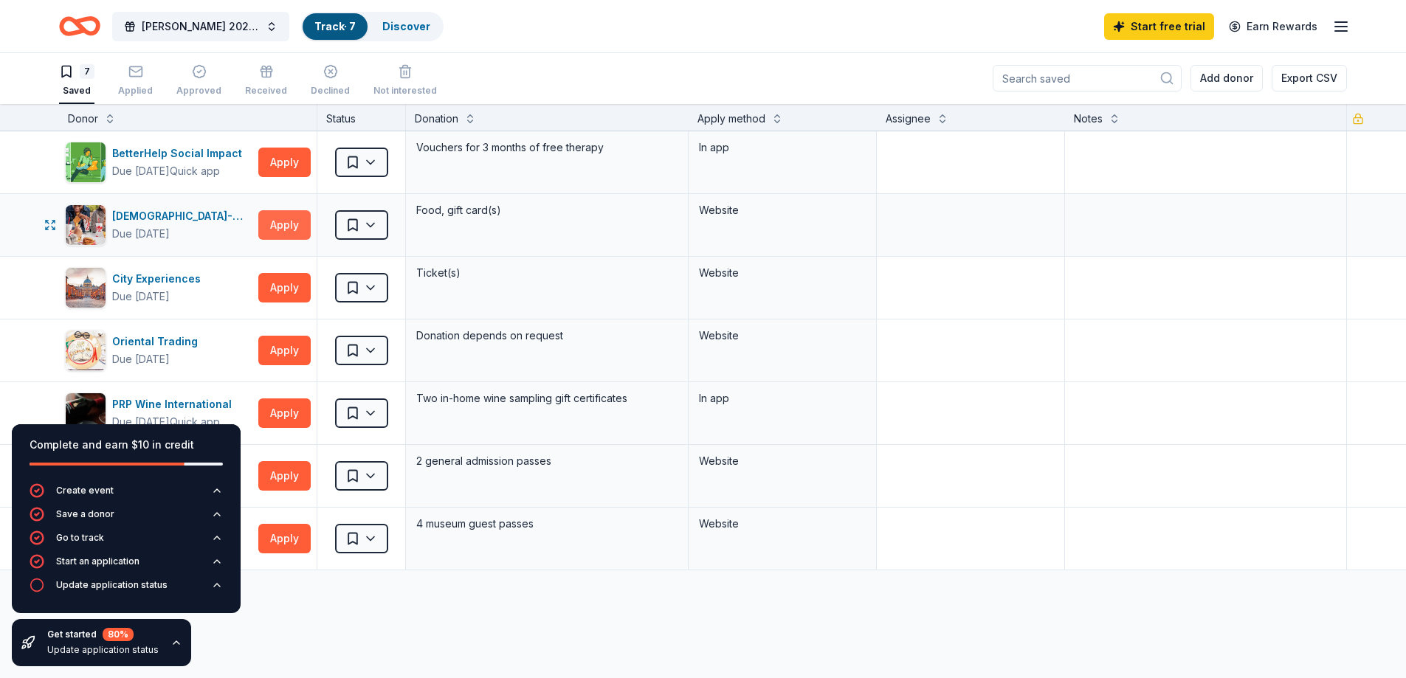
click at [281, 227] on button "Apply" at bounding box center [284, 225] width 52 height 30
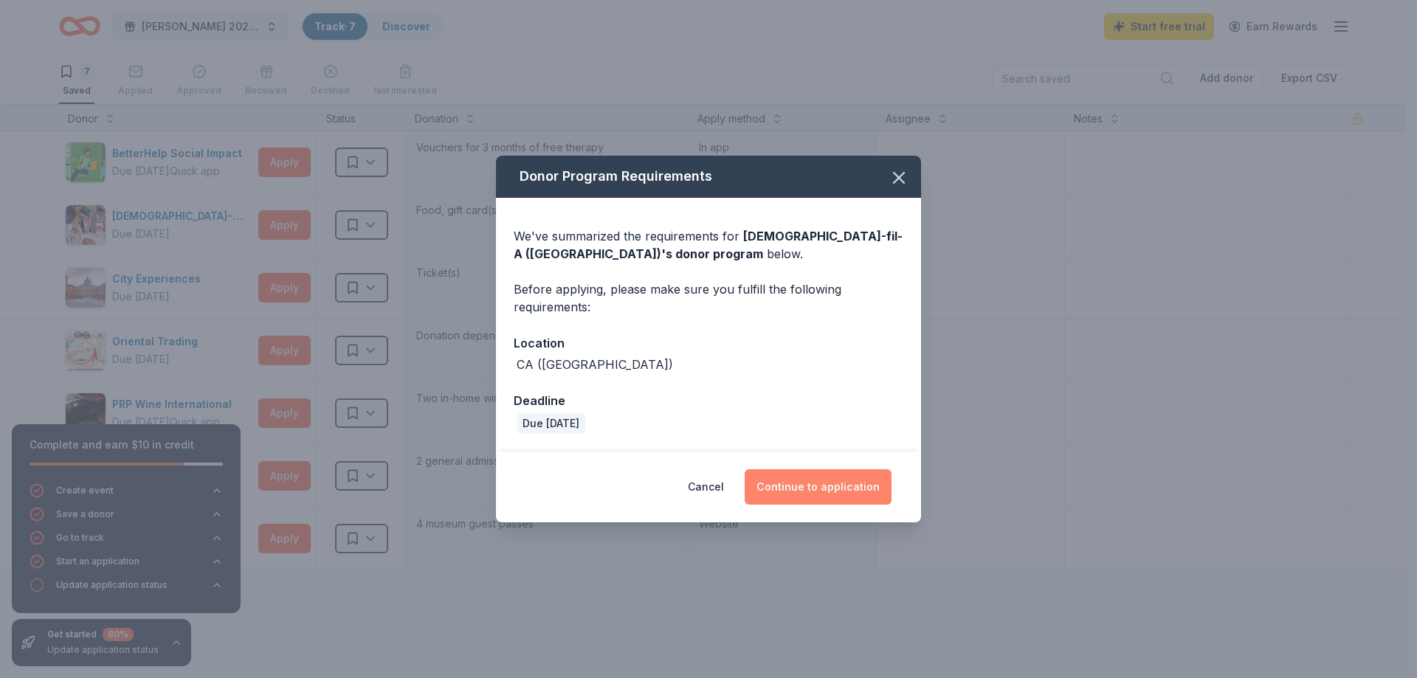
click at [782, 492] on button "Continue to application" at bounding box center [818, 486] width 147 height 35
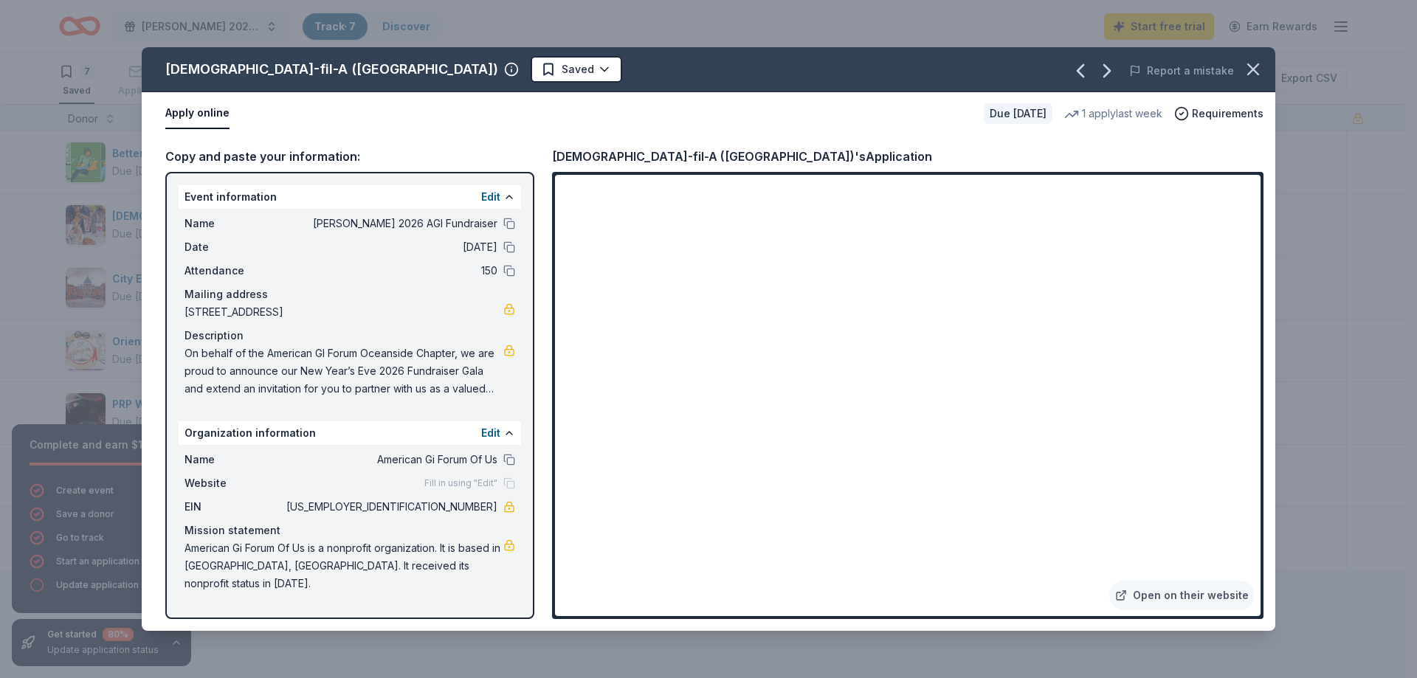
click at [1314, 514] on div "Chick-fil-A (San Diego Carmel Mountain) Saved Report a mistake Apply online Due…" at bounding box center [708, 339] width 1417 height 678
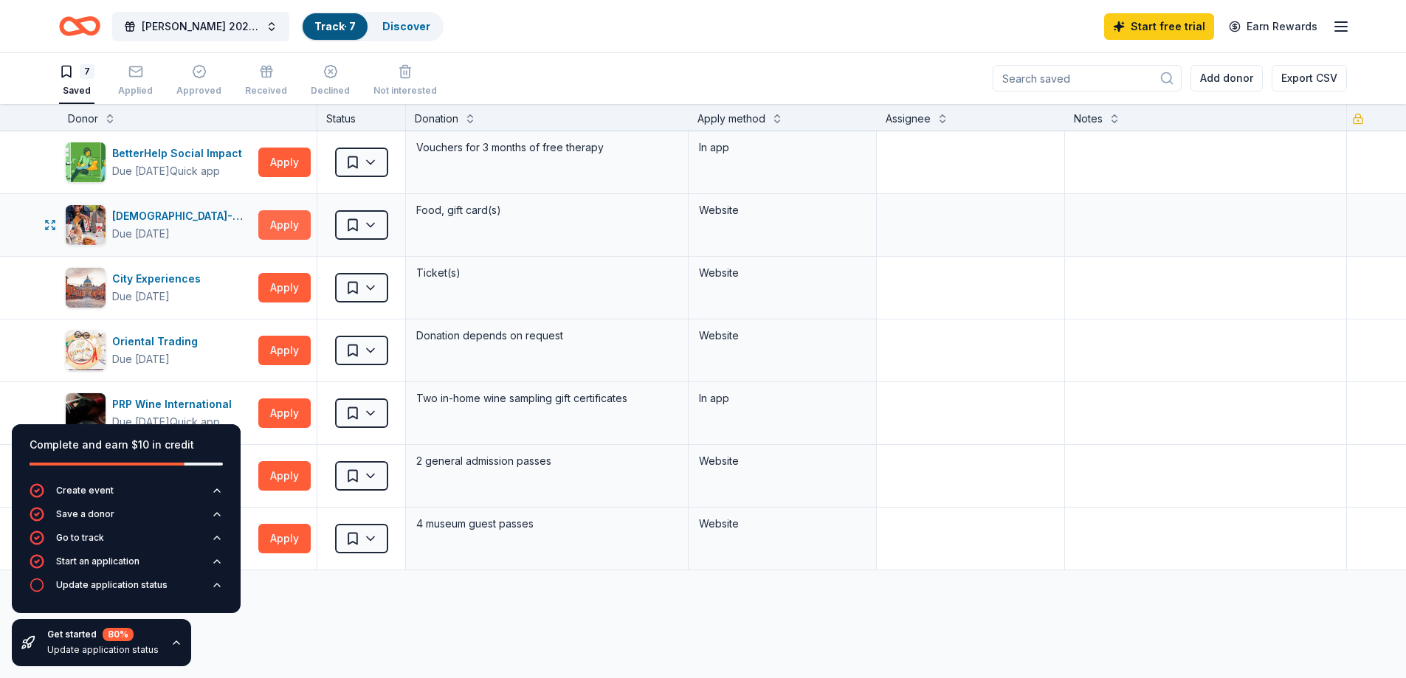
click at [272, 227] on button "Apply" at bounding box center [284, 225] width 52 height 30
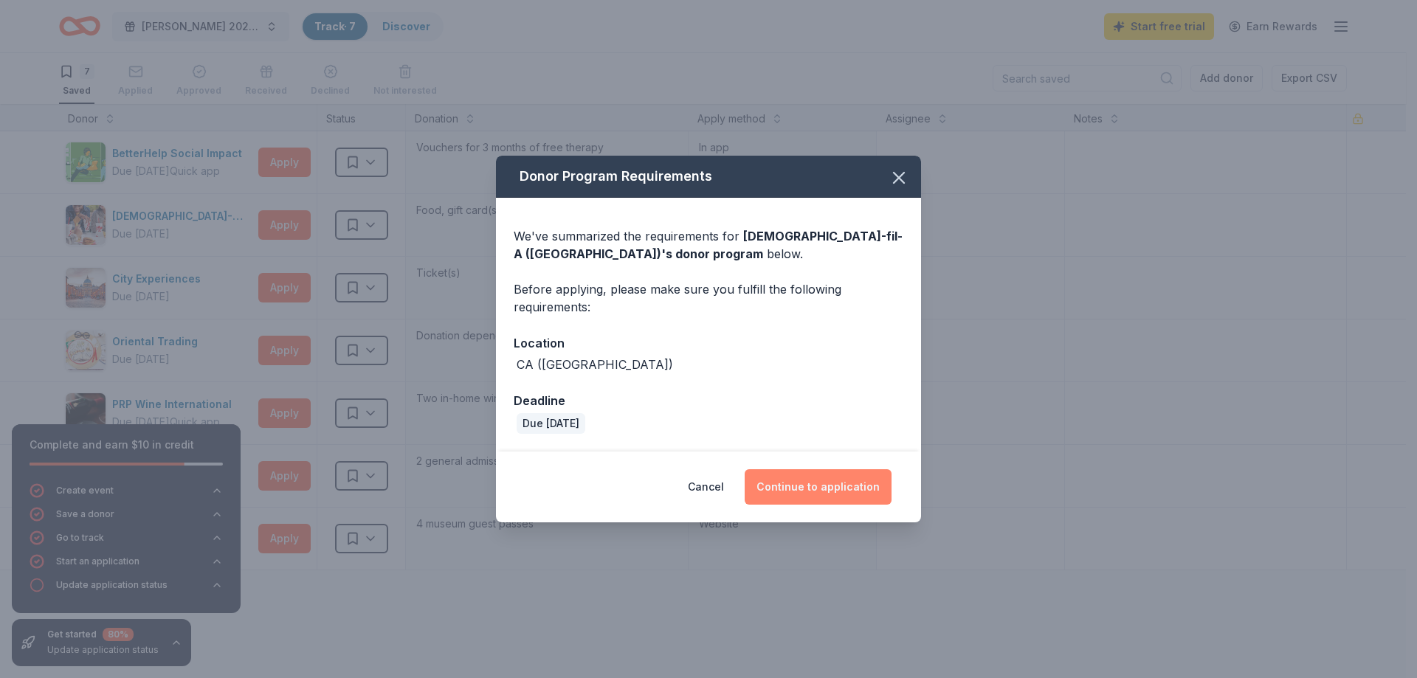
click at [824, 479] on button "Continue to application" at bounding box center [818, 486] width 147 height 35
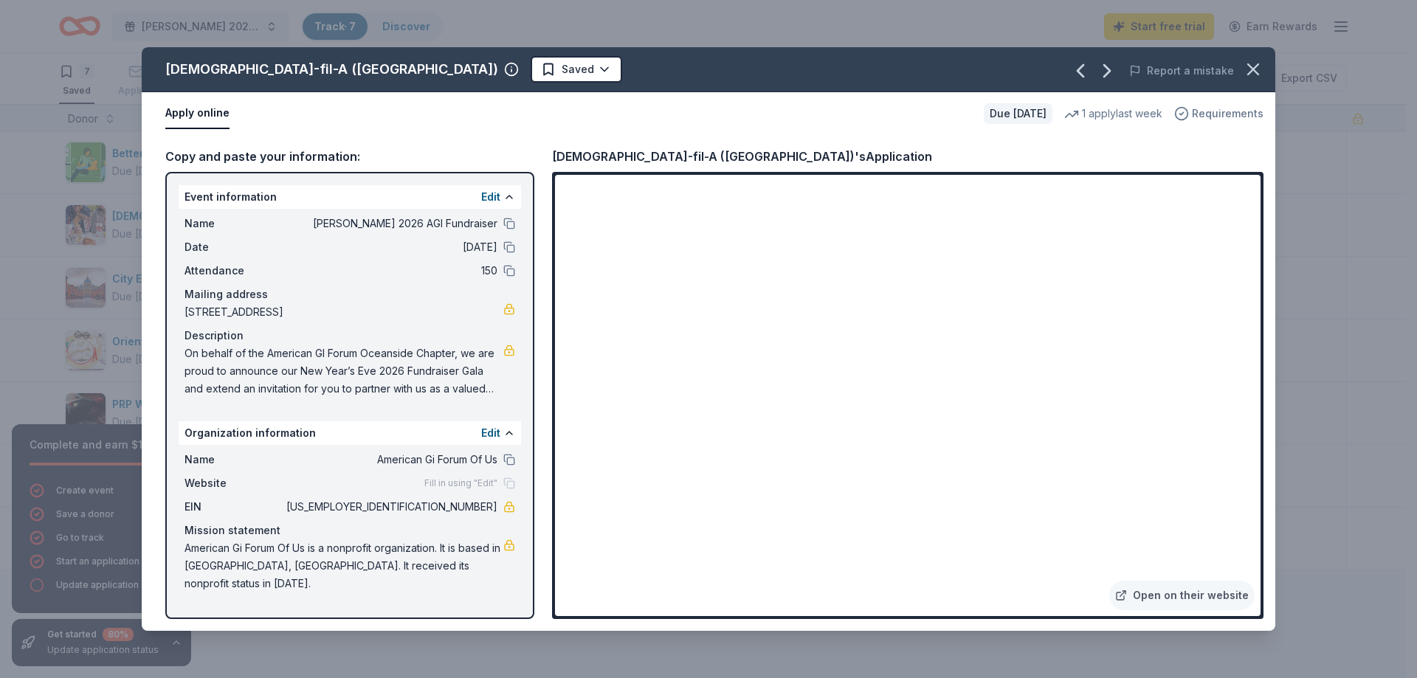
click at [1219, 114] on span "Requirements" at bounding box center [1228, 114] width 72 height 18
click at [1257, 69] on icon "button" at bounding box center [1253, 69] width 21 height 21
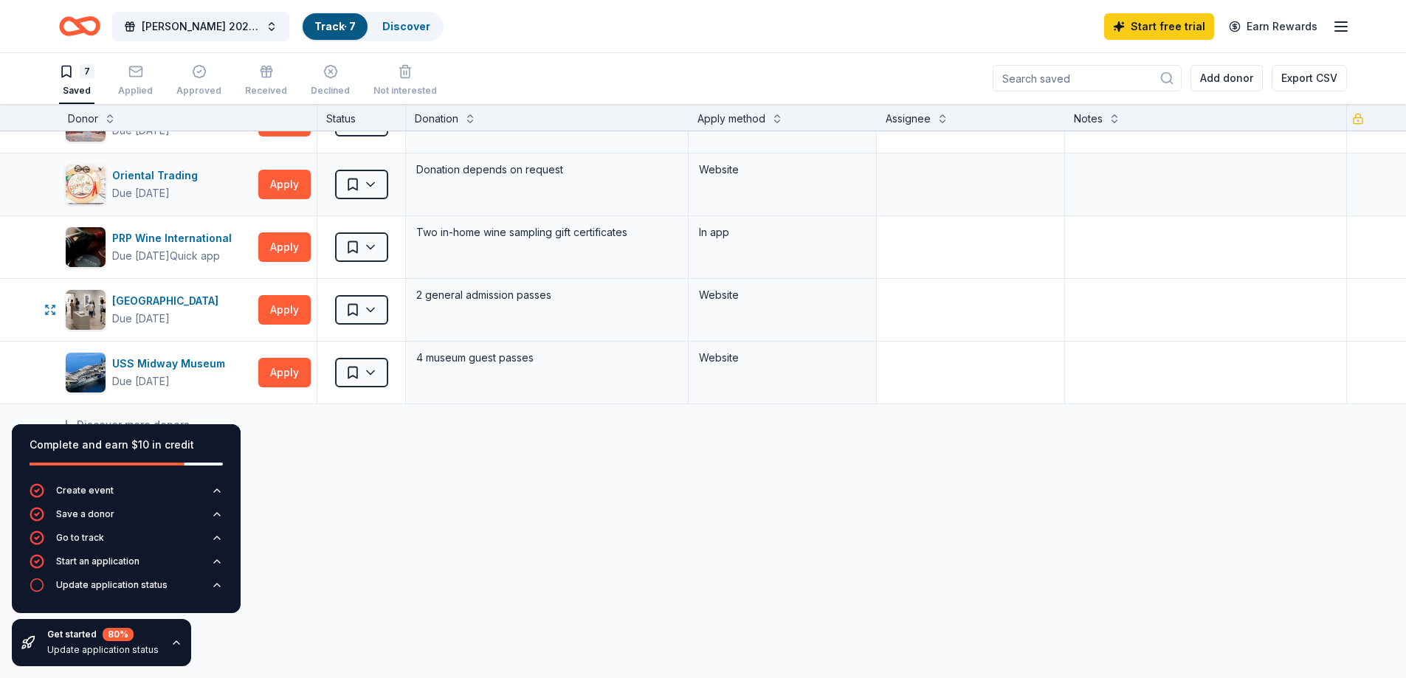
scroll to position [170, 0]
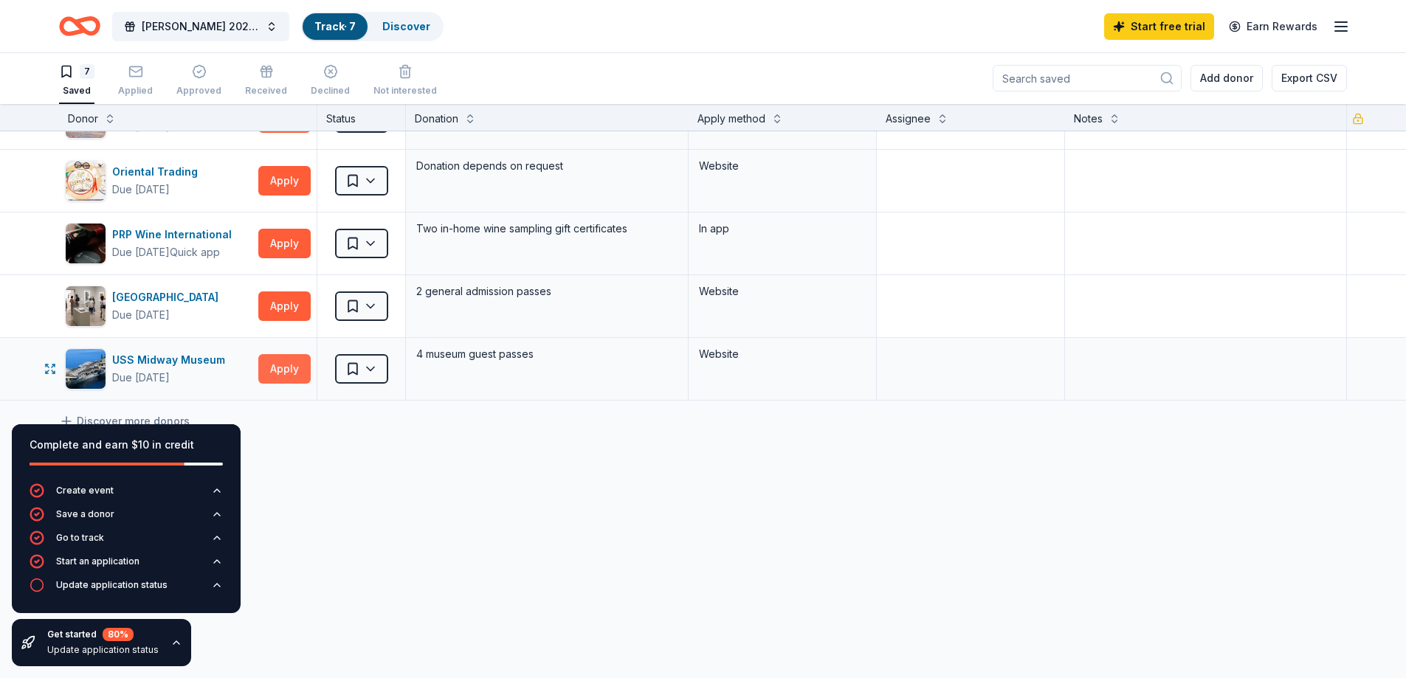
click at [288, 365] on button "Apply" at bounding box center [284, 369] width 52 height 30
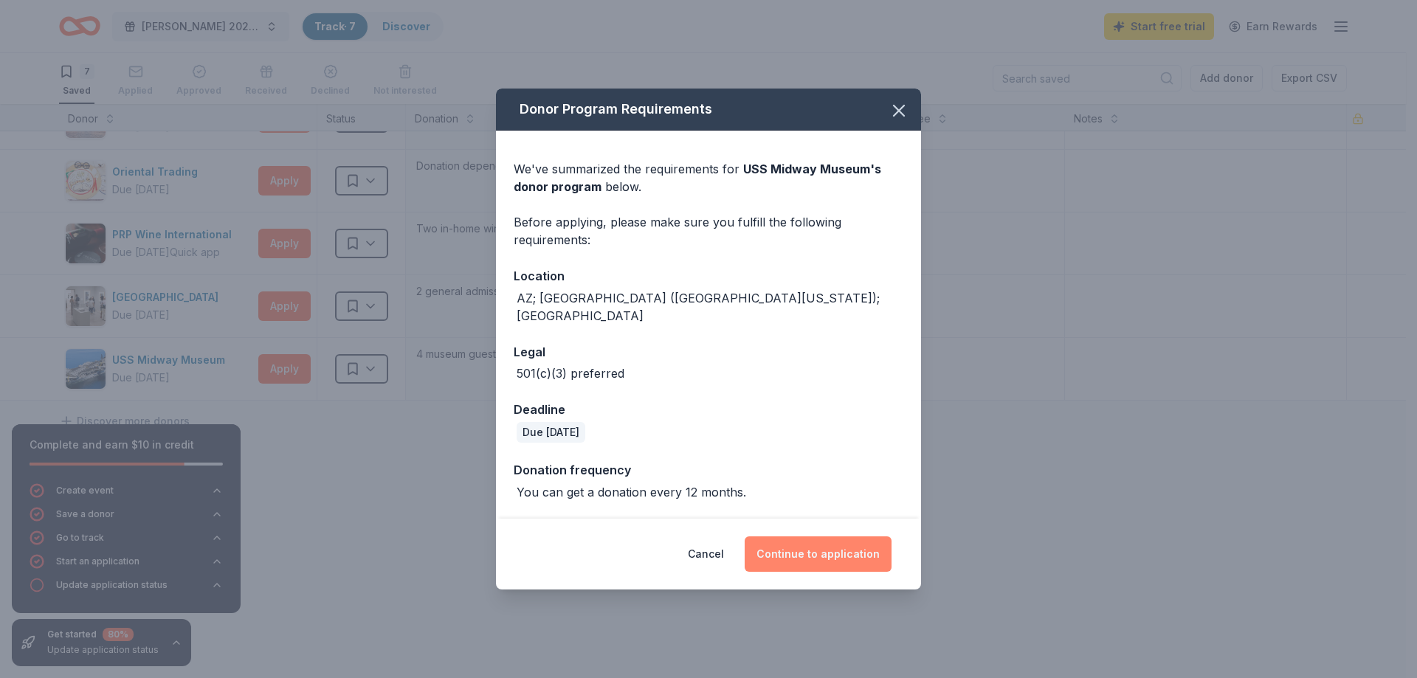
click at [809, 548] on button "Continue to application" at bounding box center [818, 554] width 147 height 35
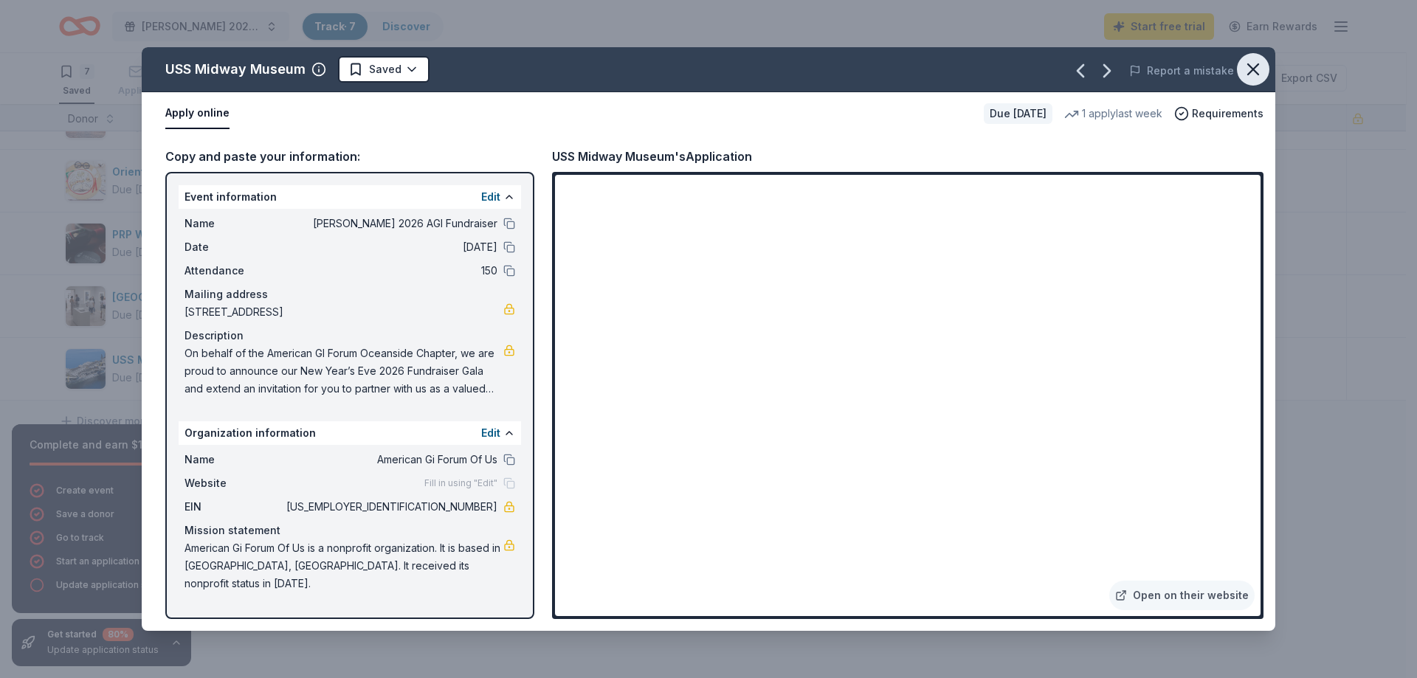
click at [1243, 69] on icon "button" at bounding box center [1253, 69] width 21 height 21
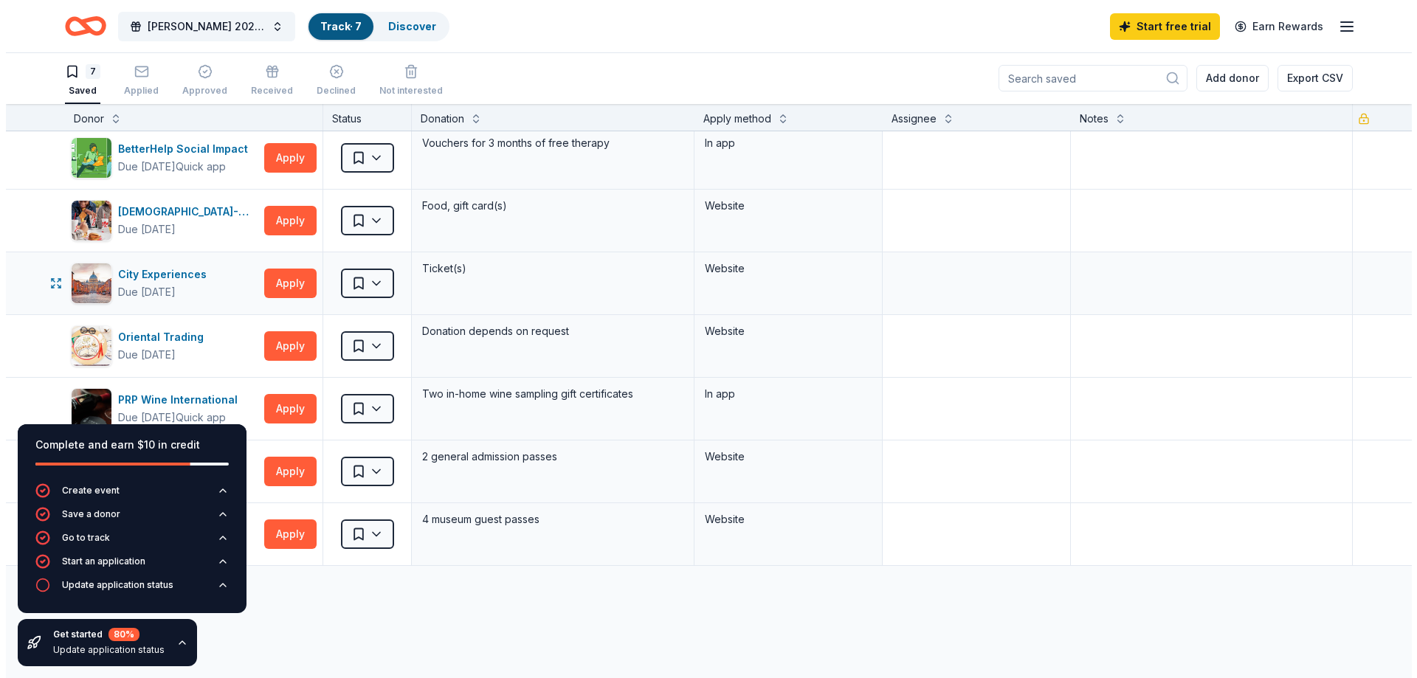
scroll to position [0, 0]
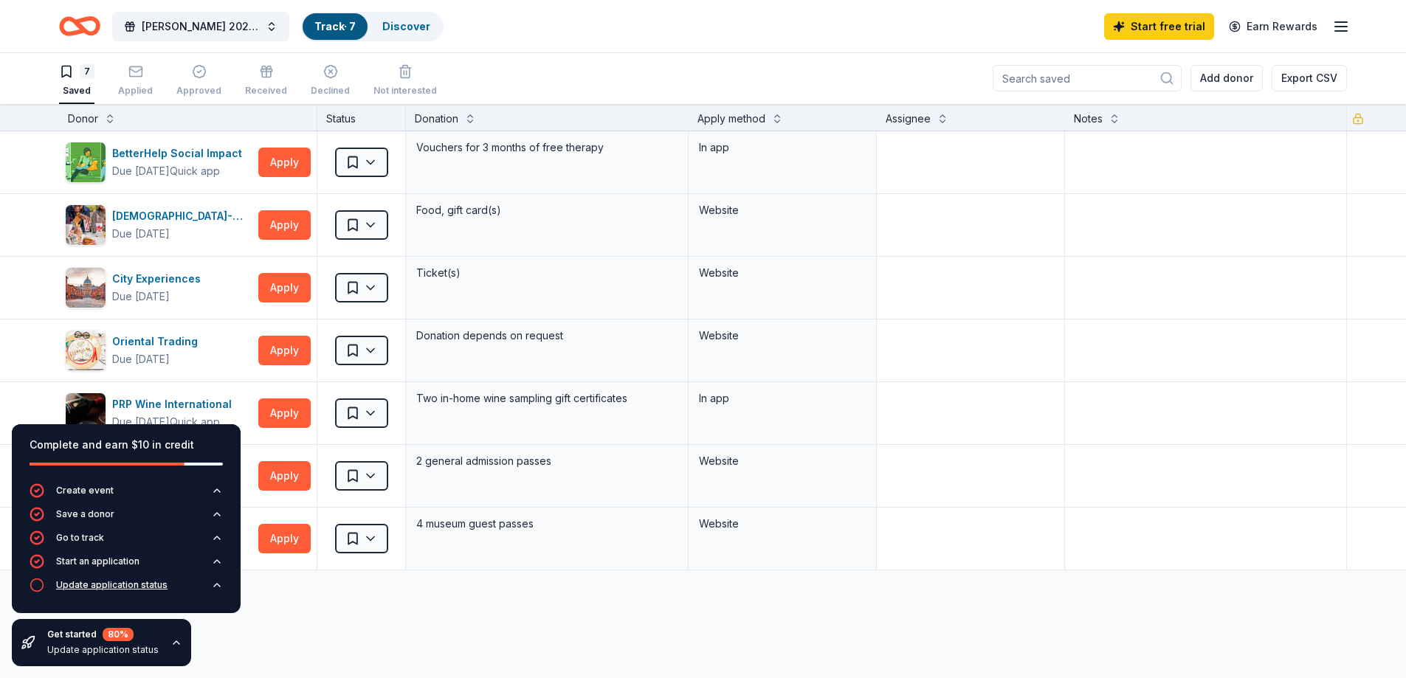
click at [146, 583] on div "Update application status" at bounding box center [111, 585] width 111 height 12
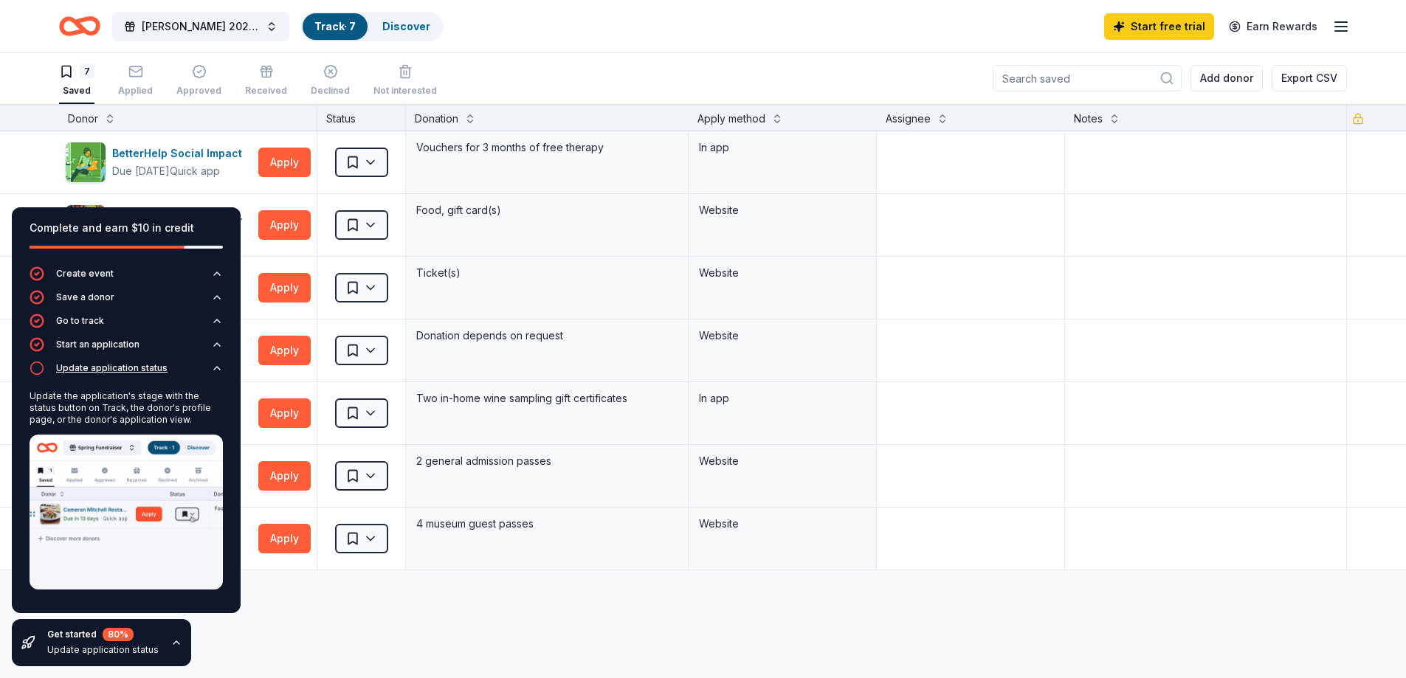
click at [41, 374] on circle "button" at bounding box center [37, 368] width 13 height 13
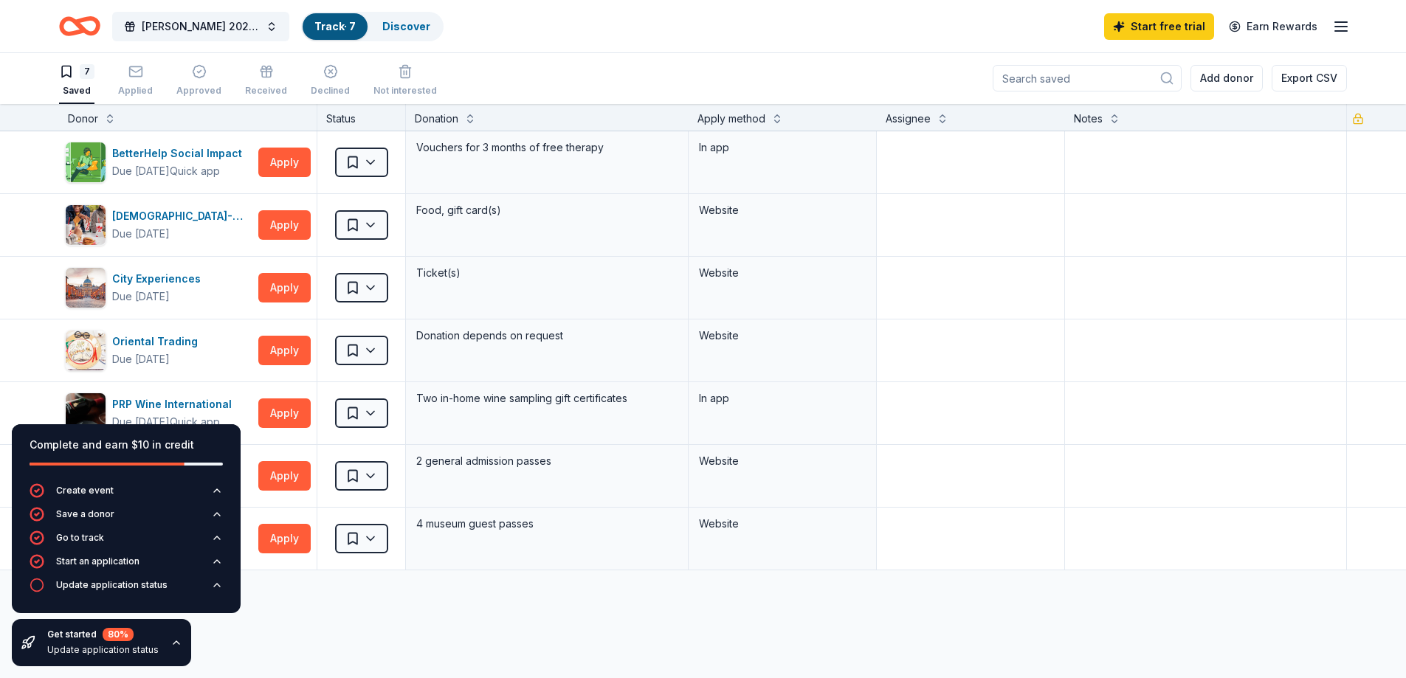
click at [157, 653] on div "Get started 80 % Update application status" at bounding box center [101, 642] width 179 height 47
click at [142, 593] on button "Update application status" at bounding box center [126, 590] width 193 height 24
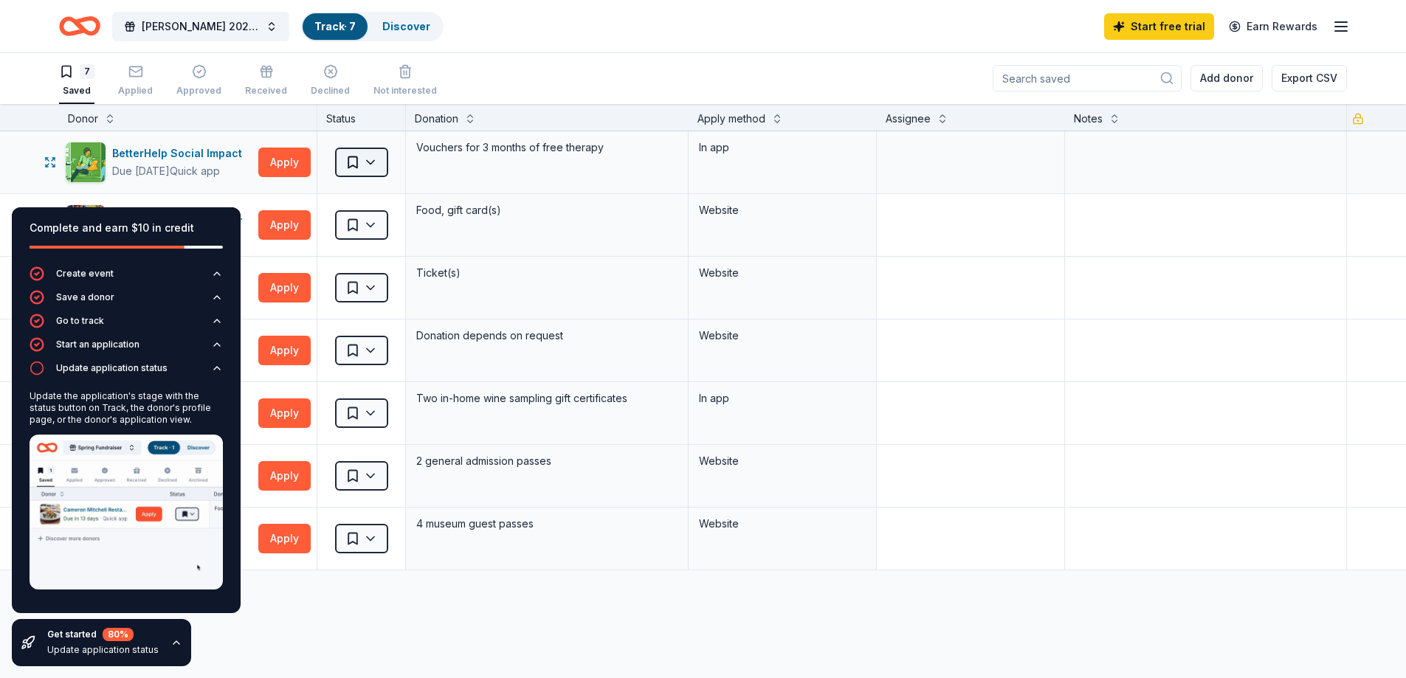
click at [373, 165] on html "NYE 2026 AGI Fundraiser Track · 7 Discover Start free trial Earn Rewards 7 Save…" at bounding box center [703, 338] width 1406 height 678
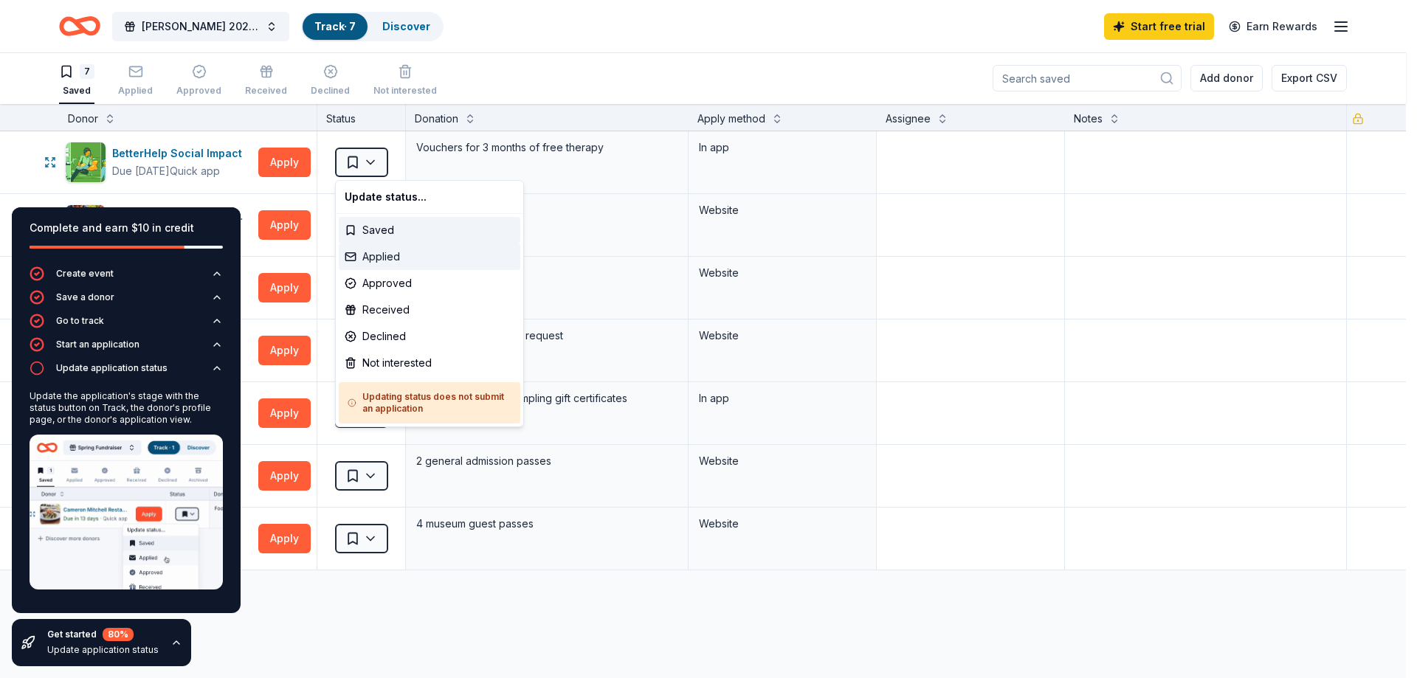
click at [376, 255] on div "Applied" at bounding box center [430, 257] width 182 height 27
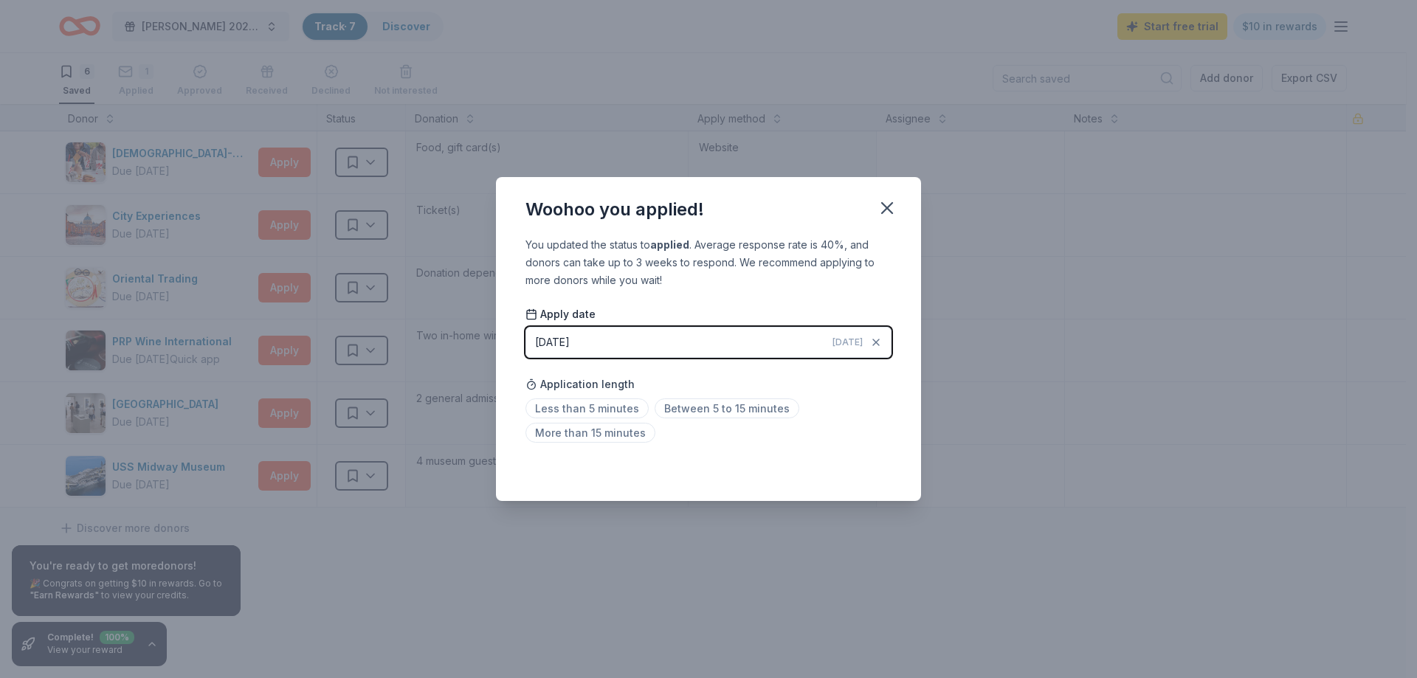
click at [843, 345] on span "Today" at bounding box center [848, 343] width 30 height 12
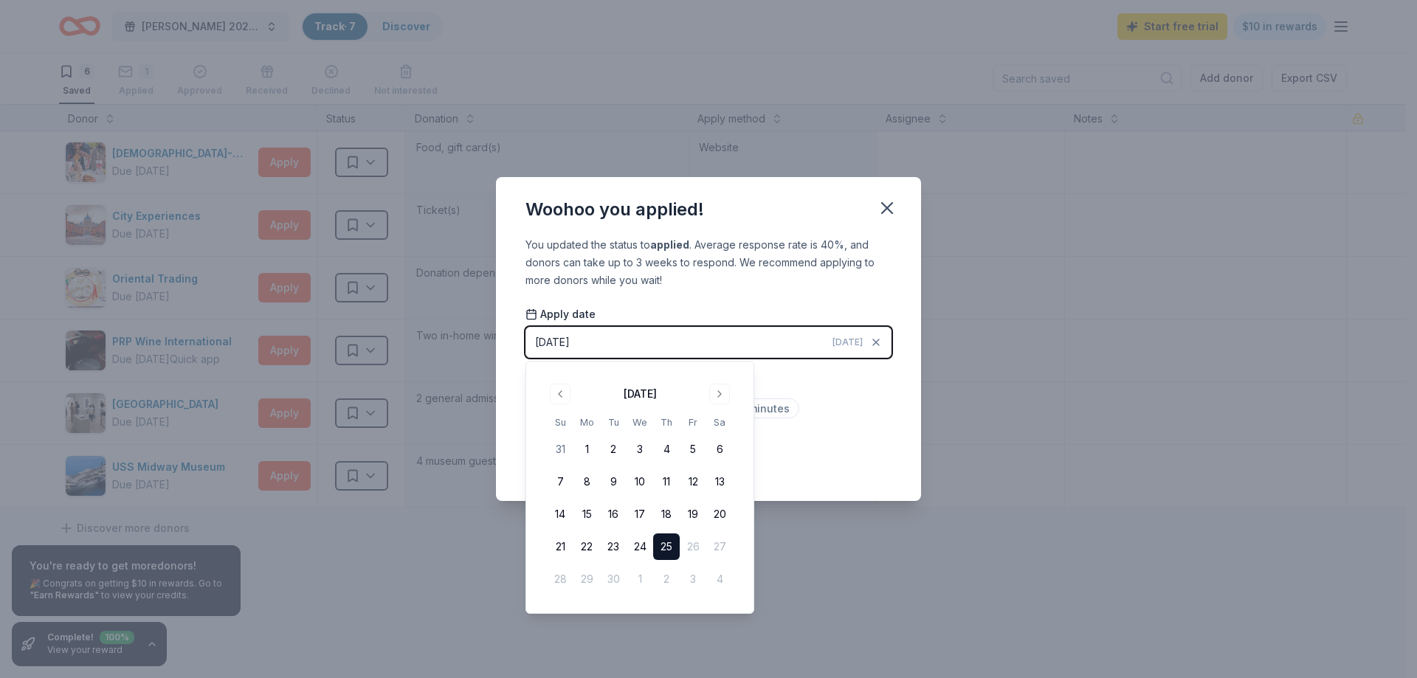
click at [656, 545] on button "25" at bounding box center [666, 547] width 27 height 27
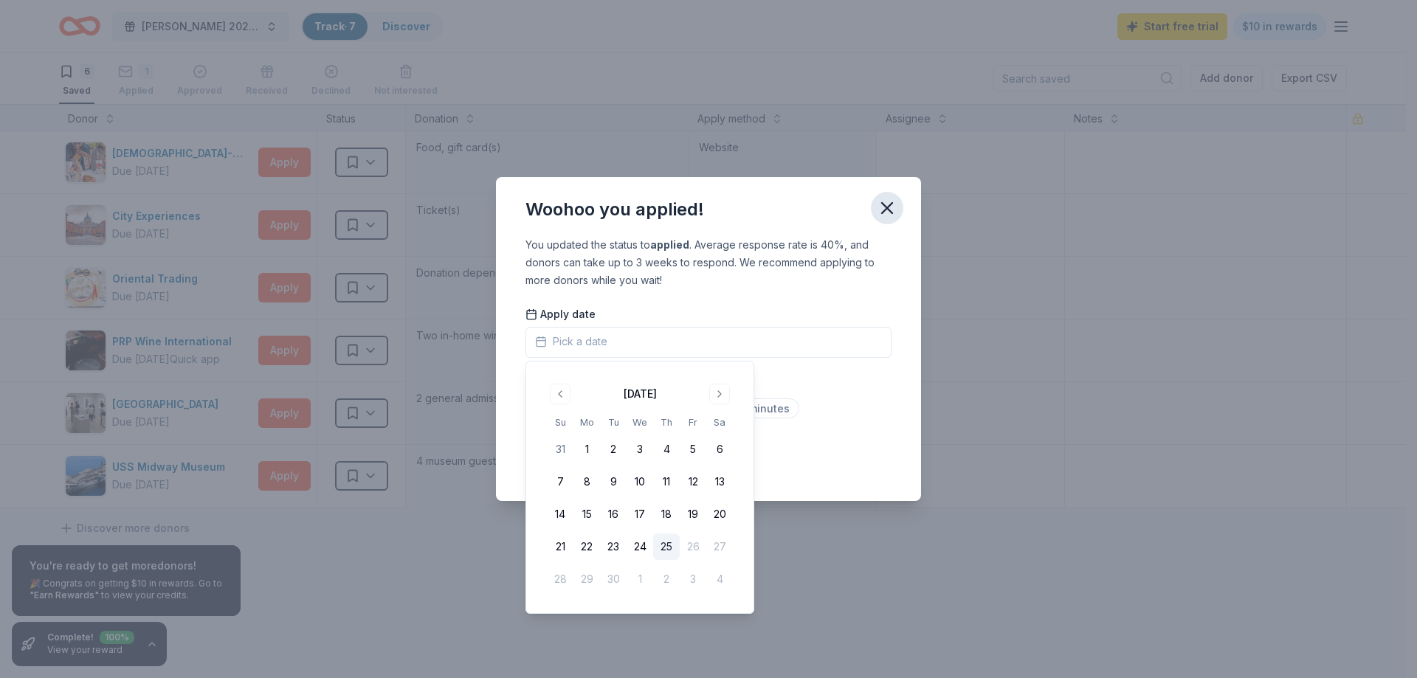
click at [893, 207] on icon "button" at bounding box center [887, 208] width 21 height 21
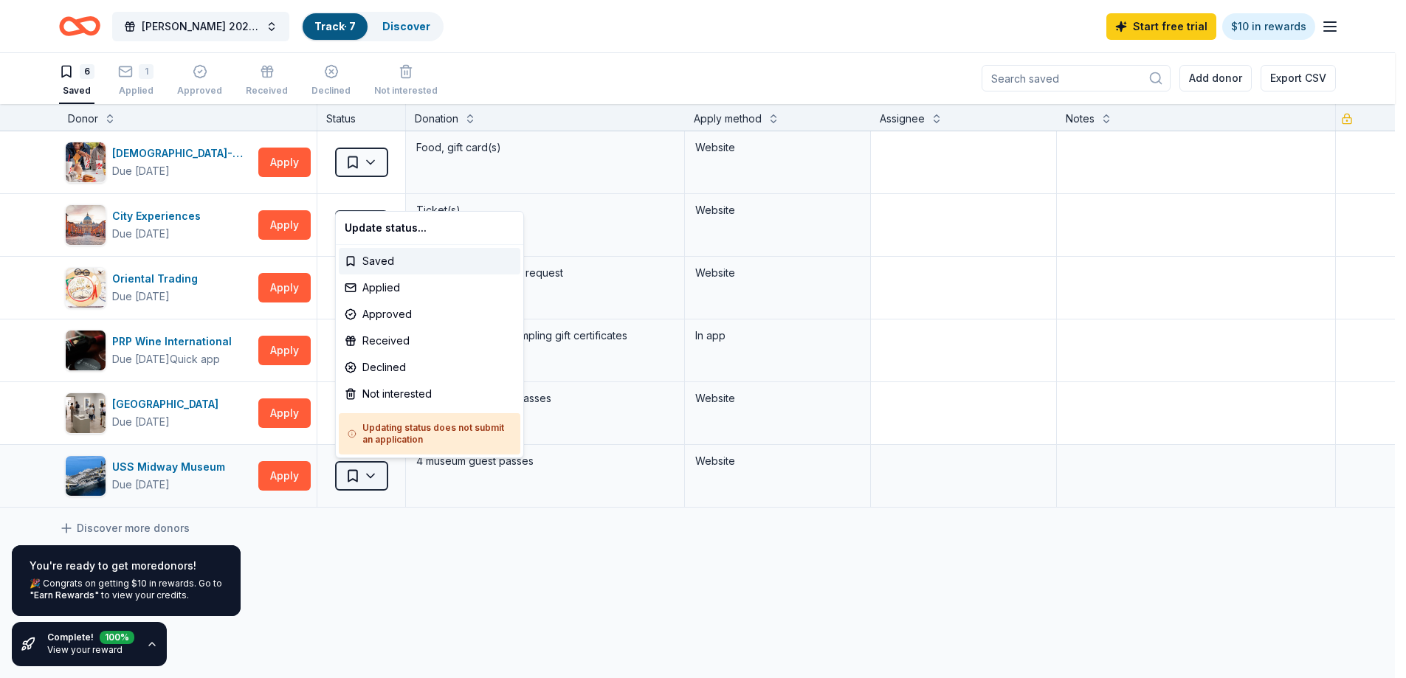
click at [379, 468] on html "NYE 2026 AGI Fundraiser Track · 7 Discover Start free trial $10 in rewards 6 Sa…" at bounding box center [703, 338] width 1406 height 678
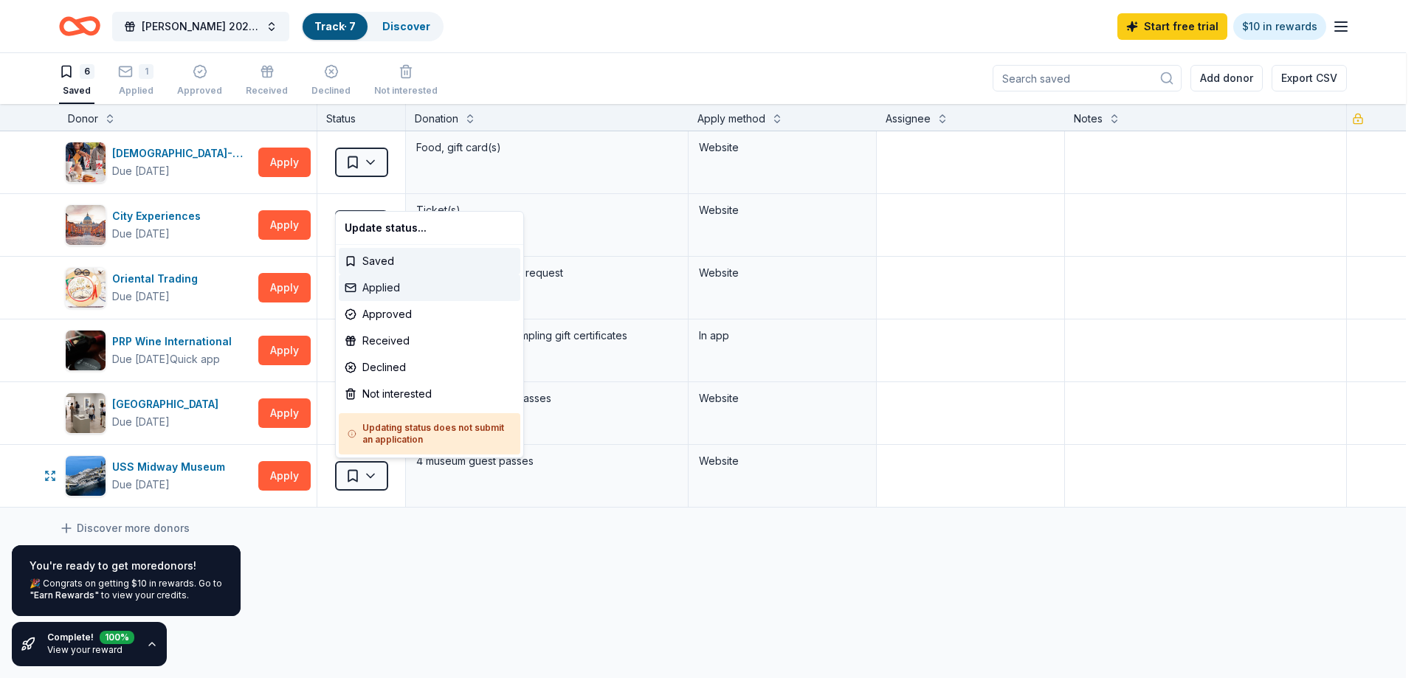
click at [376, 292] on div "Applied" at bounding box center [430, 288] width 182 height 27
click at [367, 284] on div "Applied" at bounding box center [430, 288] width 182 height 27
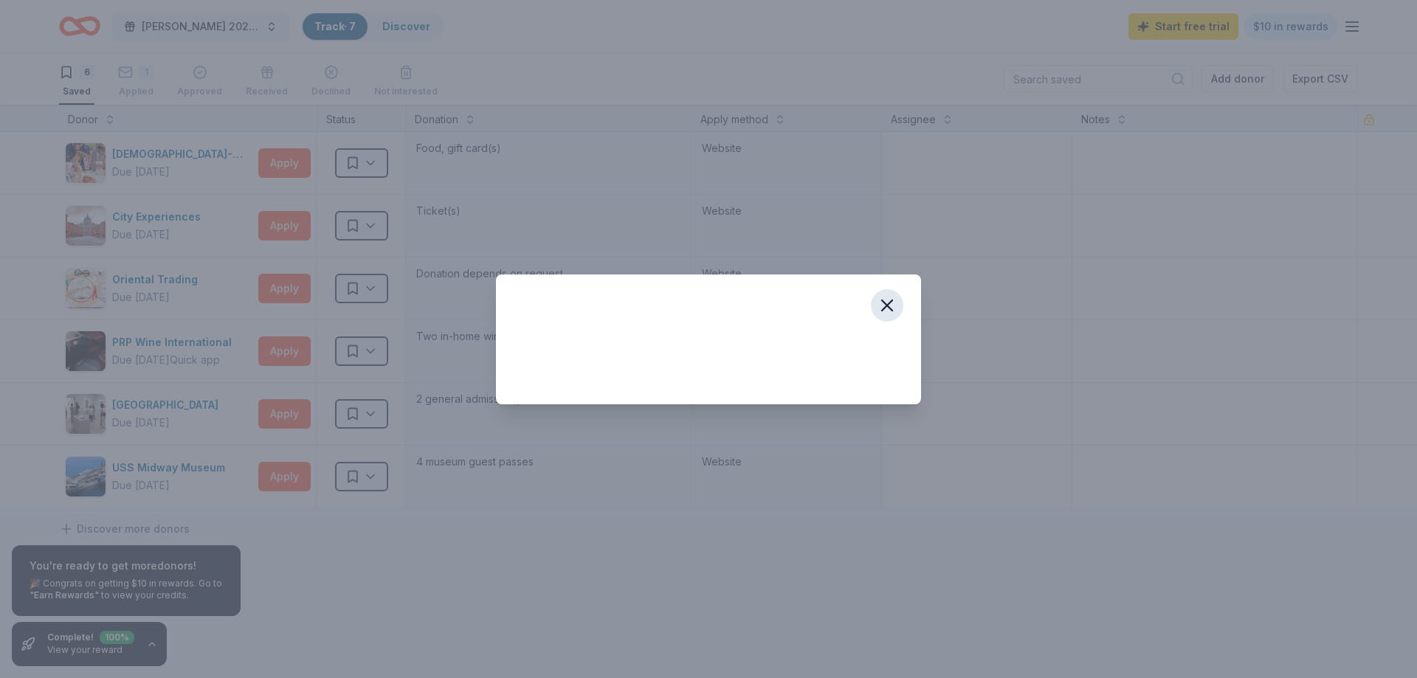
click at [888, 303] on icon "button" at bounding box center [887, 305] width 21 height 21
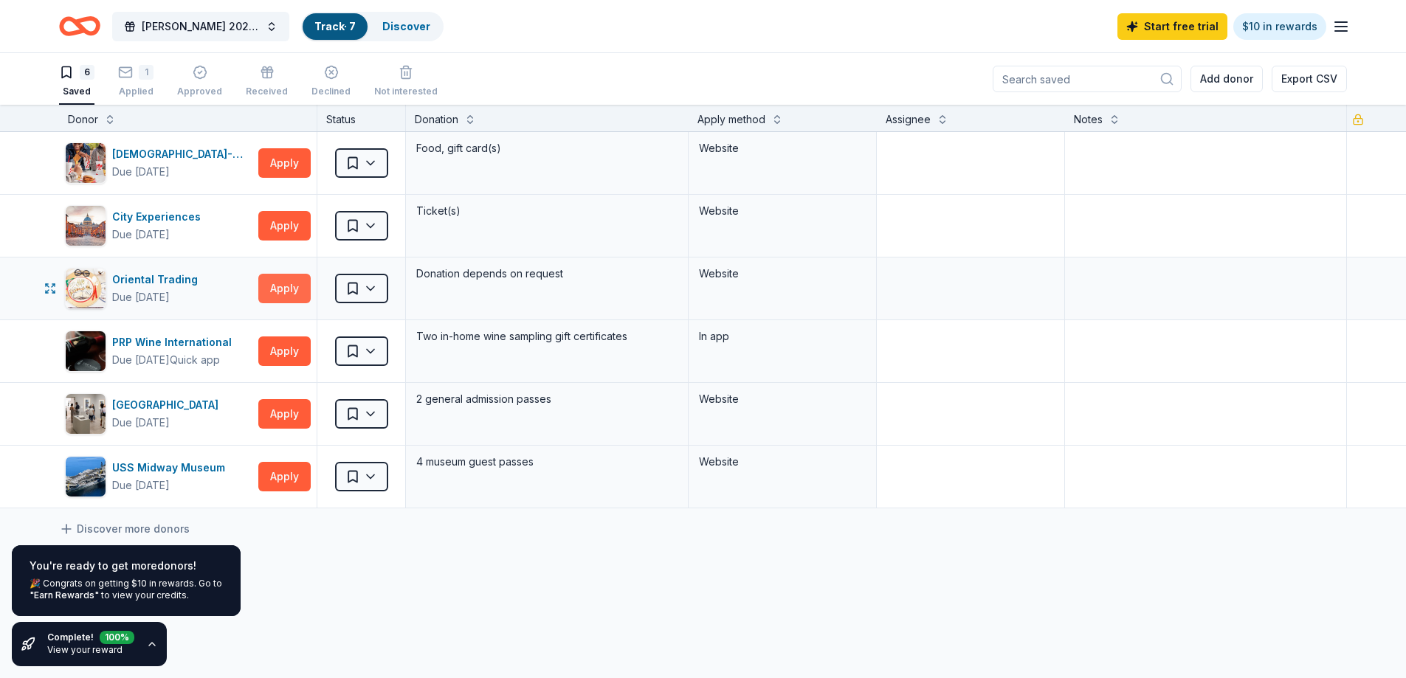
click at [269, 289] on button "Apply" at bounding box center [284, 289] width 52 height 30
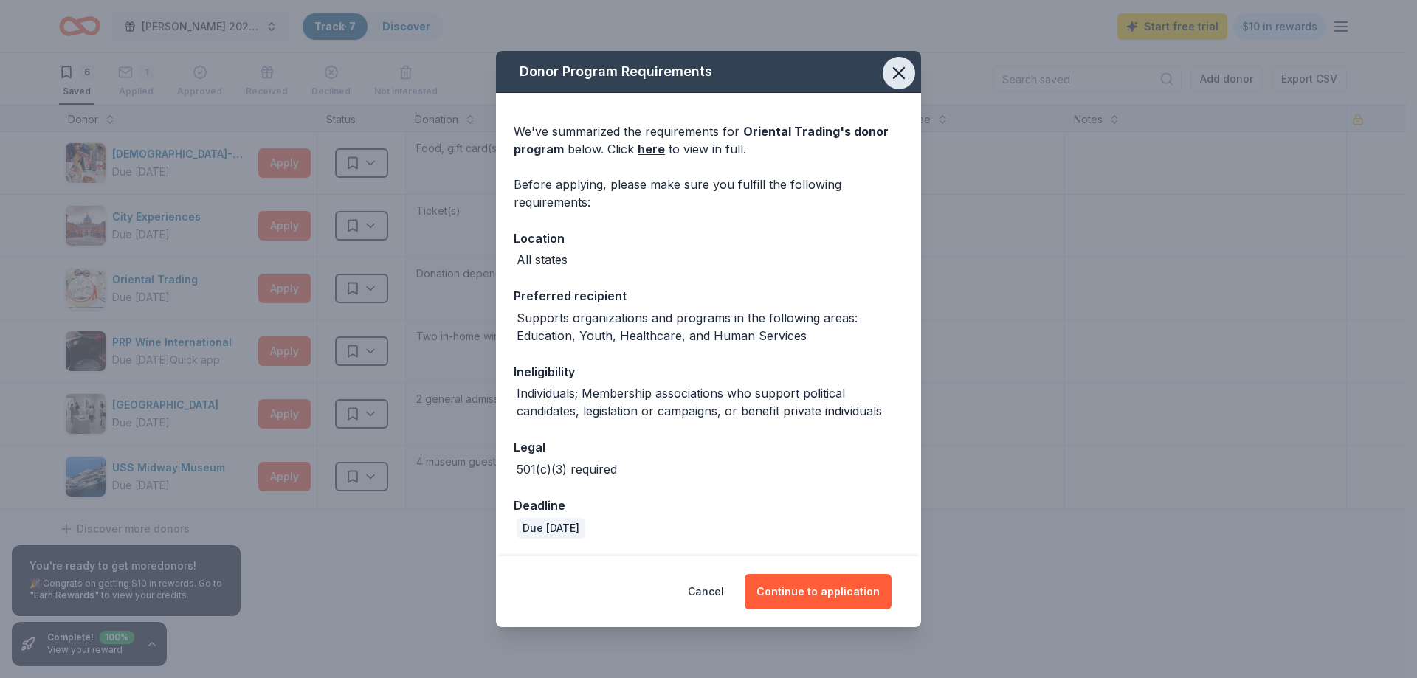
click at [892, 72] on icon "button" at bounding box center [899, 73] width 21 height 21
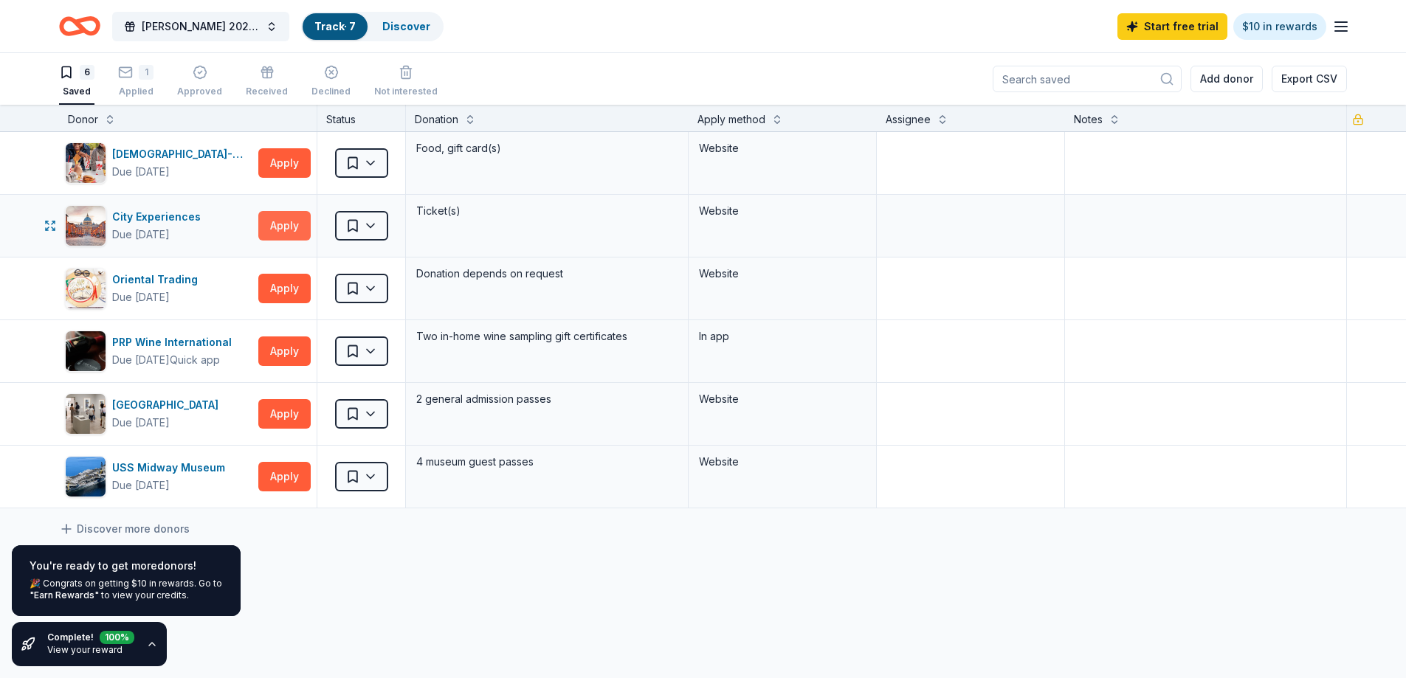
click at [301, 225] on button "Apply" at bounding box center [284, 226] width 52 height 30
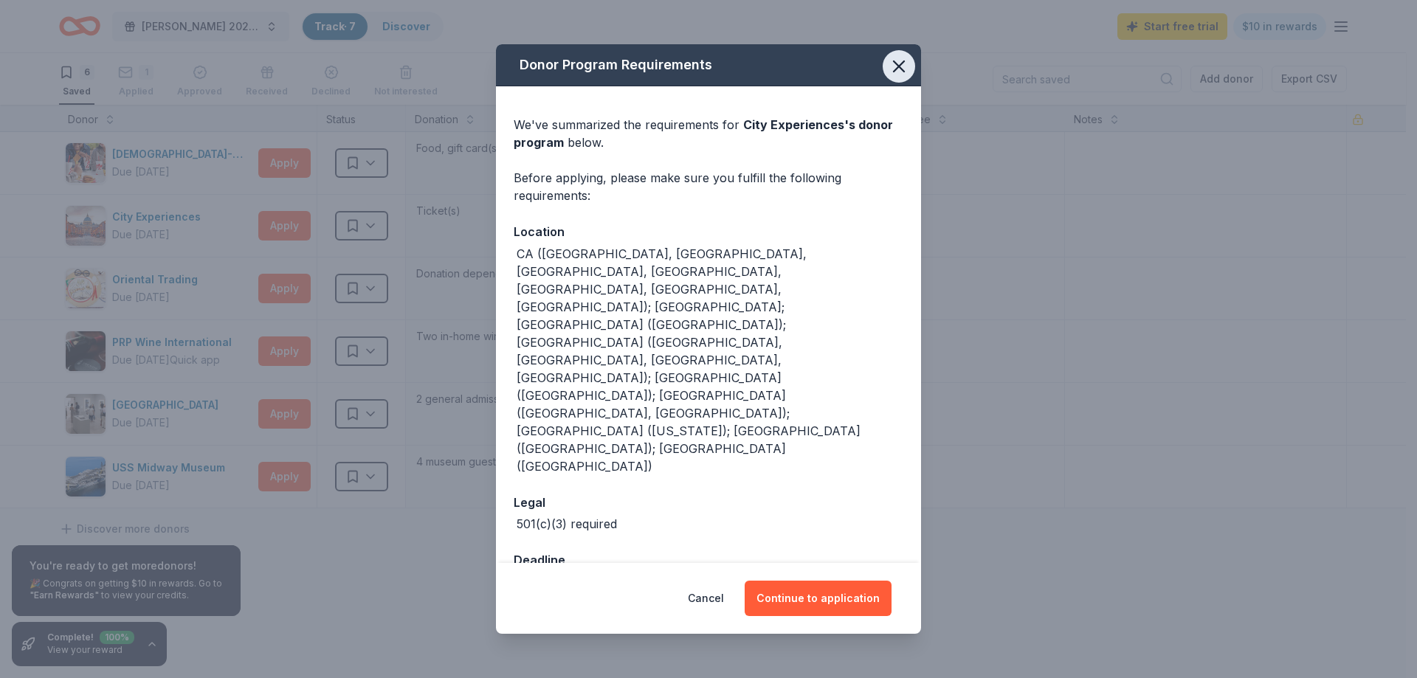
click at [891, 77] on icon "button" at bounding box center [899, 66] width 21 height 21
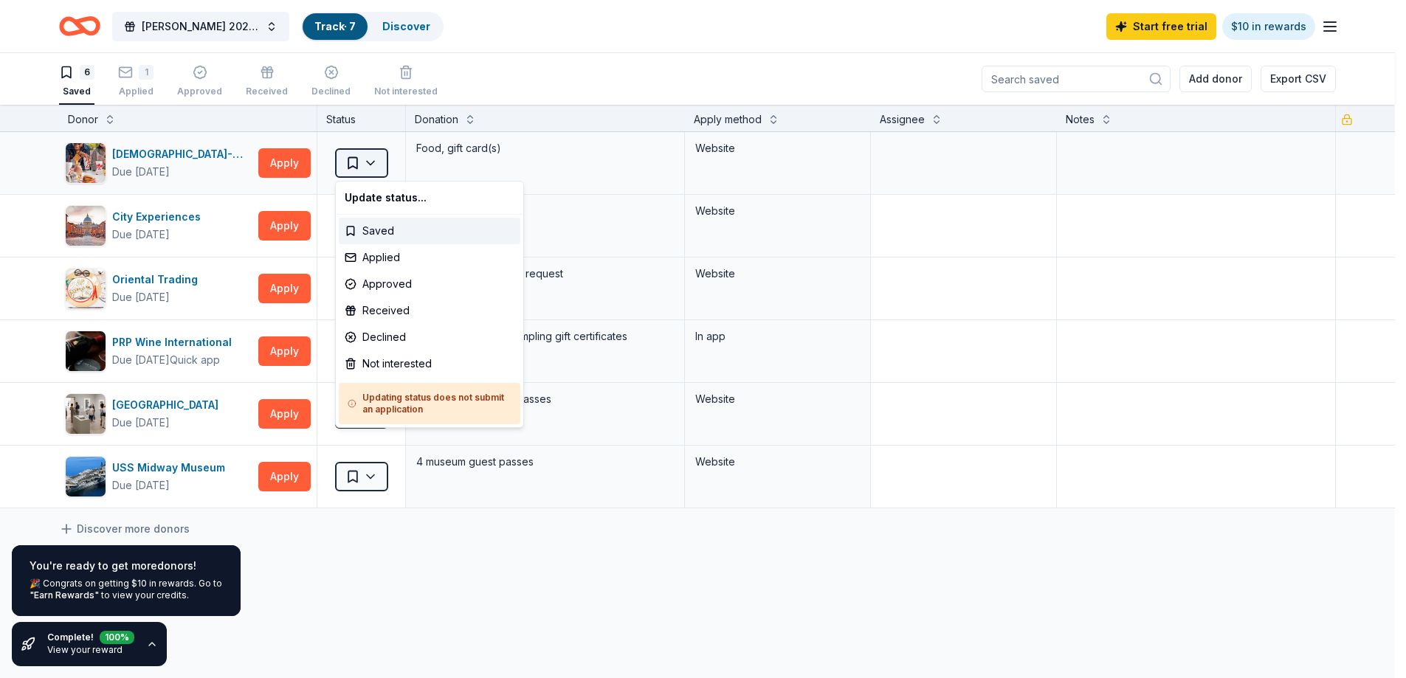
click at [373, 162] on html "NYE 2026 AGI Fundraiser Track · 7 Discover Start free trial $10 in rewards 6 Sa…" at bounding box center [703, 339] width 1406 height 678
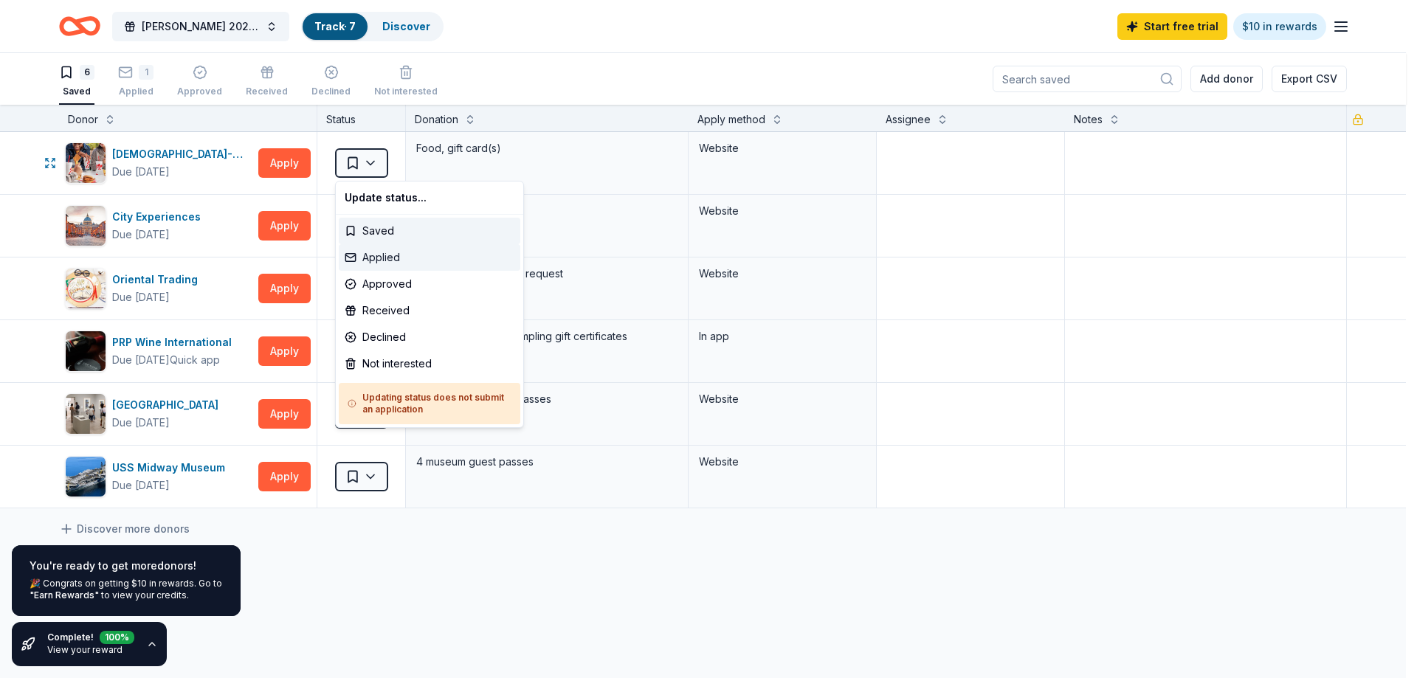
click at [355, 257] on div "Applied" at bounding box center [430, 257] width 182 height 27
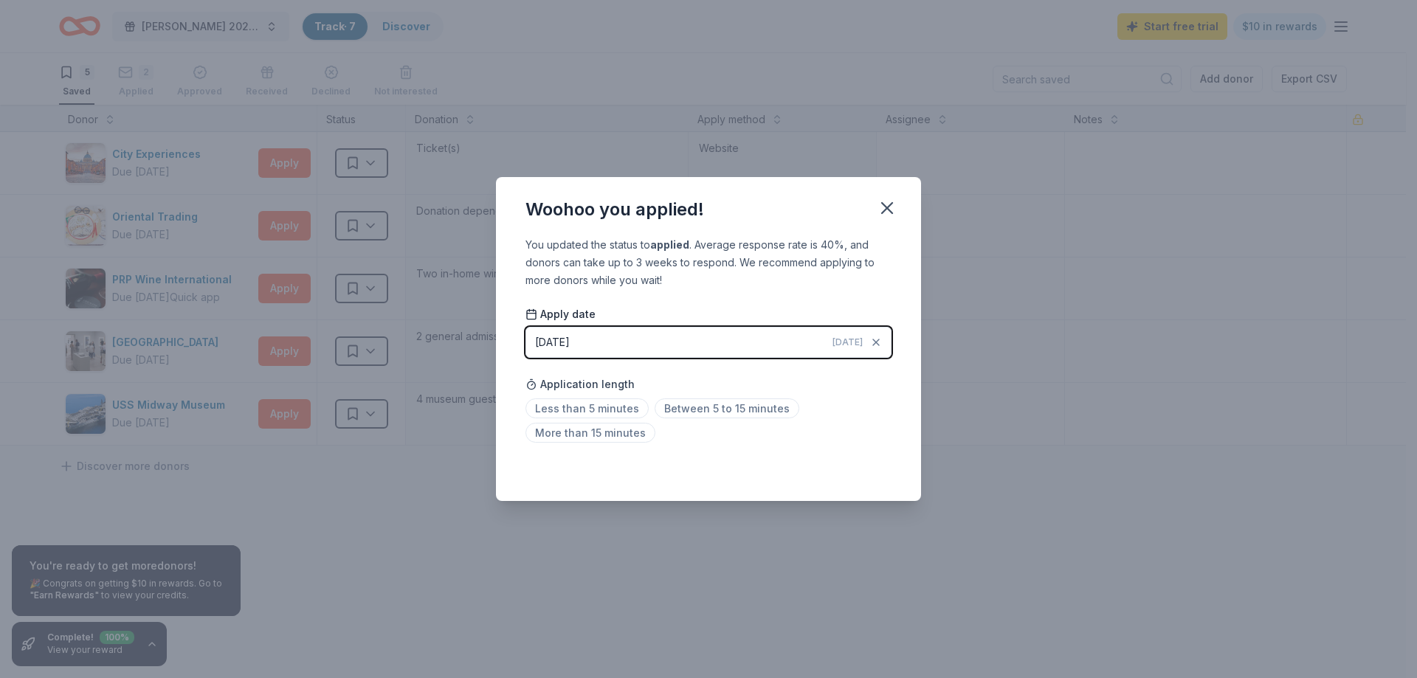
click at [823, 344] on button "09/25/2025 Today" at bounding box center [709, 342] width 366 height 31
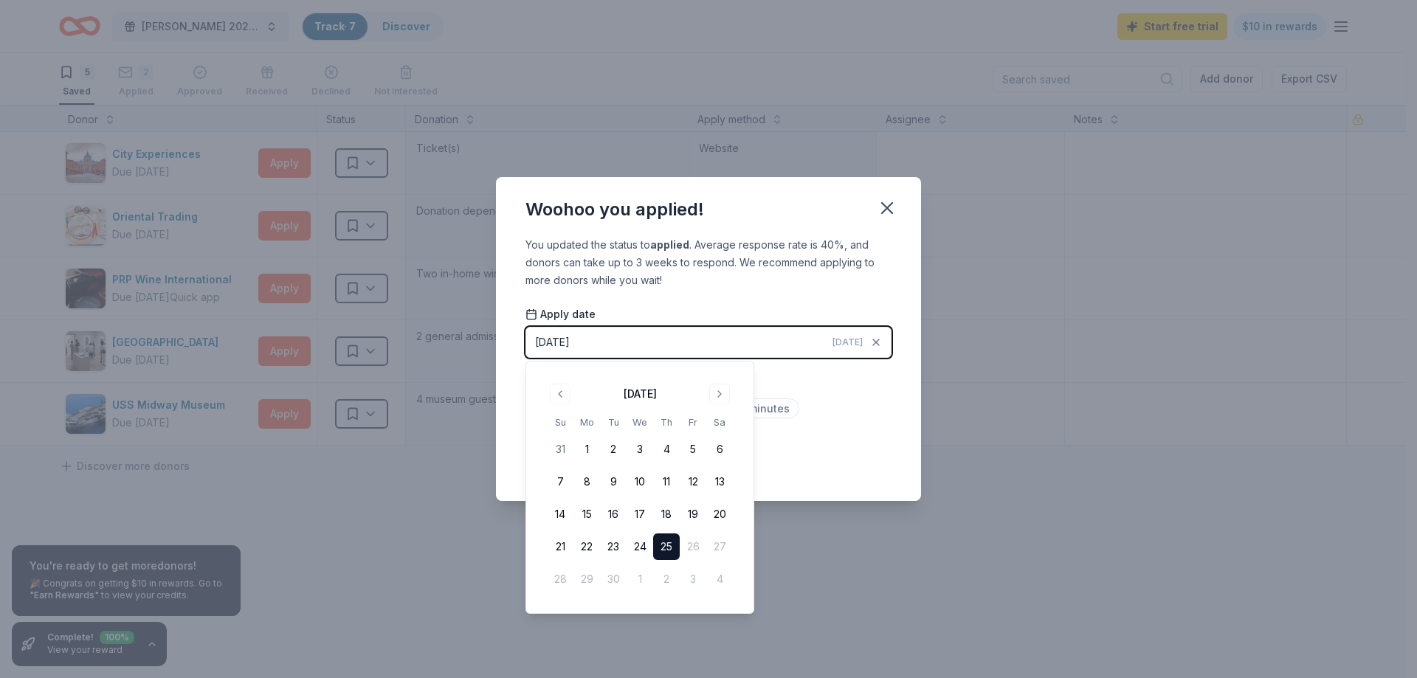
click at [668, 545] on button "25" at bounding box center [666, 547] width 27 height 27
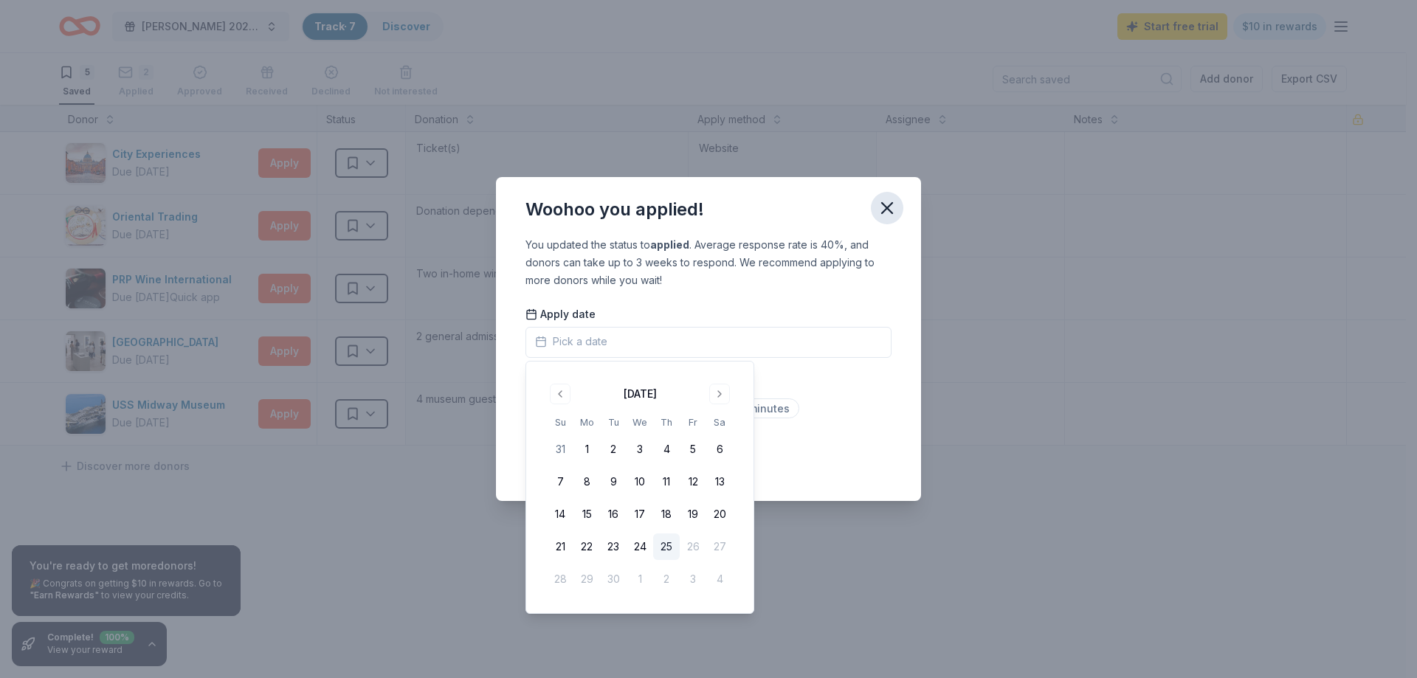
click at [887, 212] on icon "button" at bounding box center [887, 208] width 21 height 21
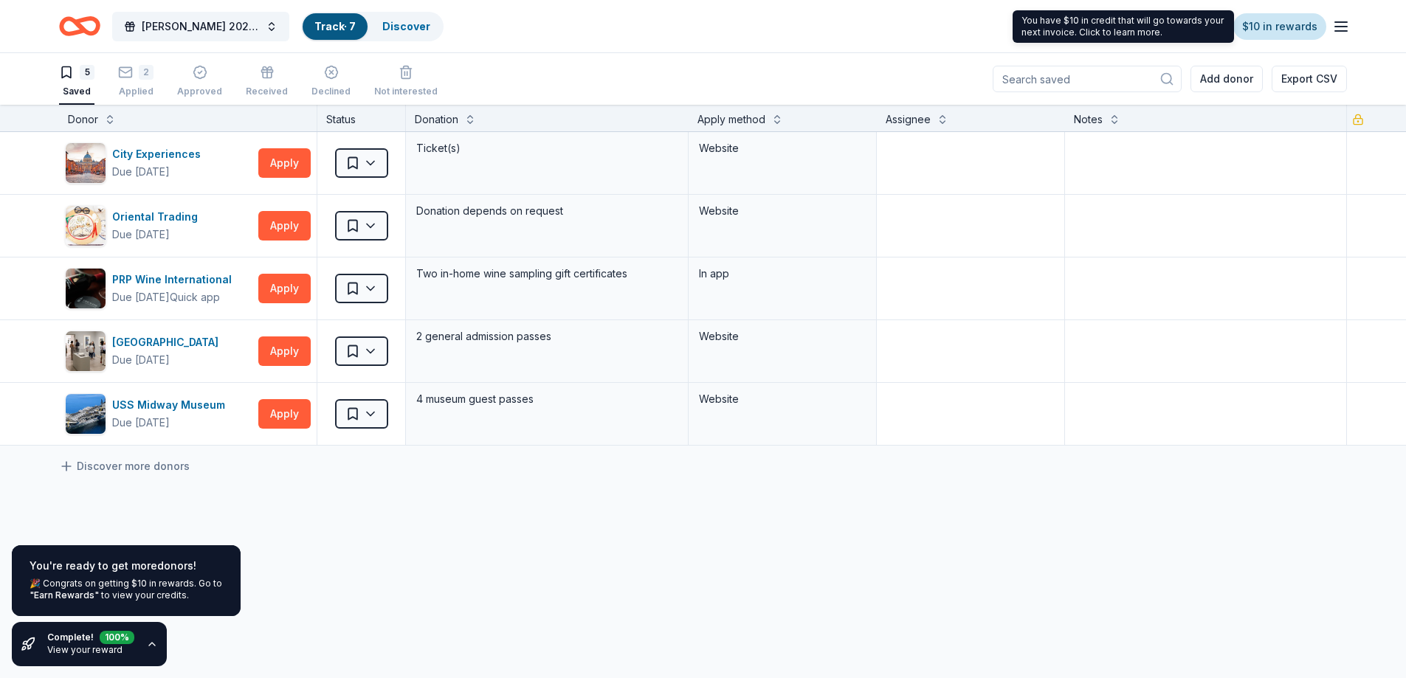
click at [1262, 27] on link "$10 in rewards" at bounding box center [1279, 26] width 93 height 27
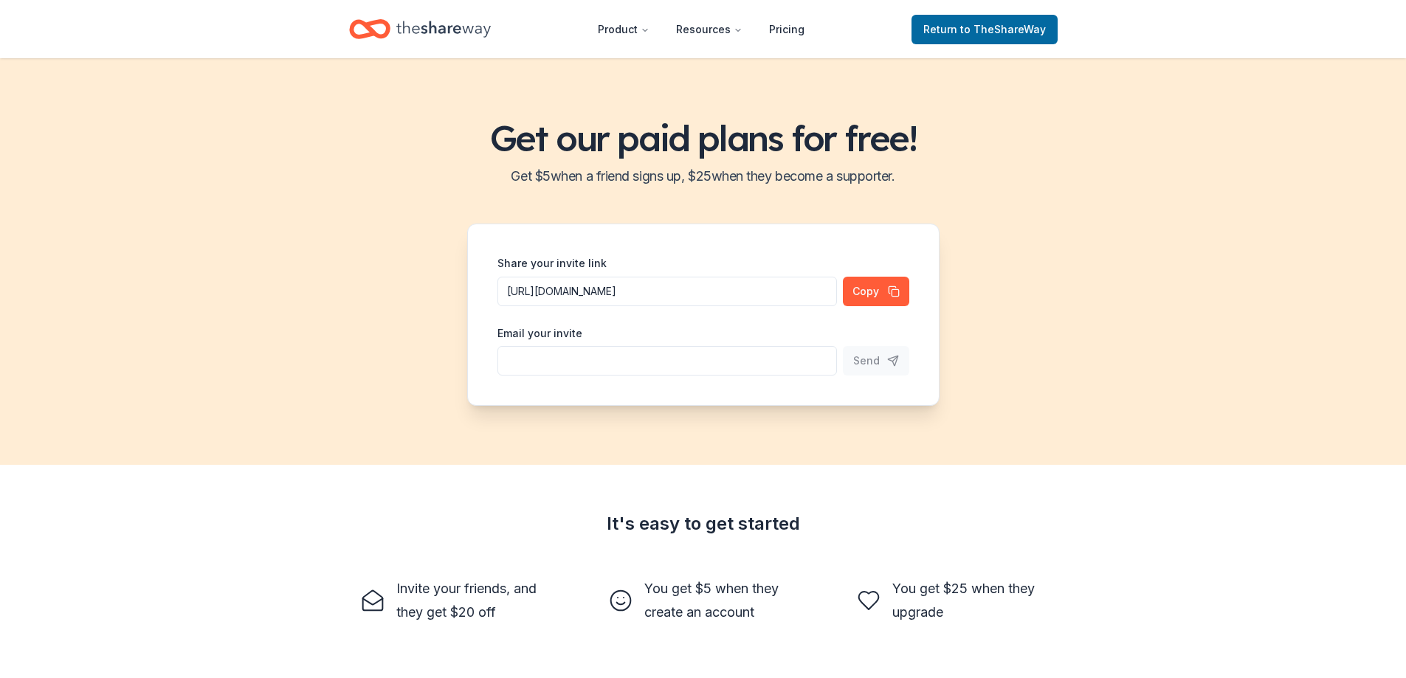
click at [757, 292] on input "https://www.theshareway.com/signup?inviteCode=4bded610&utm_campaign=referral_li…" at bounding box center [668, 292] width 340 height 30
drag, startPoint x: 757, startPoint y: 292, endPoint x: 853, endPoint y: 300, distance: 97.0
click at [853, 300] on div "Share your invite link https://www.theshareway.com/signup?inviteCode=4bded610&u…" at bounding box center [703, 315] width 472 height 182
click at [600, 297] on input "https://www.theshareway.com/signup?inviteCode=4bded610&utm_campaign=referral_li…" at bounding box center [668, 292] width 340 height 30
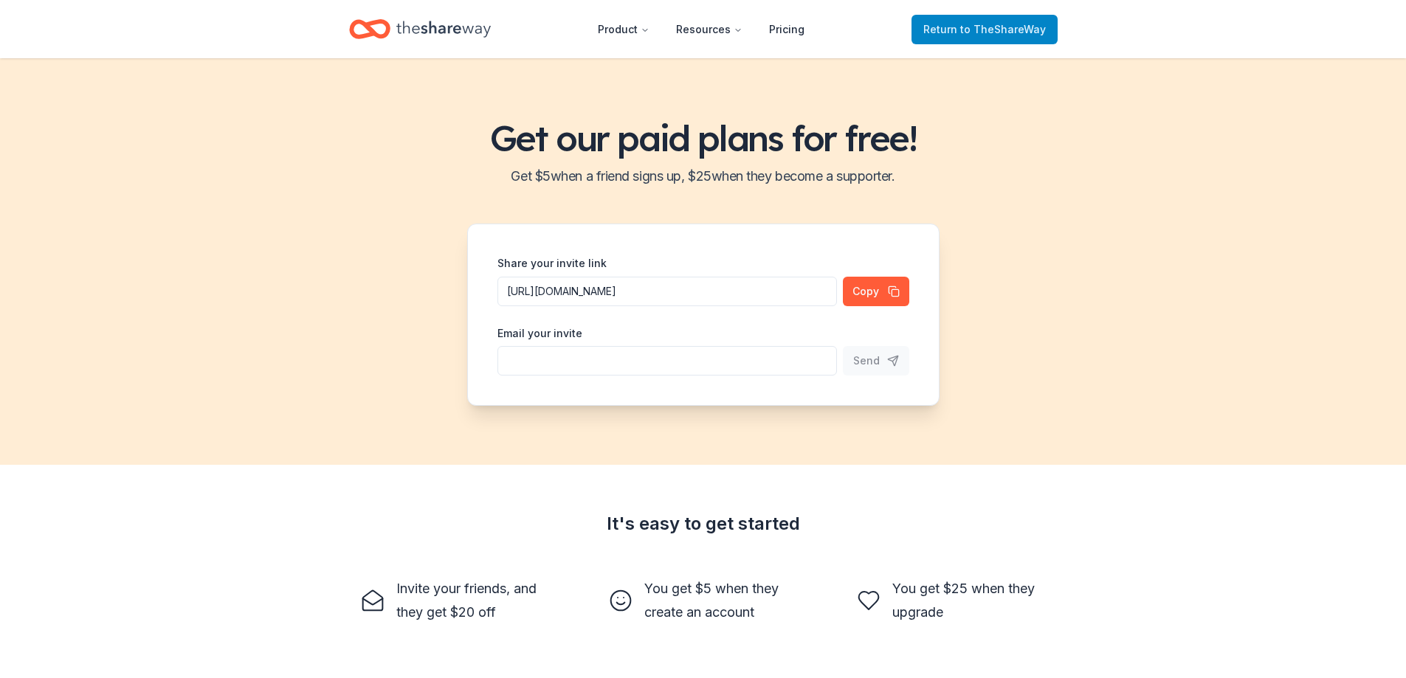
scroll to position [0, 0]
